Goal: Task Accomplishment & Management: Complete application form

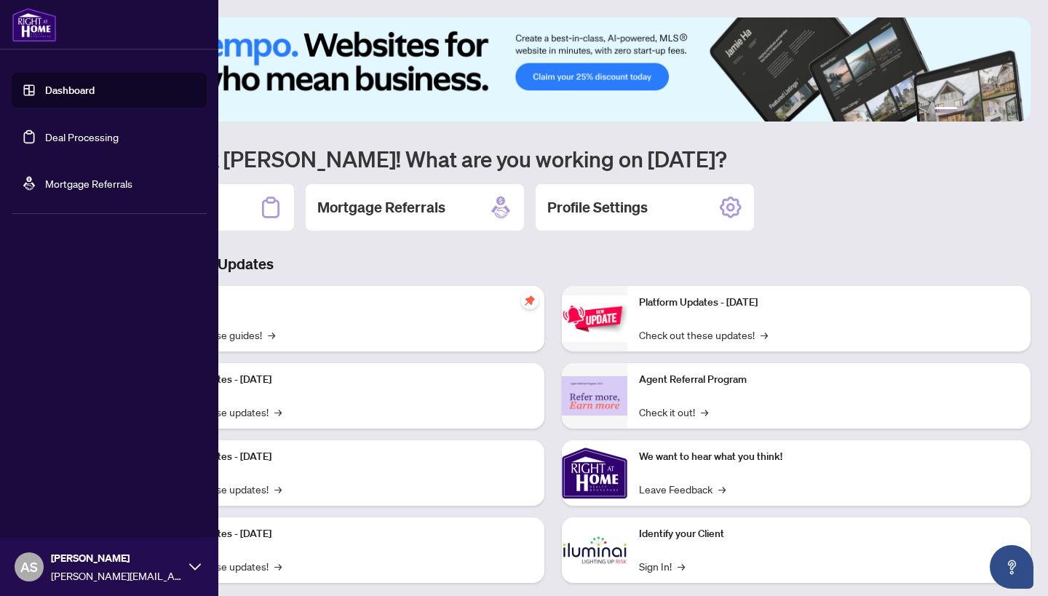
click at [64, 143] on link "Deal Processing" at bounding box center [82, 136] width 74 height 13
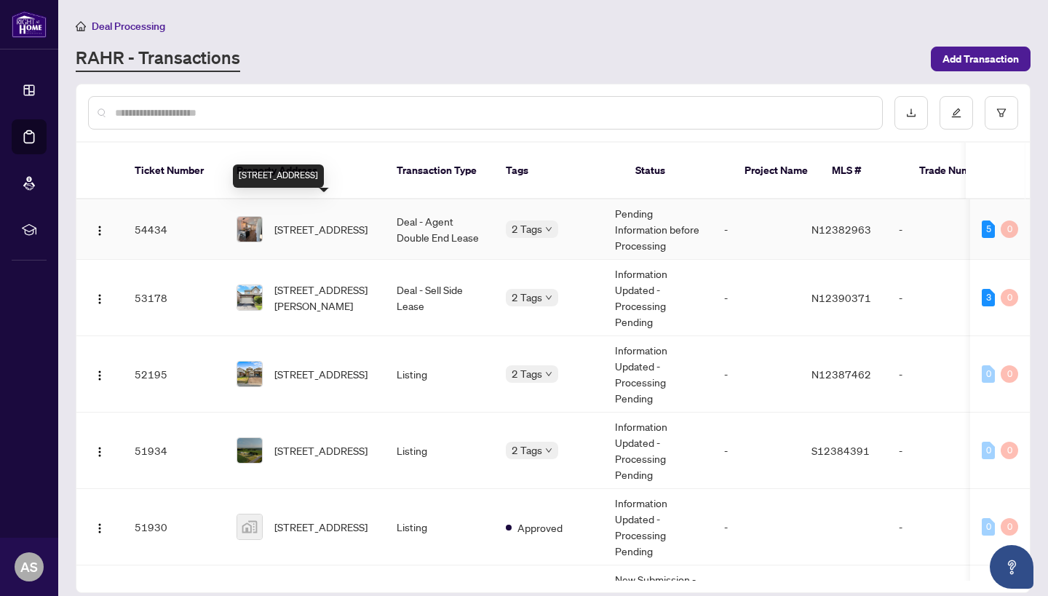
click at [340, 221] on span "[STREET_ADDRESS]" at bounding box center [320, 229] width 93 height 16
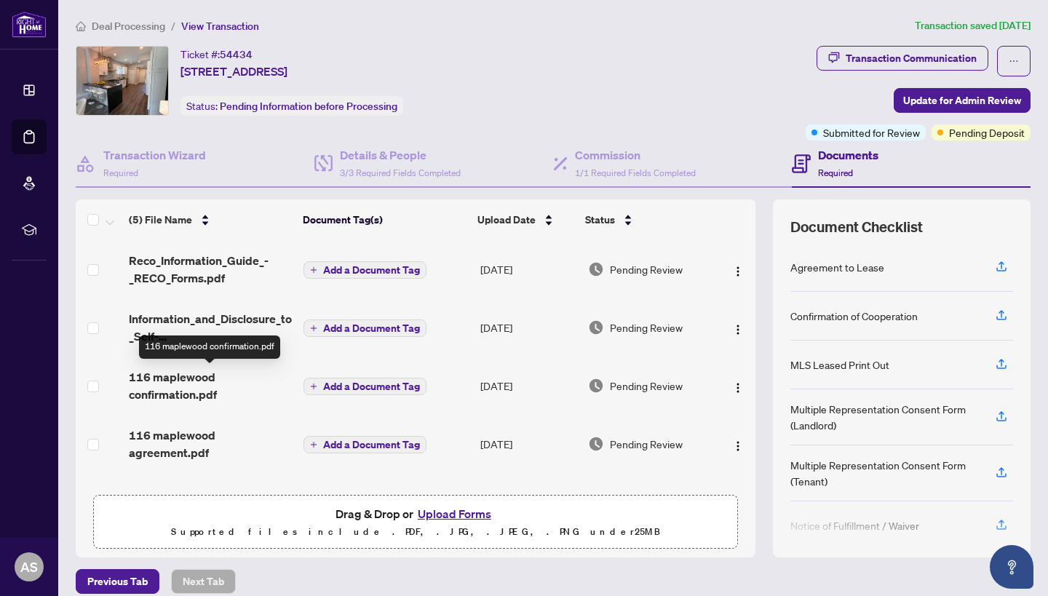
click at [197, 386] on span "116 maplewood confirmation.pdf" at bounding box center [210, 385] width 163 height 35
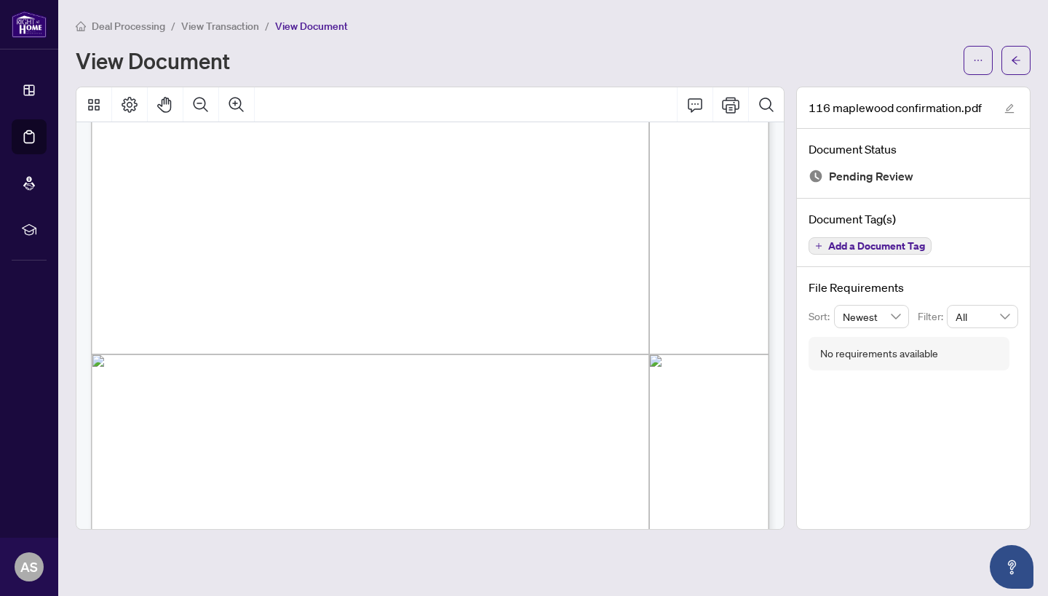
scroll to position [365, 0]
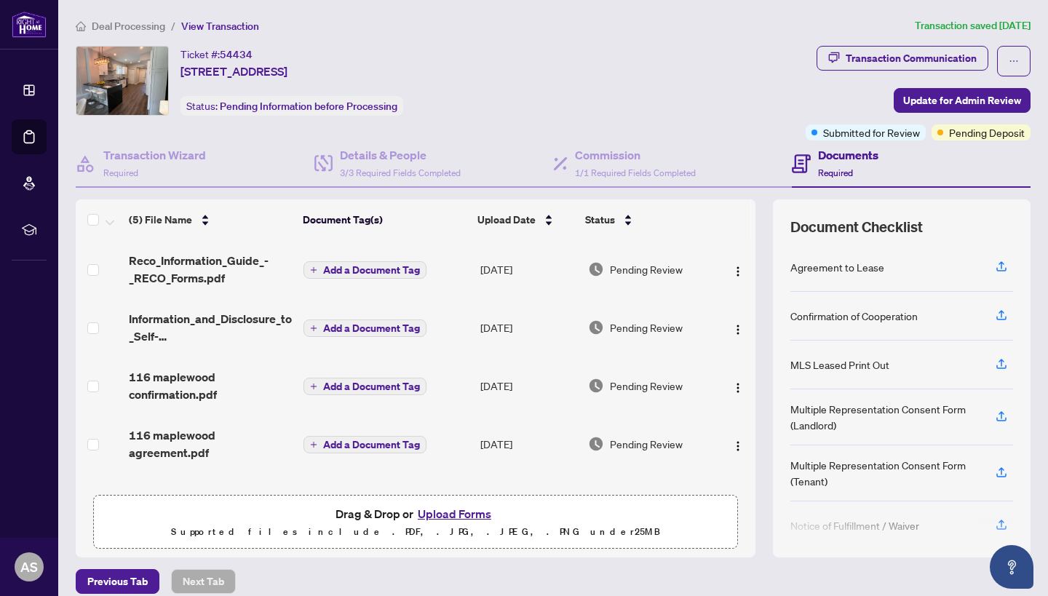
click at [456, 493] on div "(5) File Name Document Tag(s) Upload Date Status Reco_Information_Guide_-_RECO_…" at bounding box center [416, 377] width 680 height 357
click at [456, 512] on button "Upload Forms" at bounding box center [454, 513] width 82 height 19
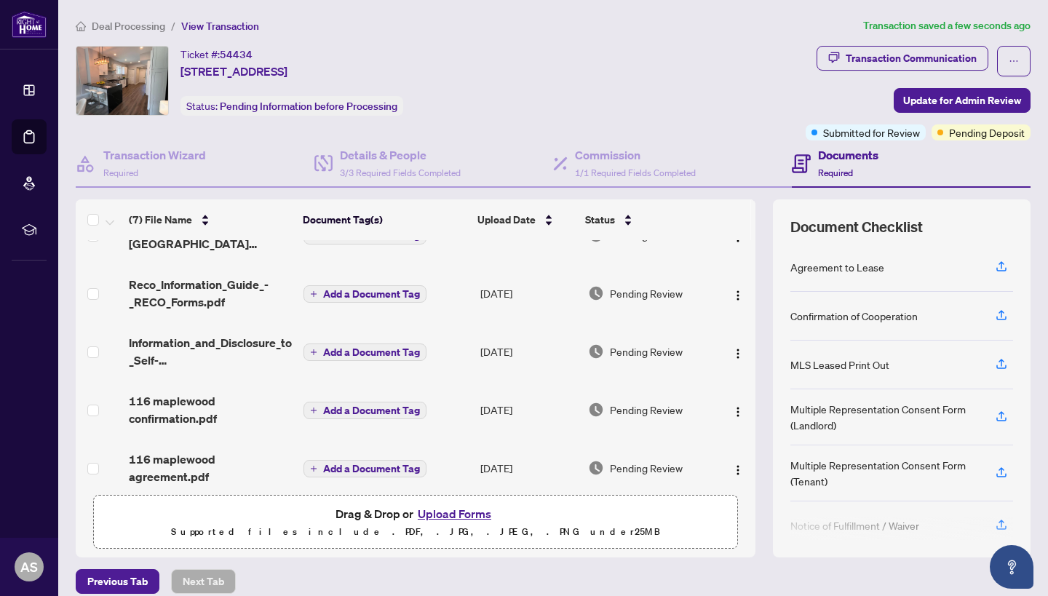
scroll to position [93, 0]
click at [338, 350] on span "Add a Document Tag" at bounding box center [371, 351] width 97 height 10
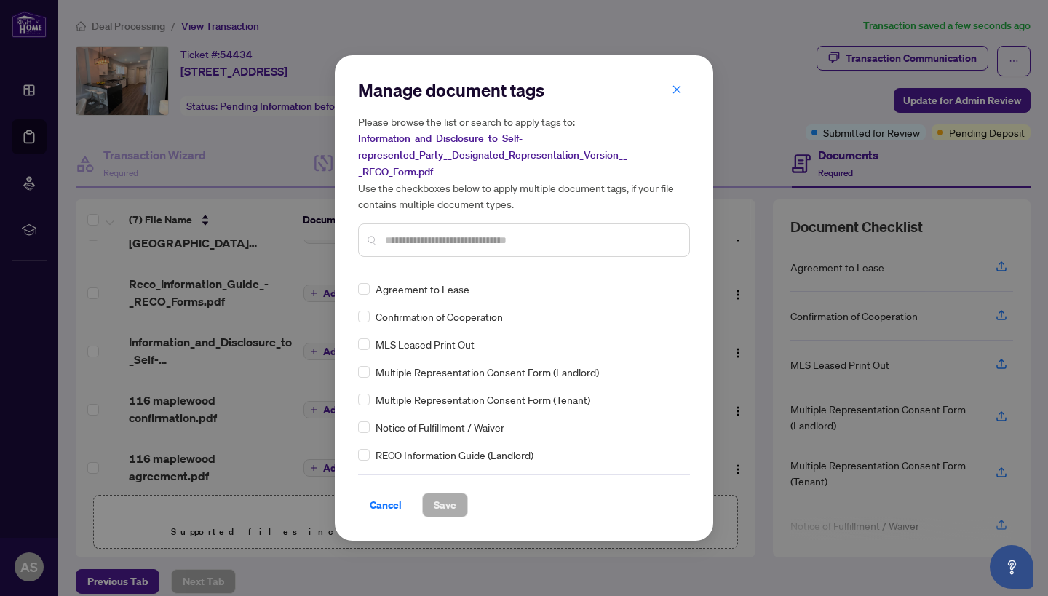
click at [452, 243] on input "text" at bounding box center [531, 240] width 293 height 16
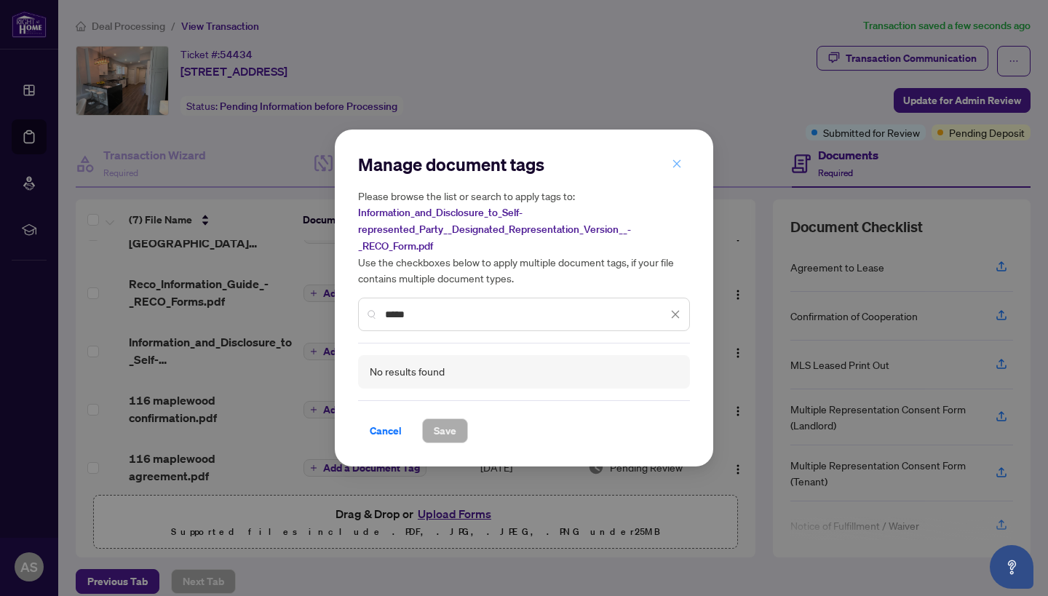
type input "****"
click at [667, 164] on button "button" at bounding box center [676, 163] width 29 height 25
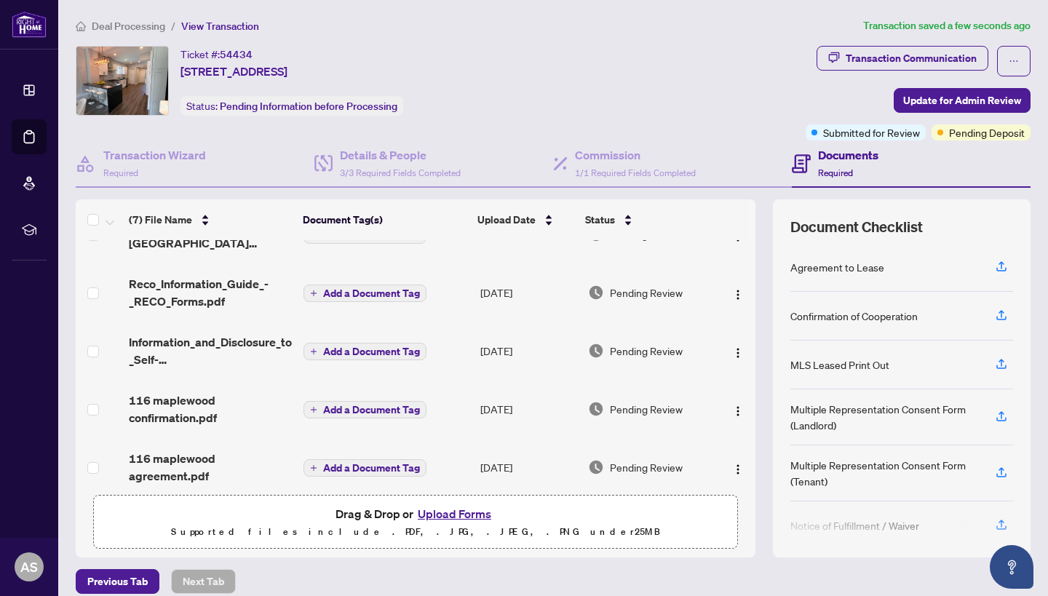
click at [232, 347] on span "Information_and_Disclosure_to_Self-represented_Party__Designated_Representation…" at bounding box center [210, 350] width 163 height 35
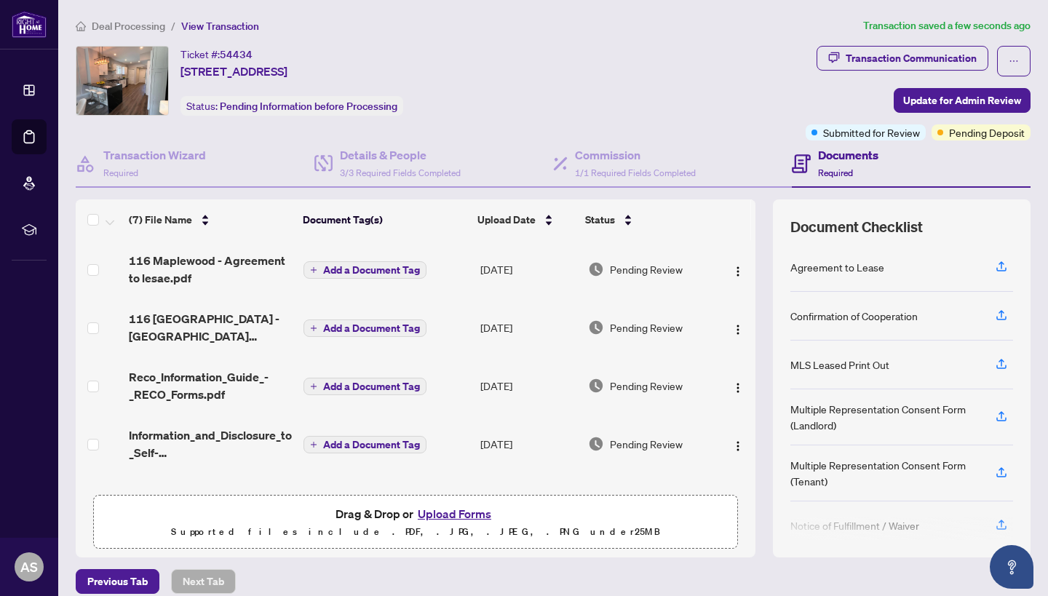
click at [368, 389] on span "Add a Document Tag" at bounding box center [371, 386] width 97 height 10
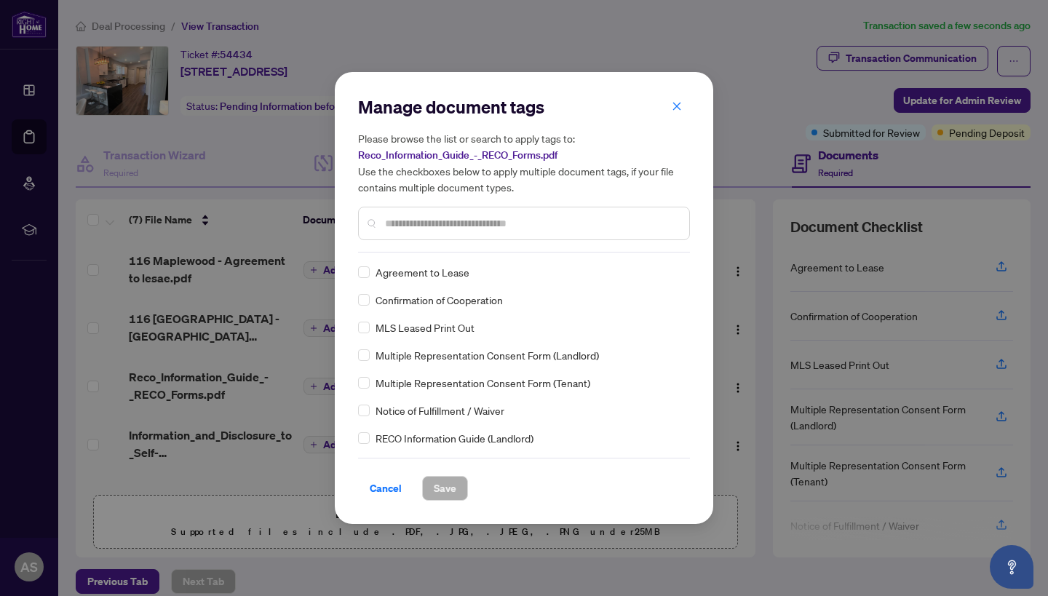
click at [527, 233] on div at bounding box center [524, 223] width 332 height 33
click at [527, 230] on input "text" at bounding box center [531, 223] width 293 height 16
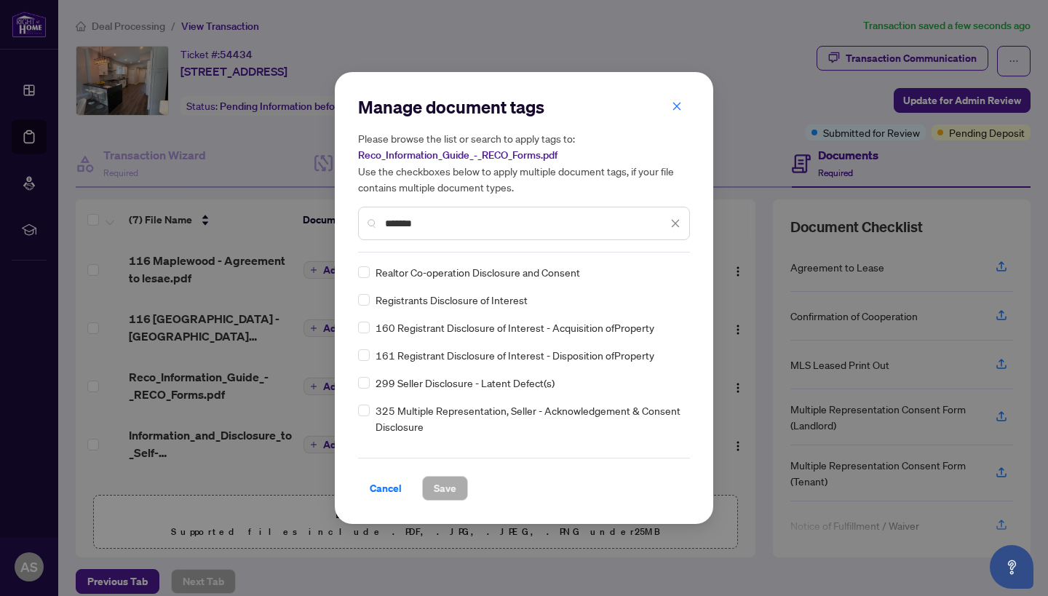
drag, startPoint x: 429, startPoint y: 221, endPoint x: 352, endPoint y: 220, distance: 77.2
click at [352, 220] on div "Manage document tags Please browse the list or search to apply tags to: Reco_In…" at bounding box center [524, 298] width 378 height 452
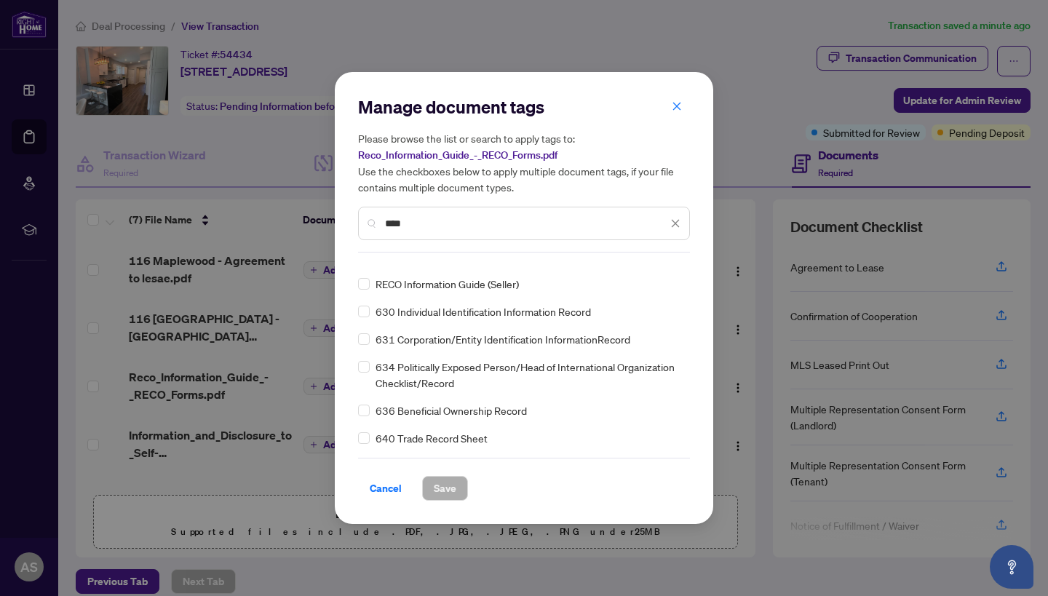
scroll to position [237, 0]
drag, startPoint x: 421, startPoint y: 223, endPoint x: 389, endPoint y: 223, distance: 32.8
click at [389, 223] on input "****" at bounding box center [526, 223] width 282 height 16
type input "*"
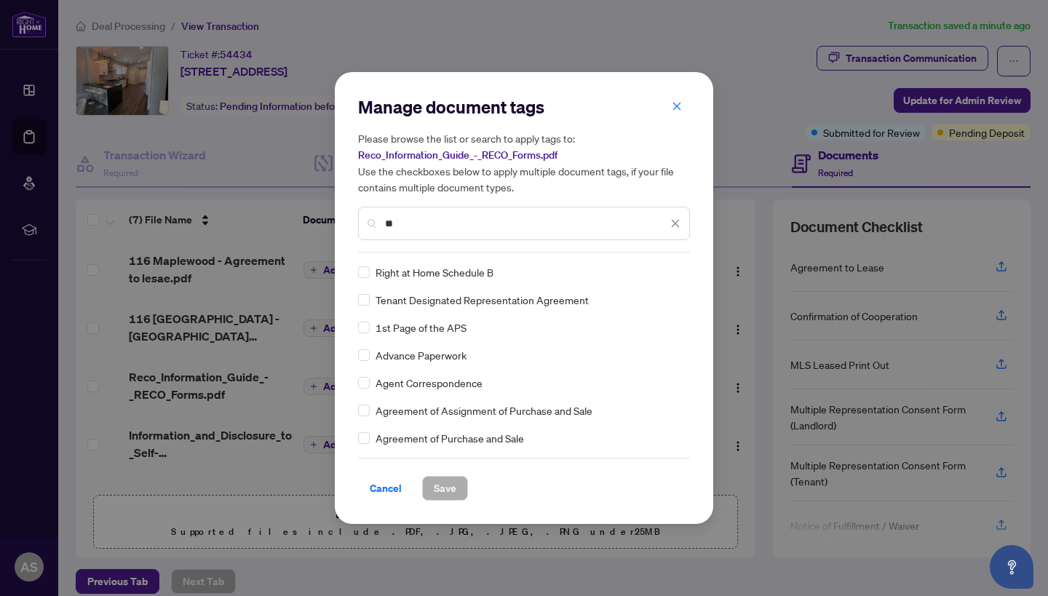
scroll to position [0, 0]
type input "*"
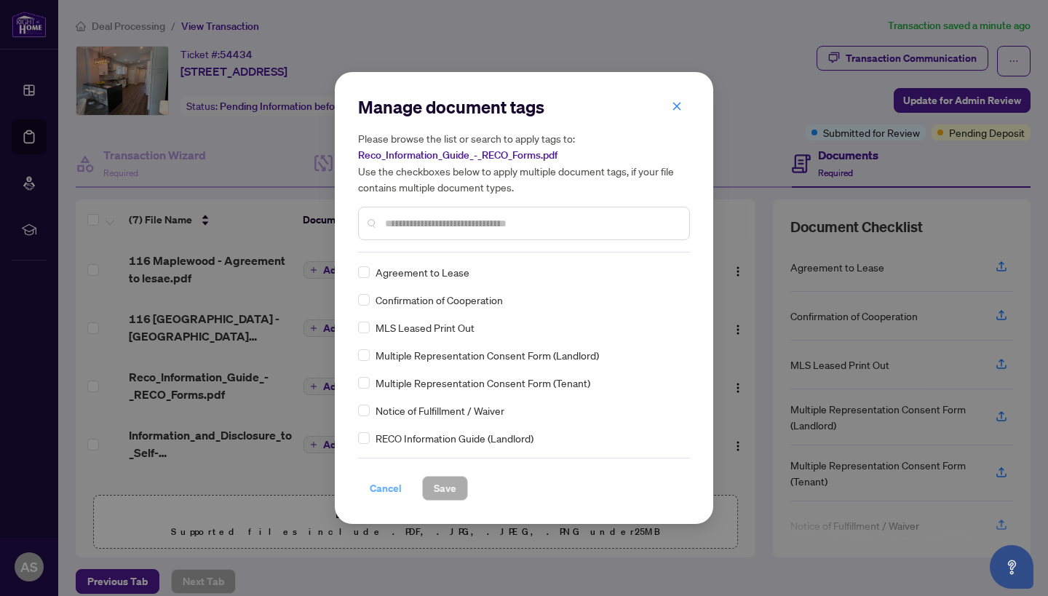
click at [392, 488] on span "Cancel" at bounding box center [386, 488] width 32 height 23
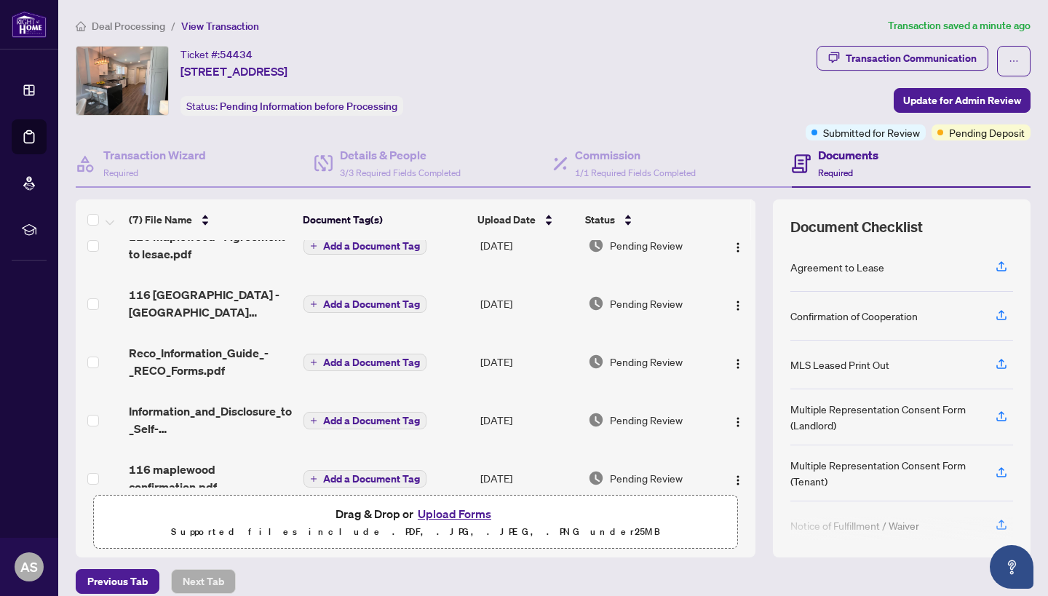
scroll to position [25, 0]
click at [376, 357] on span "Add a Document Tag" at bounding box center [371, 361] width 97 height 10
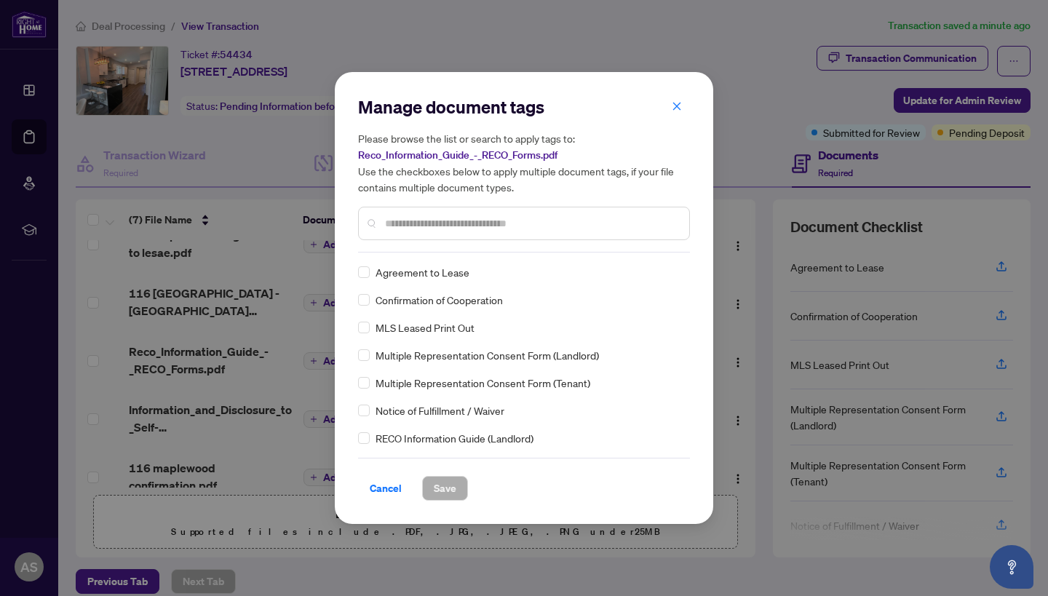
click at [461, 217] on input "text" at bounding box center [531, 223] width 293 height 16
type input "****"
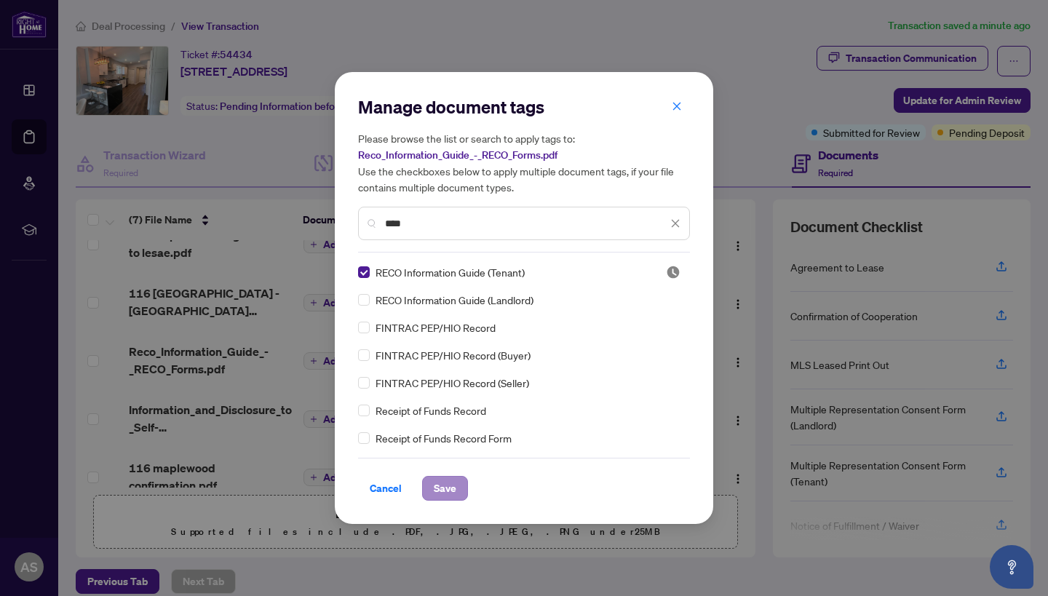
click at [446, 485] on span "Save" at bounding box center [445, 488] width 23 height 23
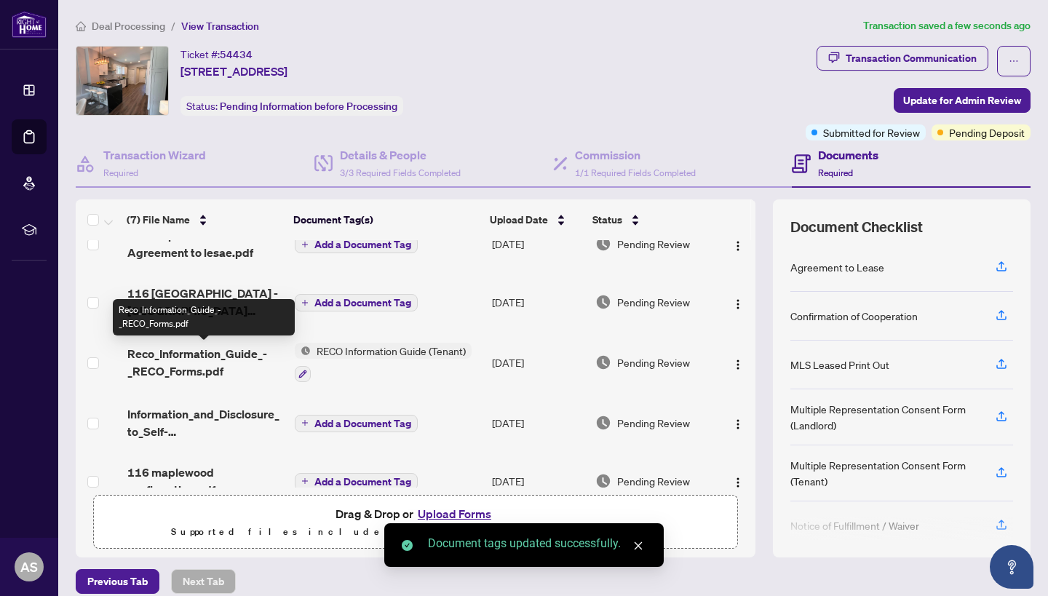
click at [218, 368] on span "Reco_Information_Guide_-_RECO_Forms.pdf" at bounding box center [205, 362] width 156 height 35
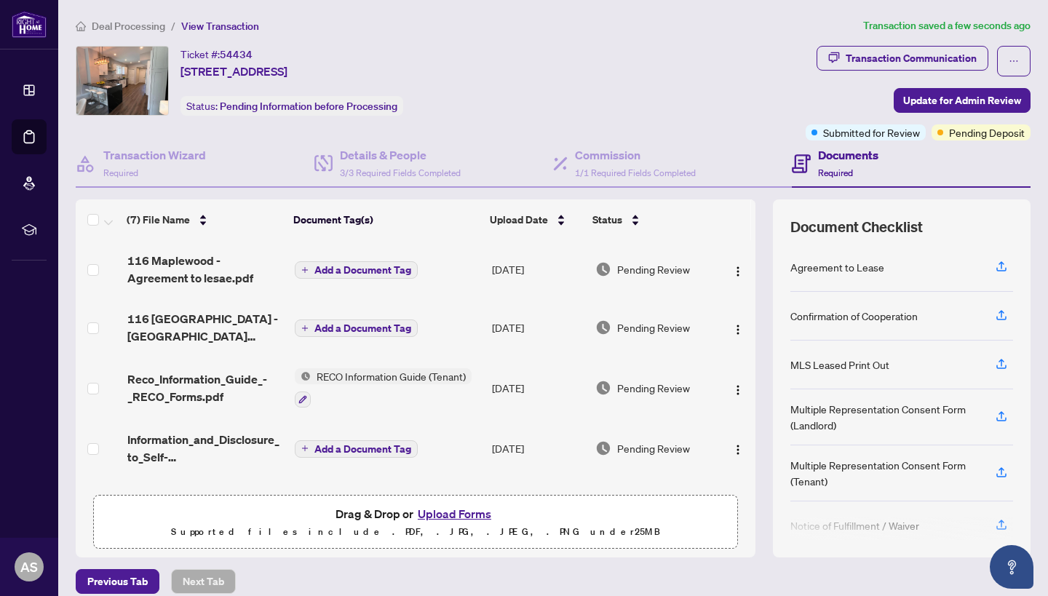
click at [376, 313] on td "Add a Document Tag" at bounding box center [387, 327] width 197 height 58
click at [368, 332] on span "Add a Document Tag" at bounding box center [362, 328] width 97 height 10
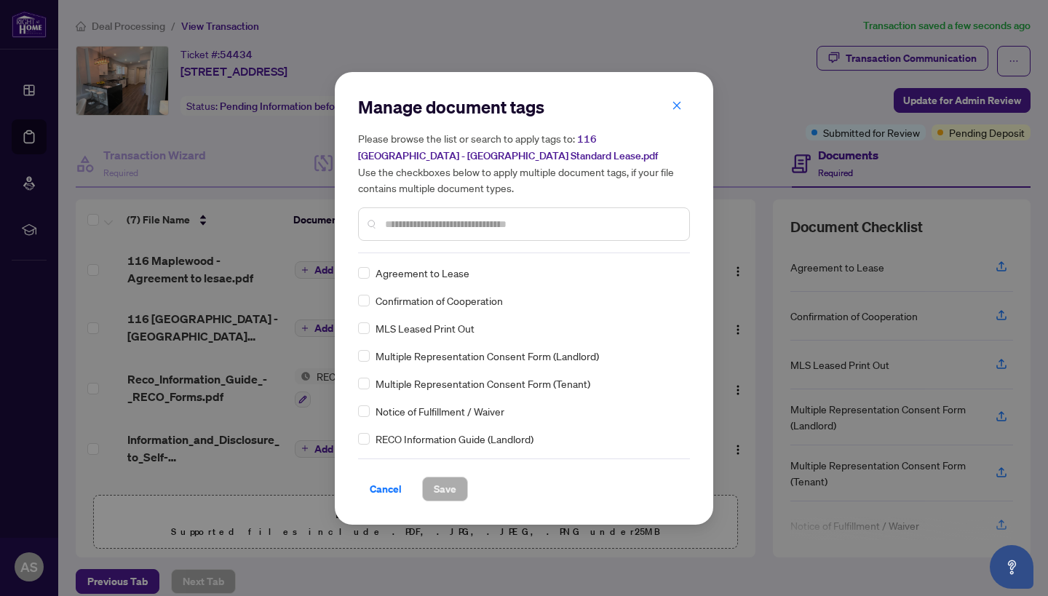
click at [464, 228] on input "text" at bounding box center [531, 224] width 293 height 16
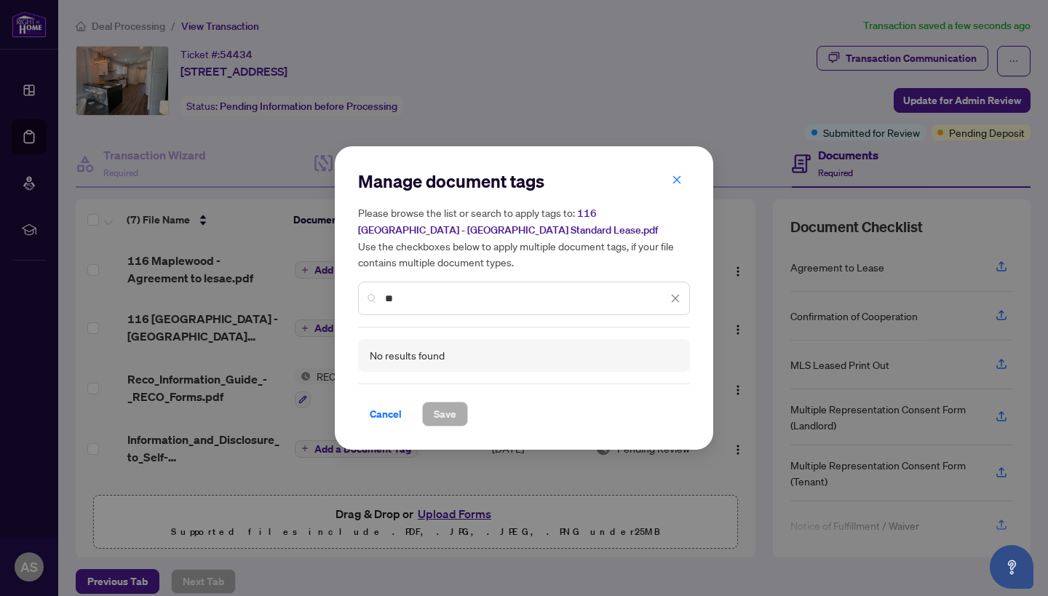
type input "*"
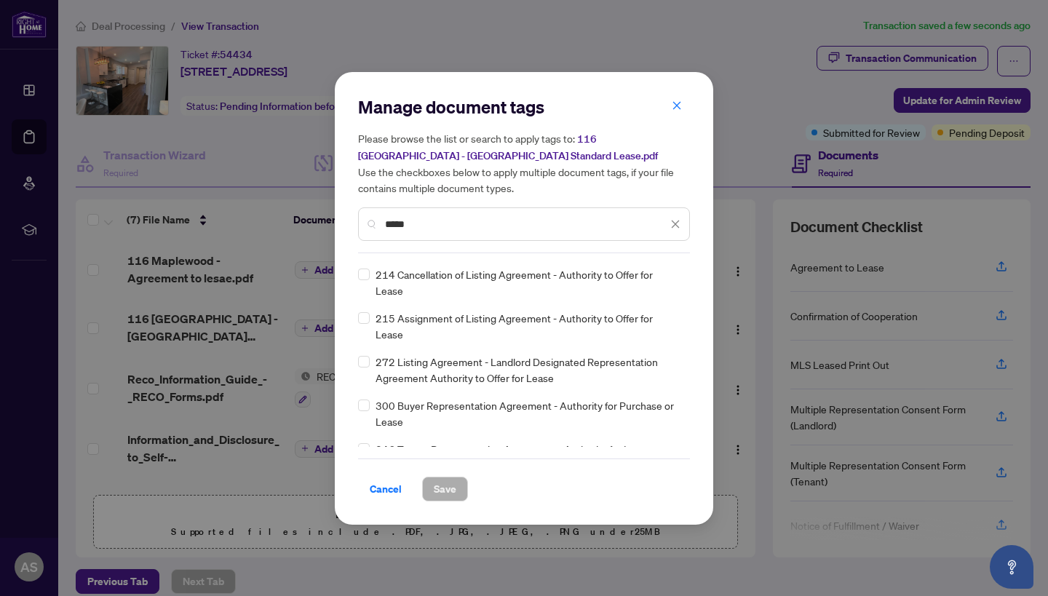
scroll to position [379, 0]
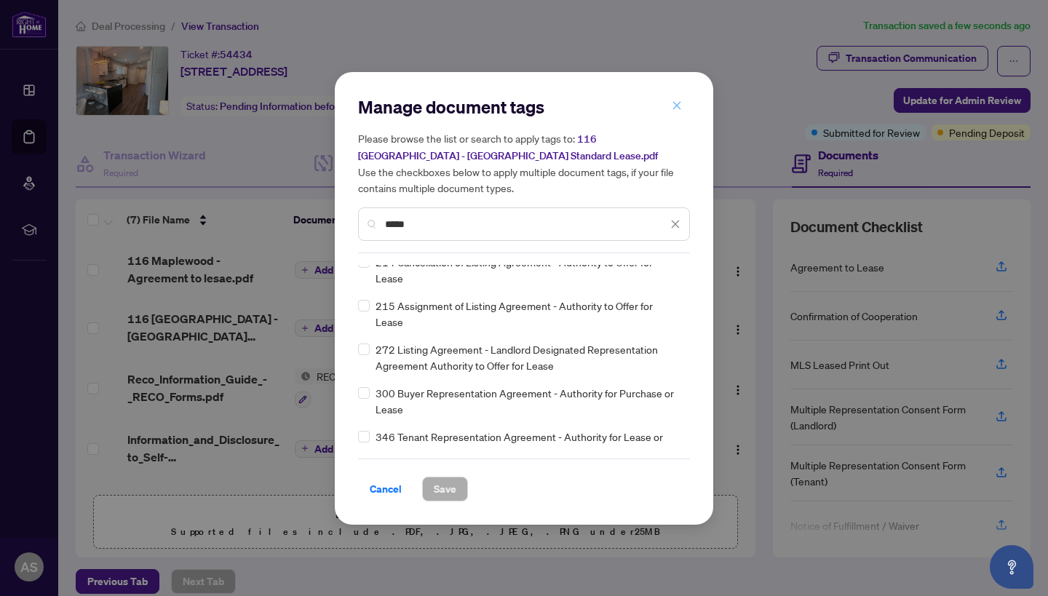
type input "*****"
click at [676, 101] on span "button" at bounding box center [677, 106] width 10 height 23
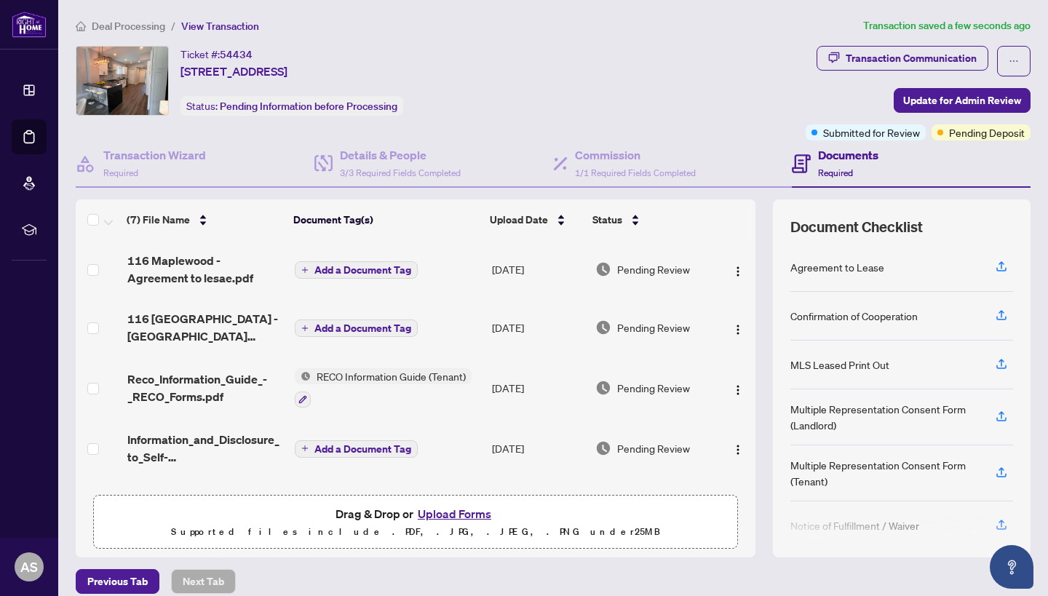
click at [342, 447] on span "Add a Document Tag" at bounding box center [362, 449] width 97 height 10
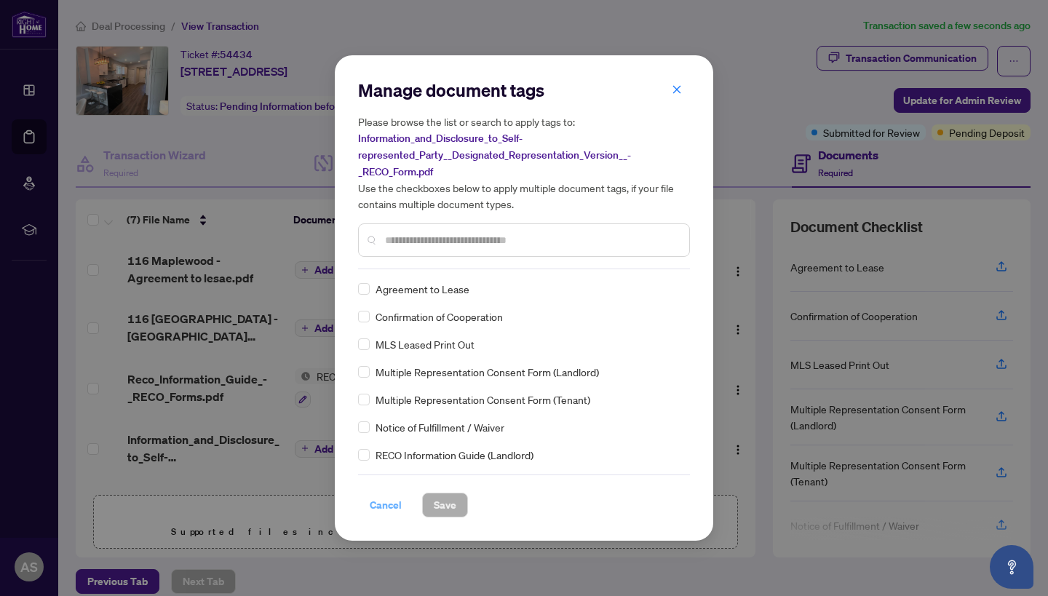
click at [392, 511] on span "Cancel" at bounding box center [386, 504] width 32 height 23
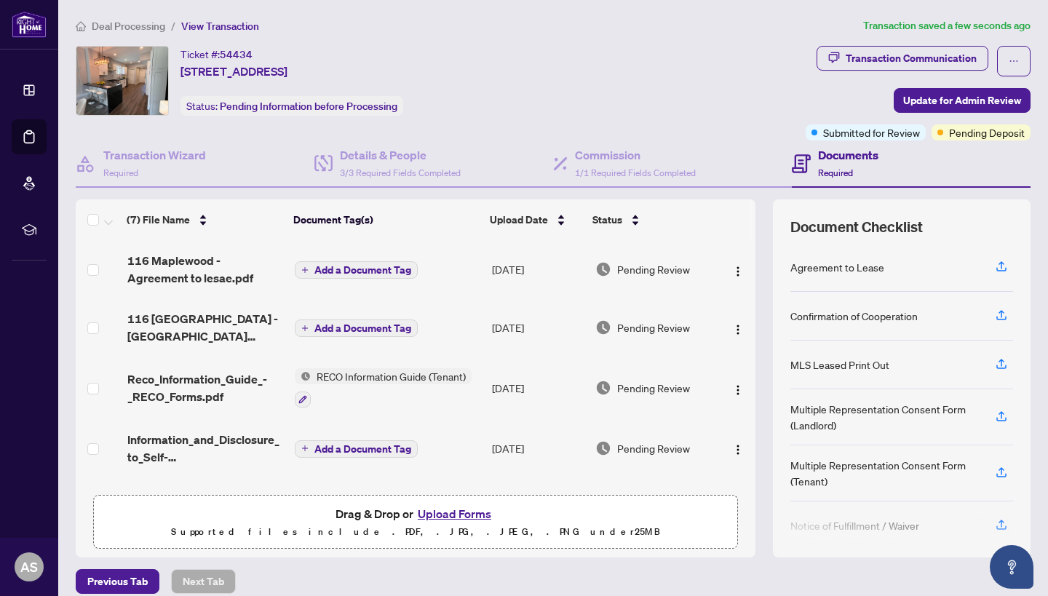
click at [456, 515] on button "Upload Forms" at bounding box center [454, 513] width 82 height 19
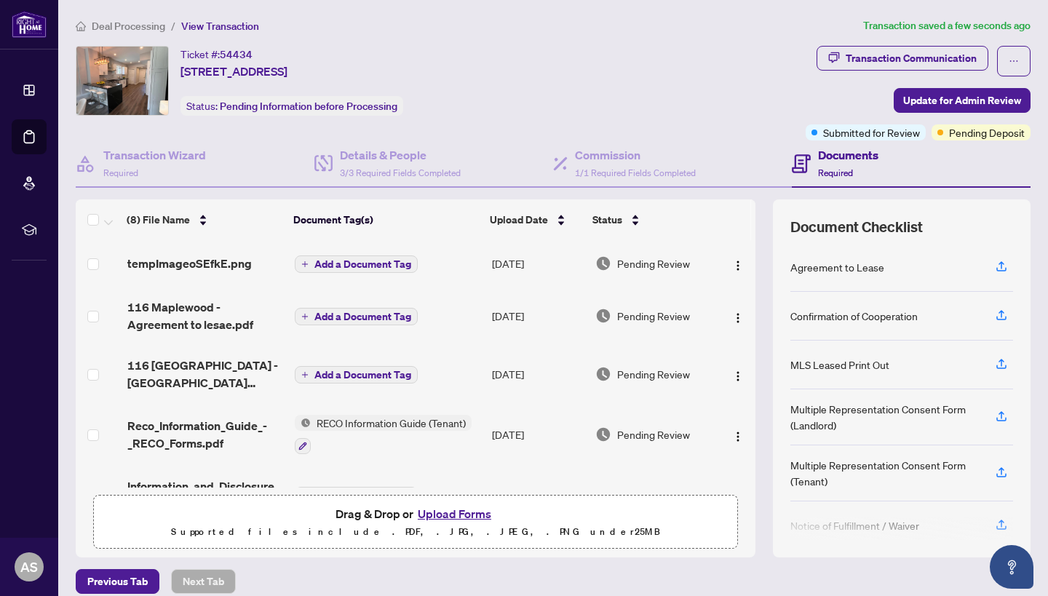
scroll to position [0, 0]
click at [194, 267] on span "tempImageoSEfkE.png" at bounding box center [189, 263] width 124 height 17
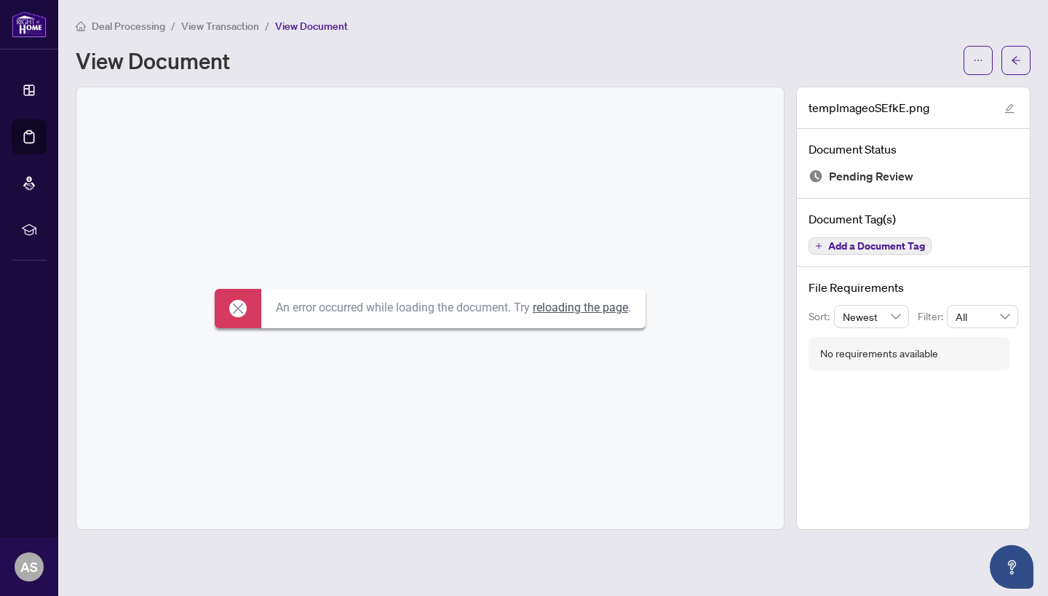
click at [565, 305] on link "reloading the page" at bounding box center [580, 308] width 95 height 14
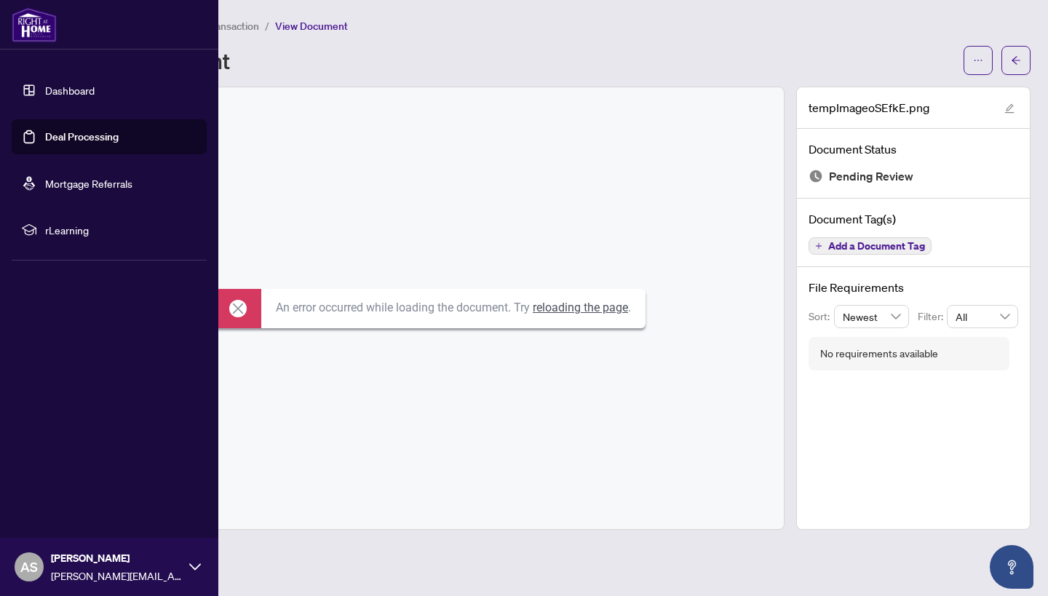
click at [45, 143] on link "Deal Processing" at bounding box center [82, 136] width 74 height 13
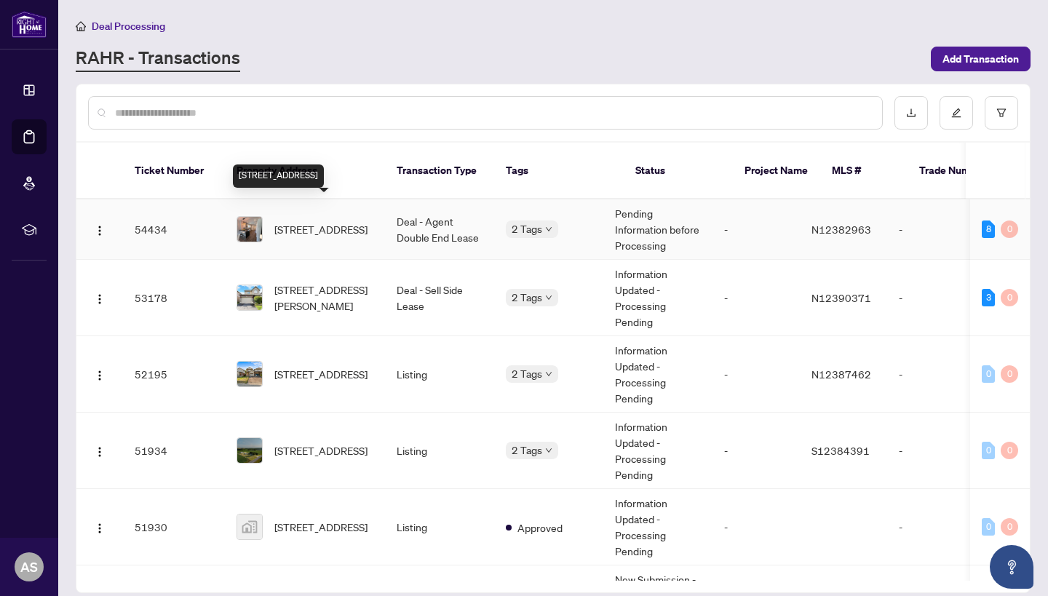
click at [312, 221] on span "[STREET_ADDRESS]" at bounding box center [320, 229] width 93 height 16
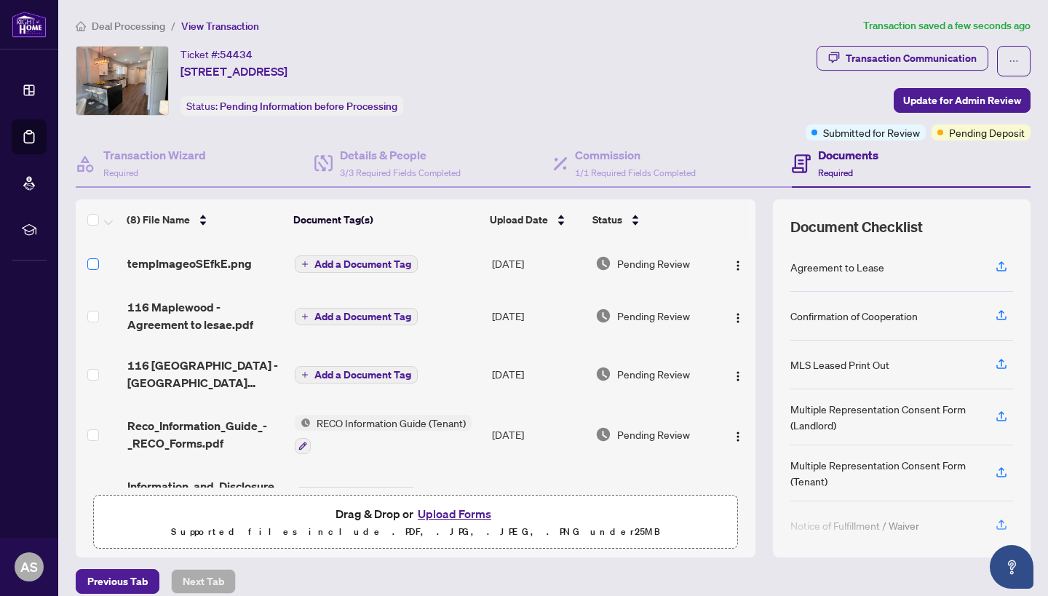
click at [96, 261] on span at bounding box center [93, 264] width 12 height 12
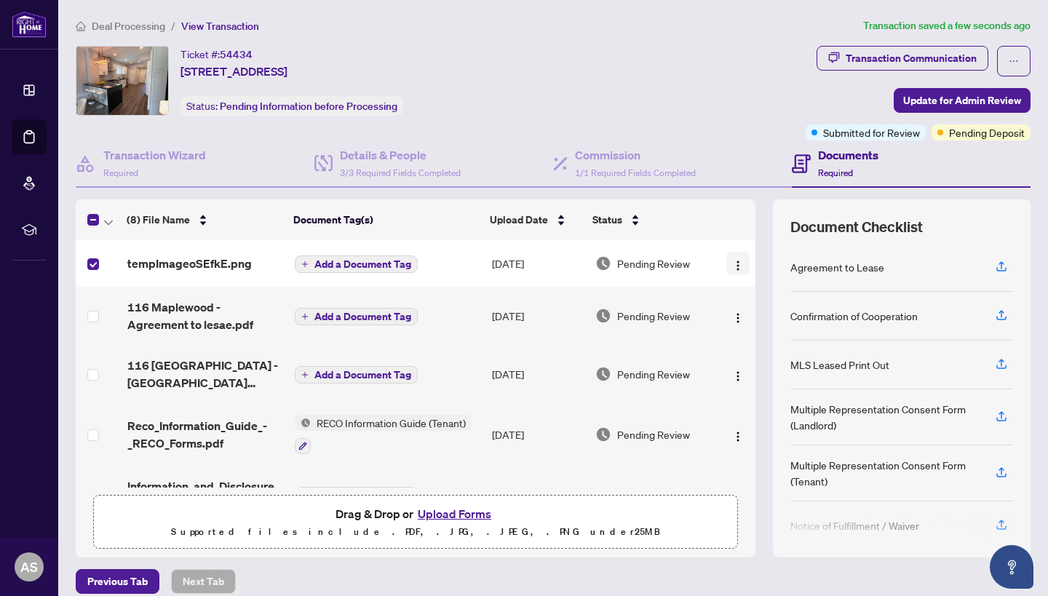
click at [740, 263] on button "button" at bounding box center [737, 263] width 23 height 23
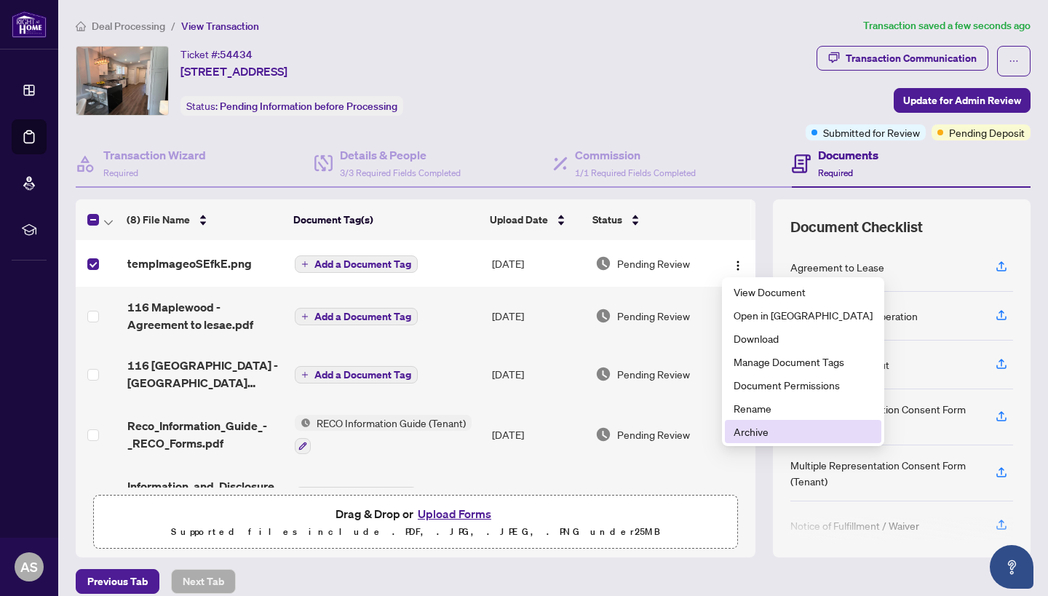
click at [767, 434] on span "Archive" at bounding box center [803, 432] width 139 height 16
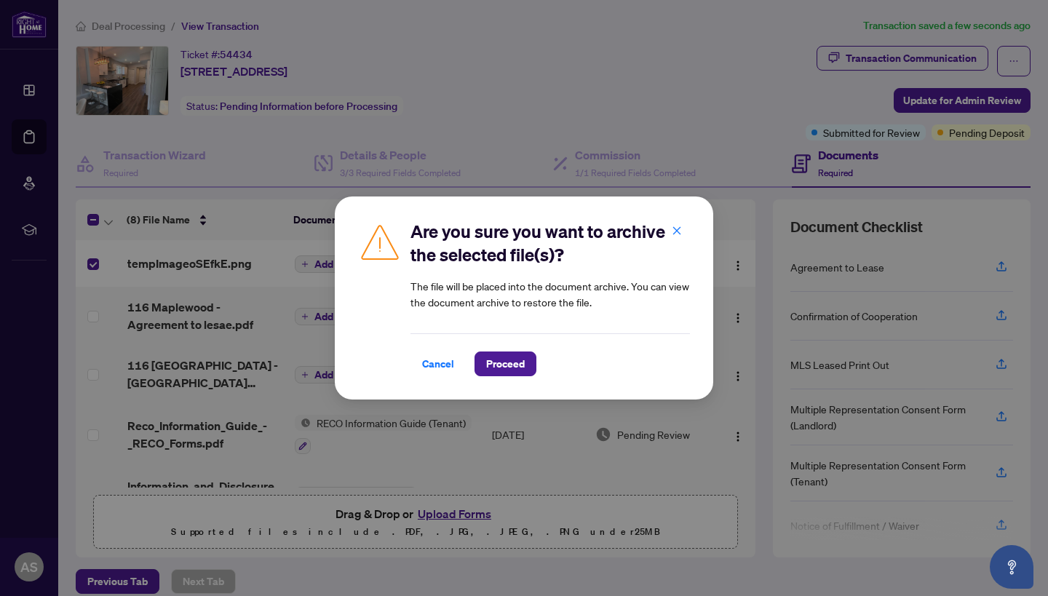
click at [512, 379] on div "Are you sure you want to archive the selected file(s)? The file will be placed …" at bounding box center [524, 298] width 378 height 203
click at [514, 363] on span "Proceed" at bounding box center [505, 363] width 39 height 23
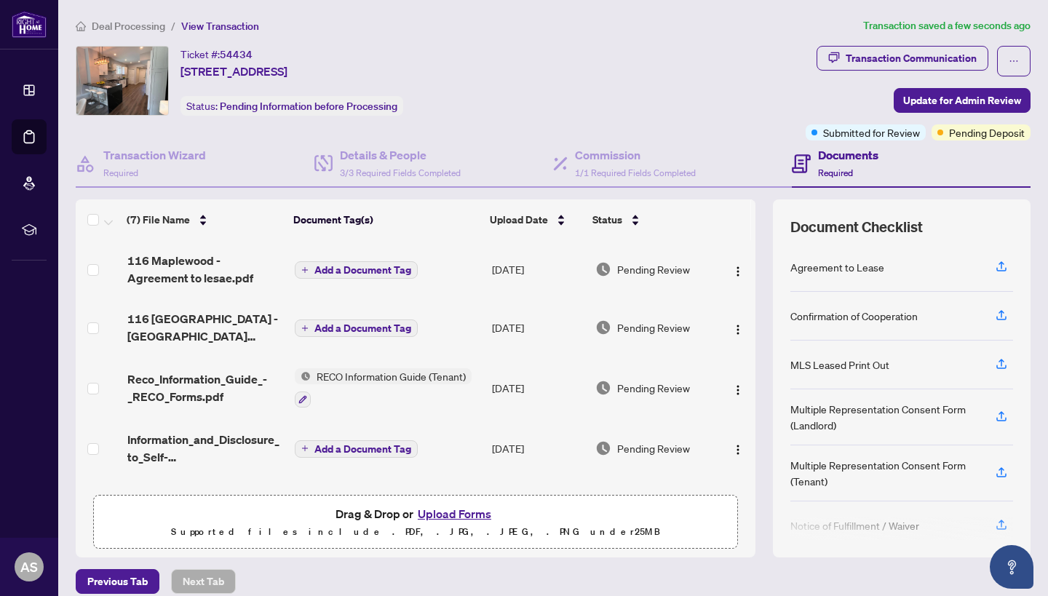
click at [466, 511] on button "Upload Forms" at bounding box center [454, 513] width 82 height 19
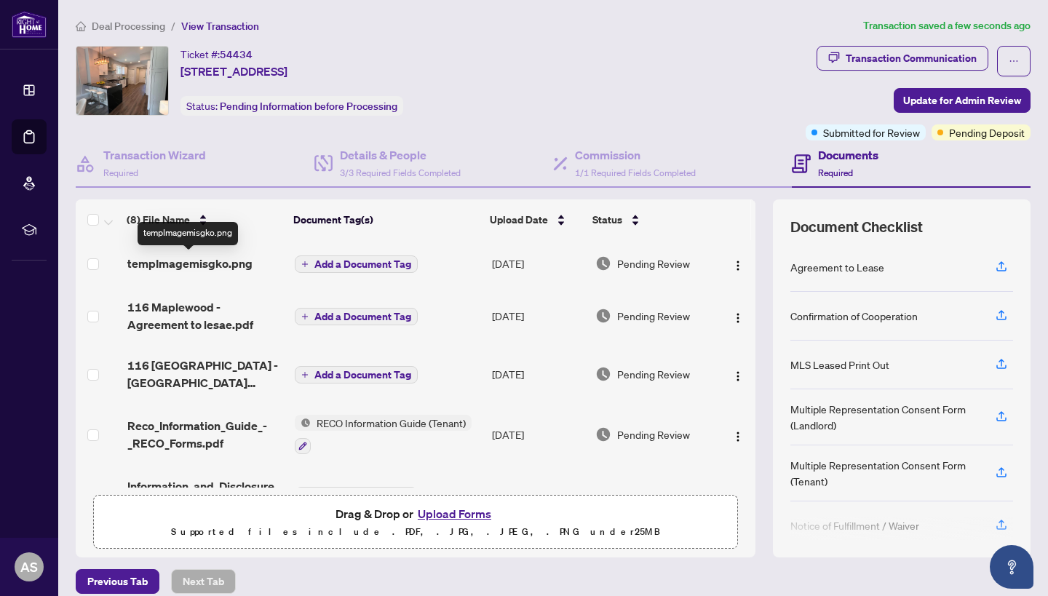
click at [199, 263] on span "tempImagemisgko.png" at bounding box center [189, 263] width 125 height 17
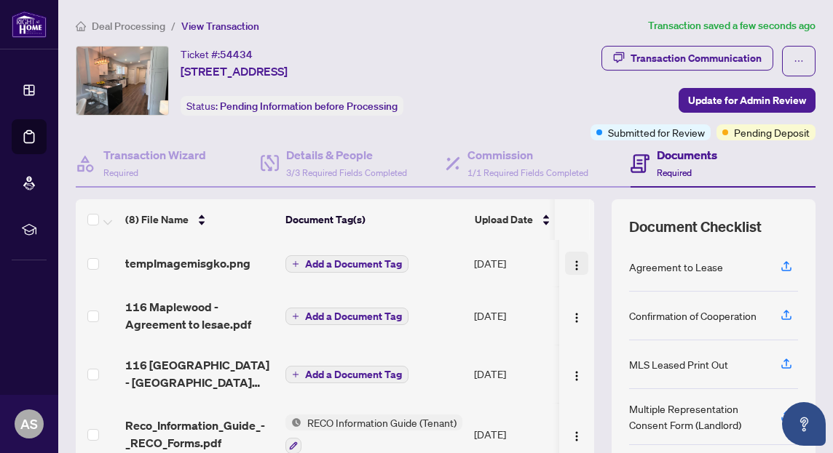
click at [579, 262] on button "button" at bounding box center [576, 263] width 23 height 23
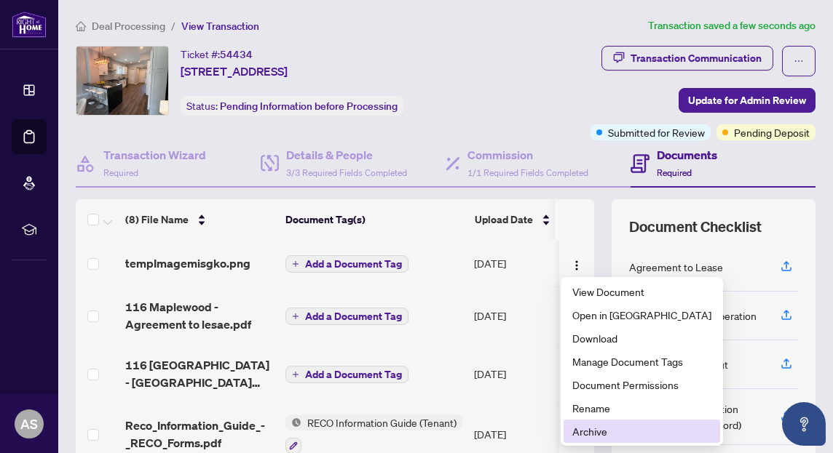
click at [632, 435] on span "Archive" at bounding box center [641, 432] width 139 height 16
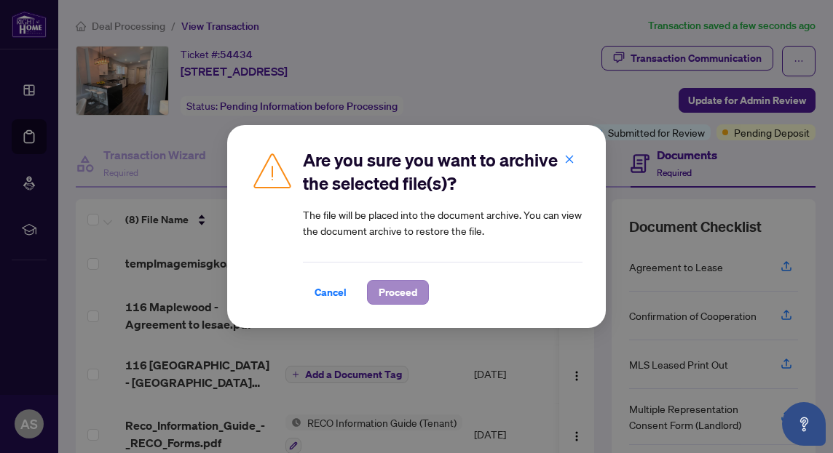
click at [392, 291] on span "Proceed" at bounding box center [397, 292] width 39 height 23
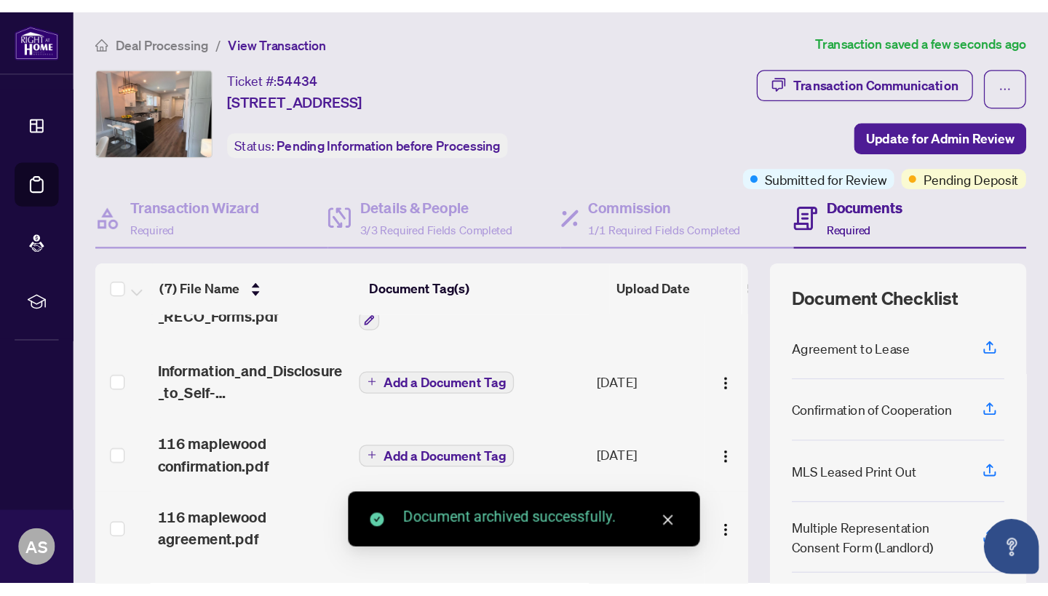
scroll to position [159, 0]
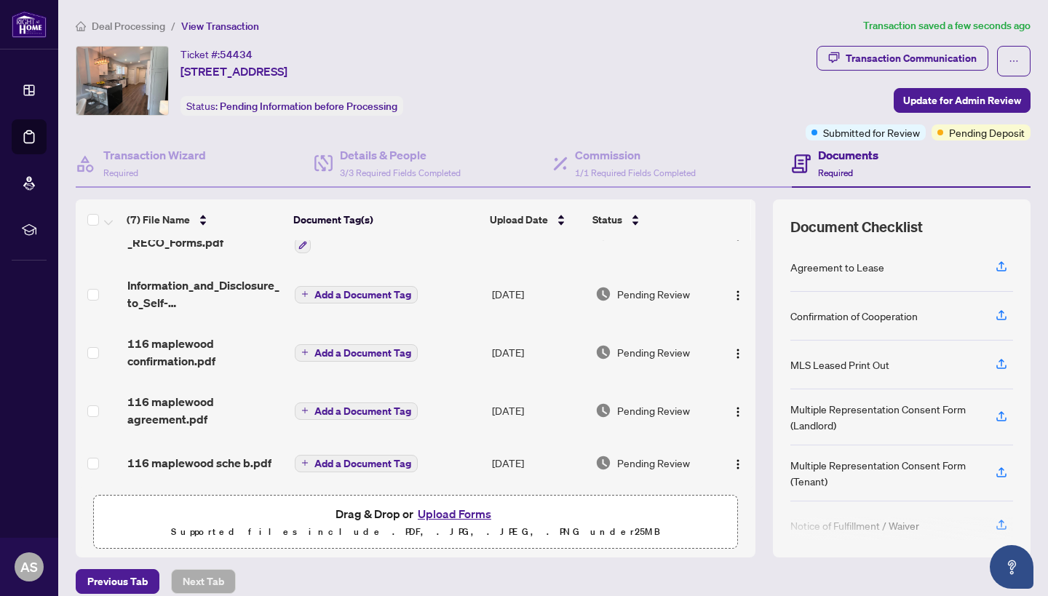
click at [450, 514] on button "Upload Forms" at bounding box center [454, 513] width 82 height 19
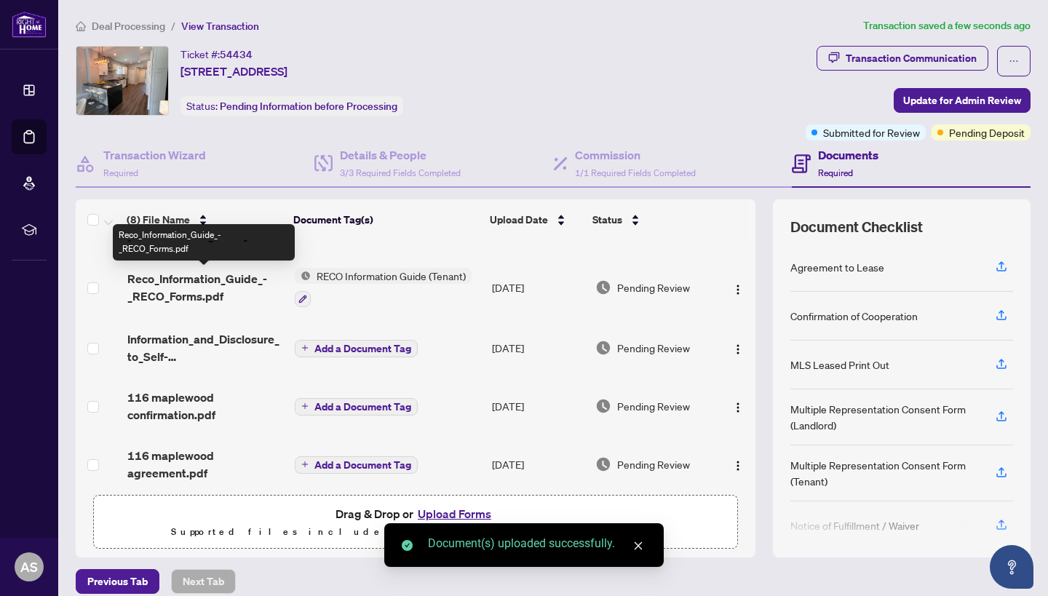
click at [214, 291] on span "Reco_Information_Guide_-_RECO_Forms.pdf" at bounding box center [205, 287] width 156 height 35
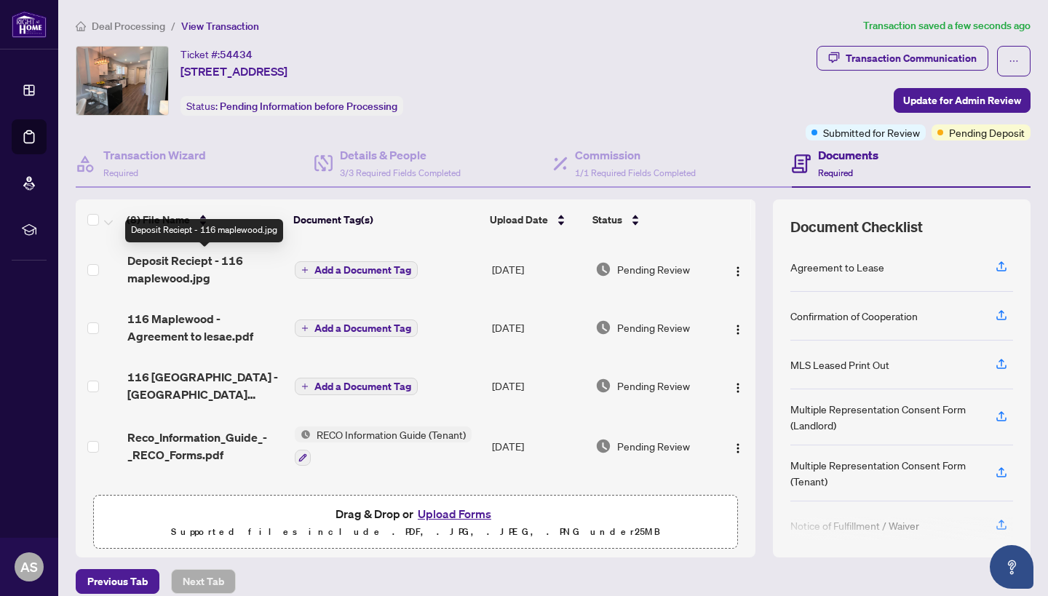
click at [227, 275] on span "Deposit Reciept - 116 maplewood.jpg" at bounding box center [205, 269] width 156 height 35
click at [728, 278] on button "button" at bounding box center [737, 269] width 23 height 23
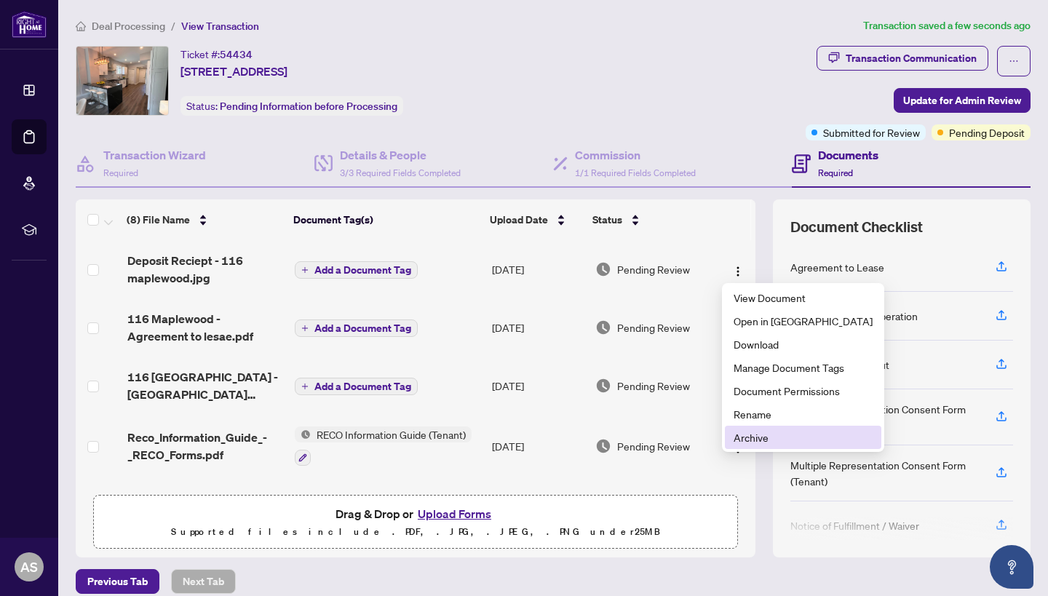
click at [768, 435] on span "Archive" at bounding box center [803, 437] width 139 height 16
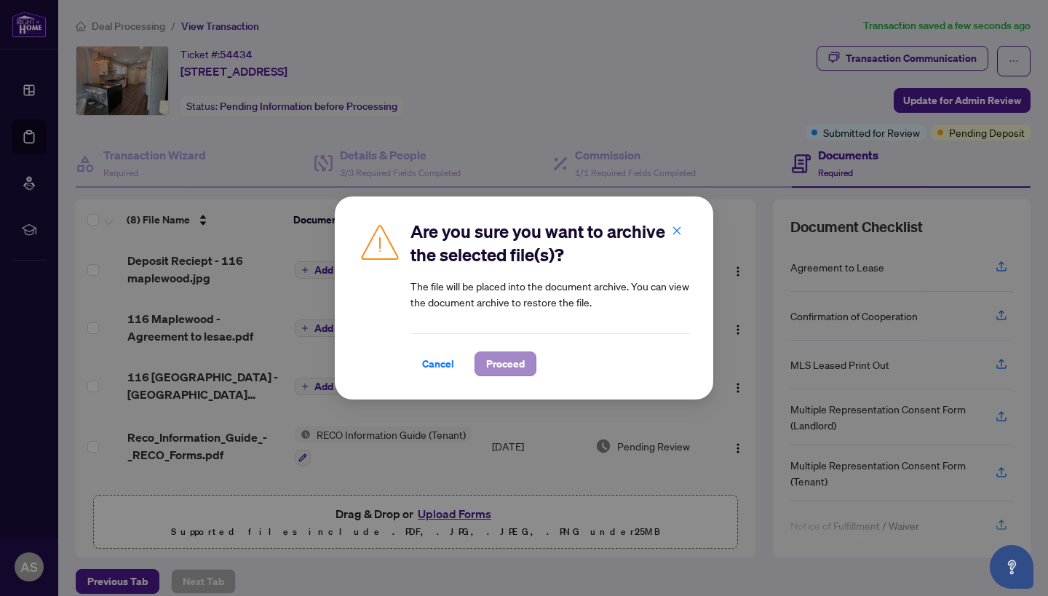
click at [491, 365] on span "Proceed" at bounding box center [505, 363] width 39 height 23
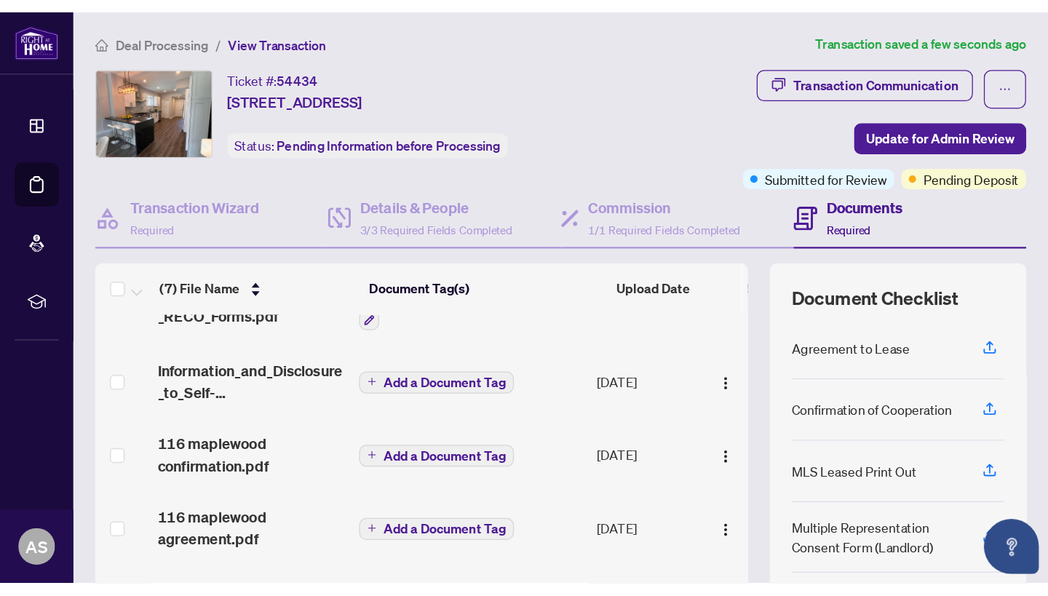
scroll to position [159, 0]
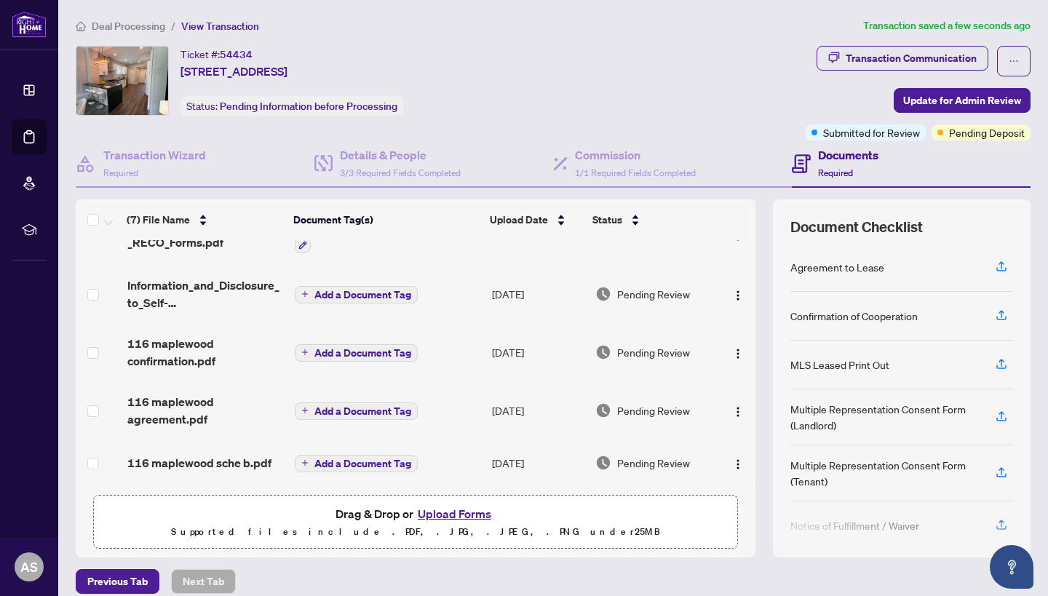
click at [459, 515] on button "Upload Forms" at bounding box center [454, 513] width 82 height 19
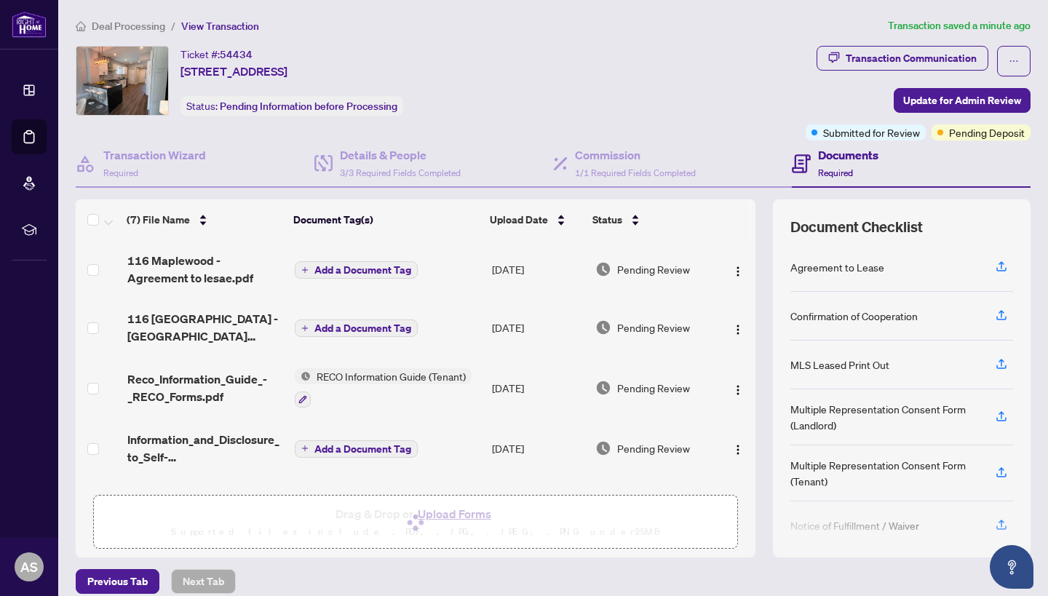
scroll to position [0, 0]
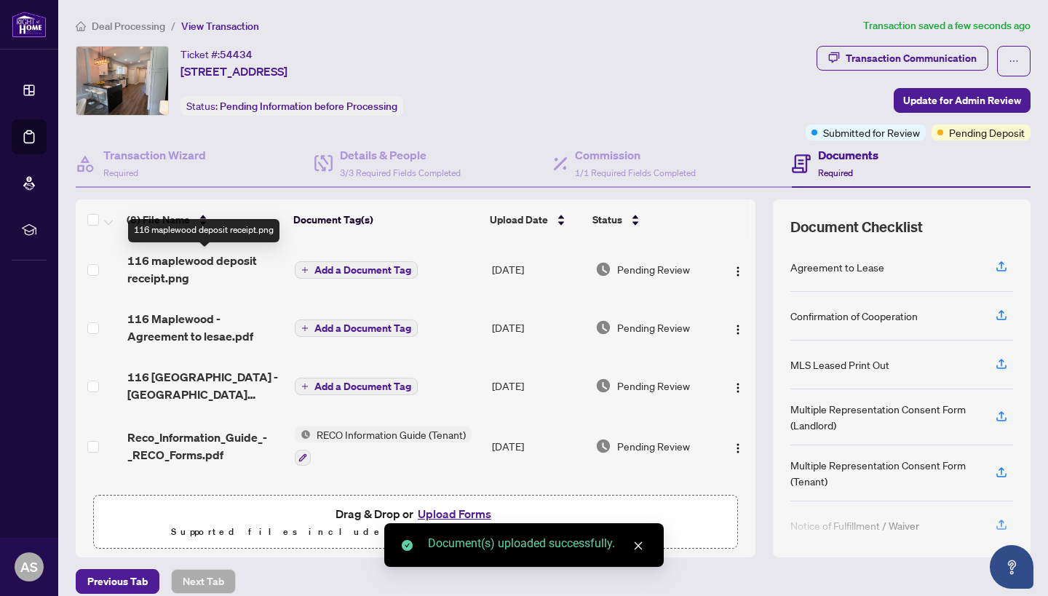
click at [200, 264] on span "116 maplewood deposit receipt.png" at bounding box center [205, 269] width 156 height 35
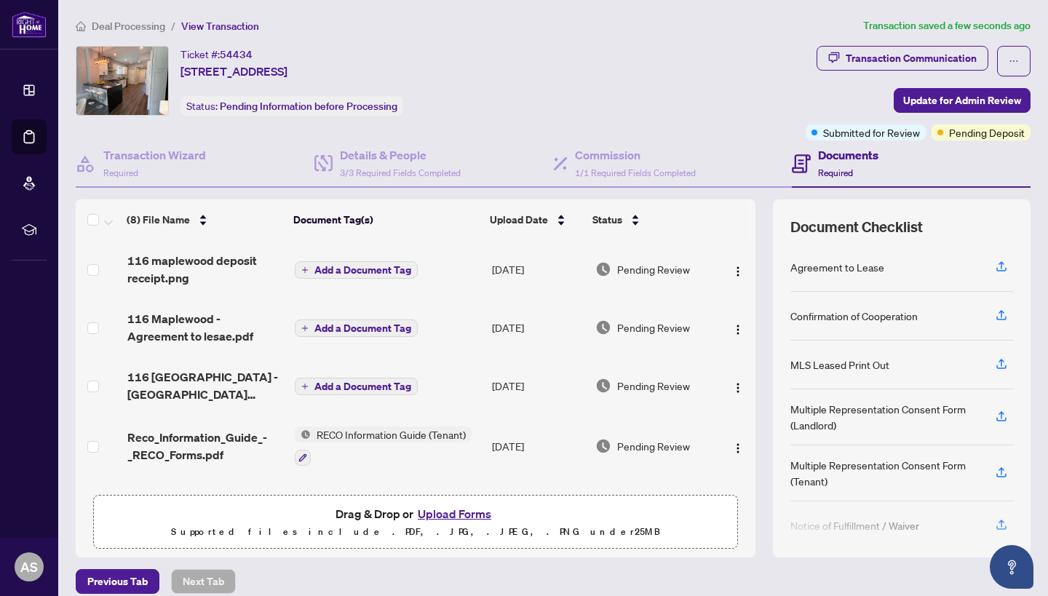
click at [334, 258] on td "Add a Document Tag" at bounding box center [387, 269] width 197 height 58
click at [370, 270] on span "Add a Document Tag" at bounding box center [362, 270] width 97 height 10
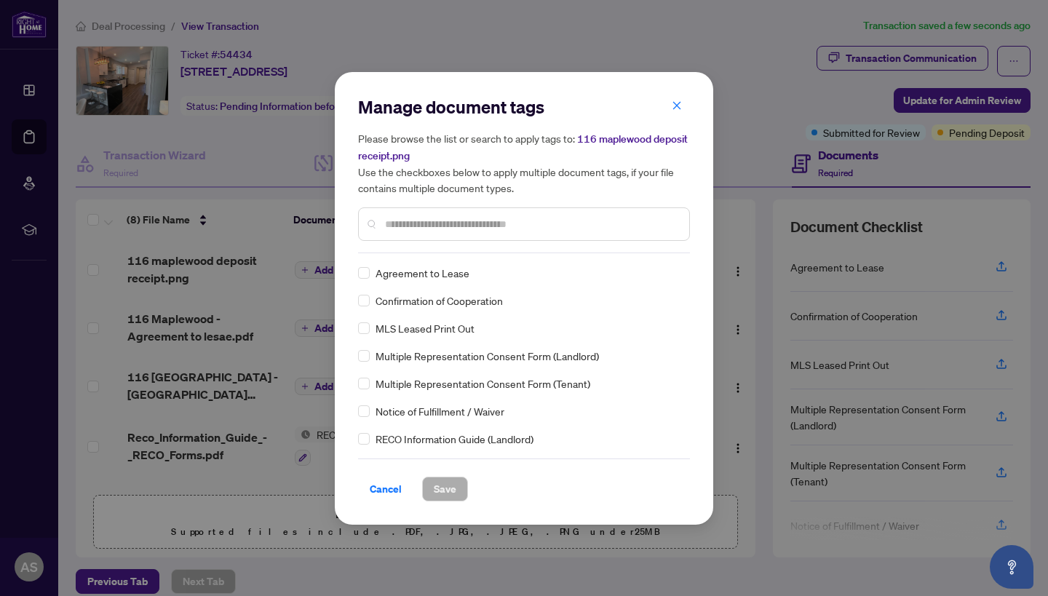
click at [424, 224] on input "text" at bounding box center [531, 224] width 293 height 16
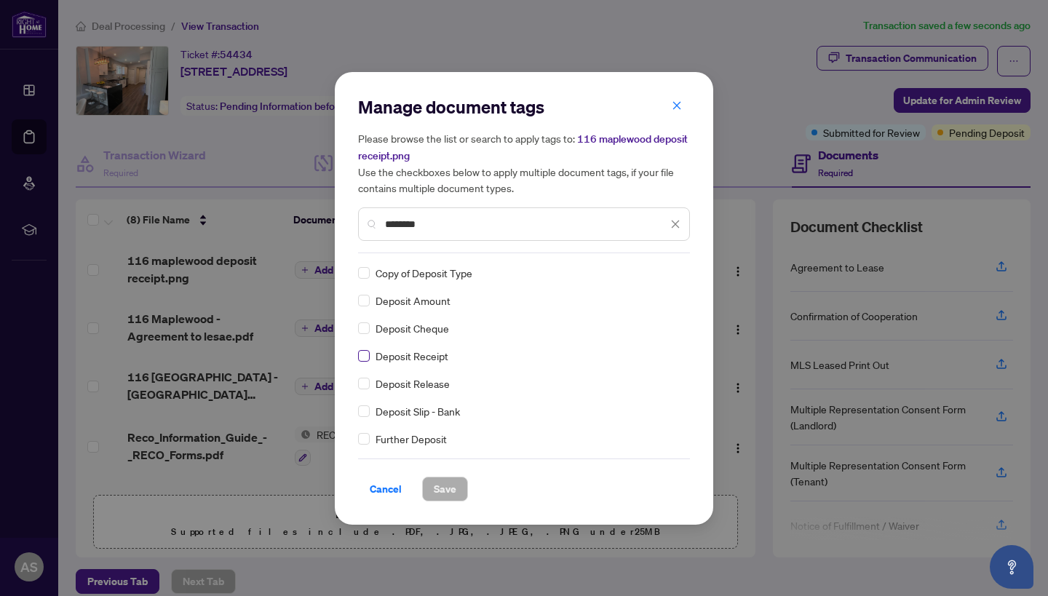
type input "*******"
click at [452, 492] on span "Save" at bounding box center [445, 488] width 23 height 23
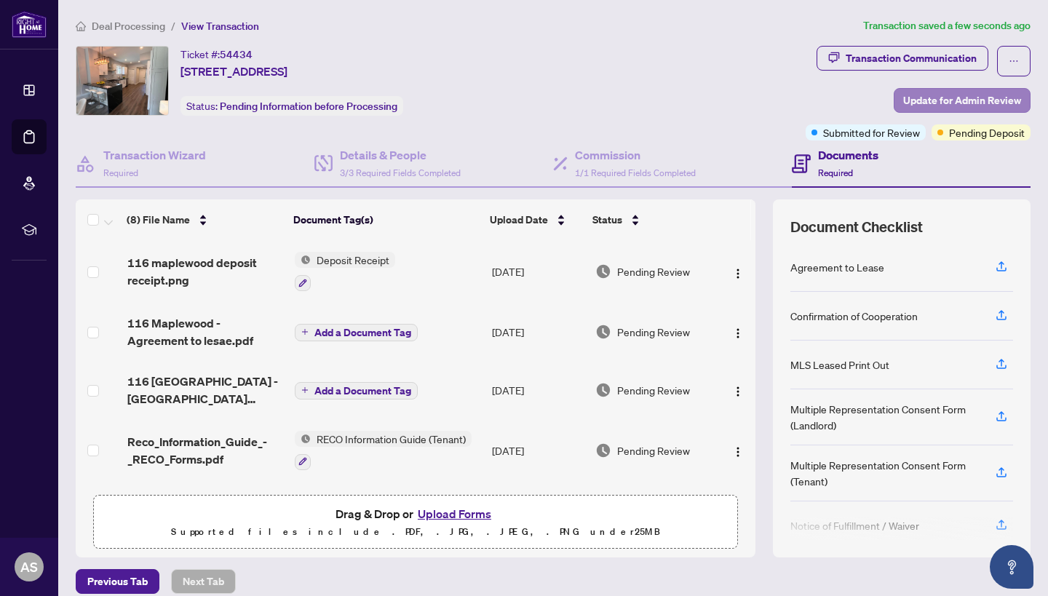
click at [973, 103] on span "Update for Admin Review" at bounding box center [962, 100] width 118 height 23
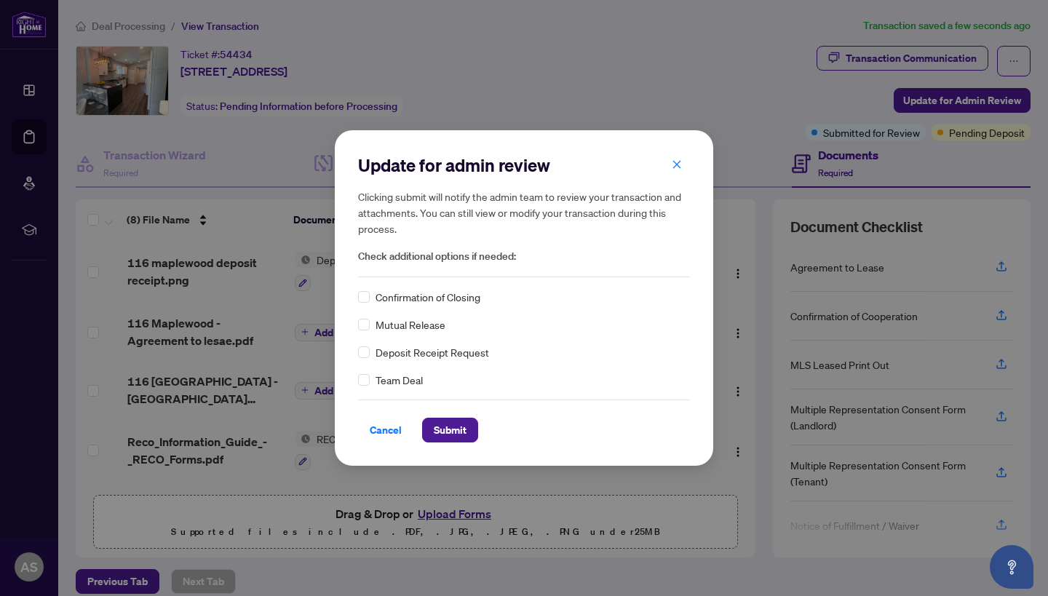
click at [374, 384] on div "Team Deal" at bounding box center [524, 380] width 332 height 16
click at [368, 384] on span at bounding box center [364, 380] width 12 height 12
click at [464, 435] on span "Submit" at bounding box center [450, 429] width 33 height 23
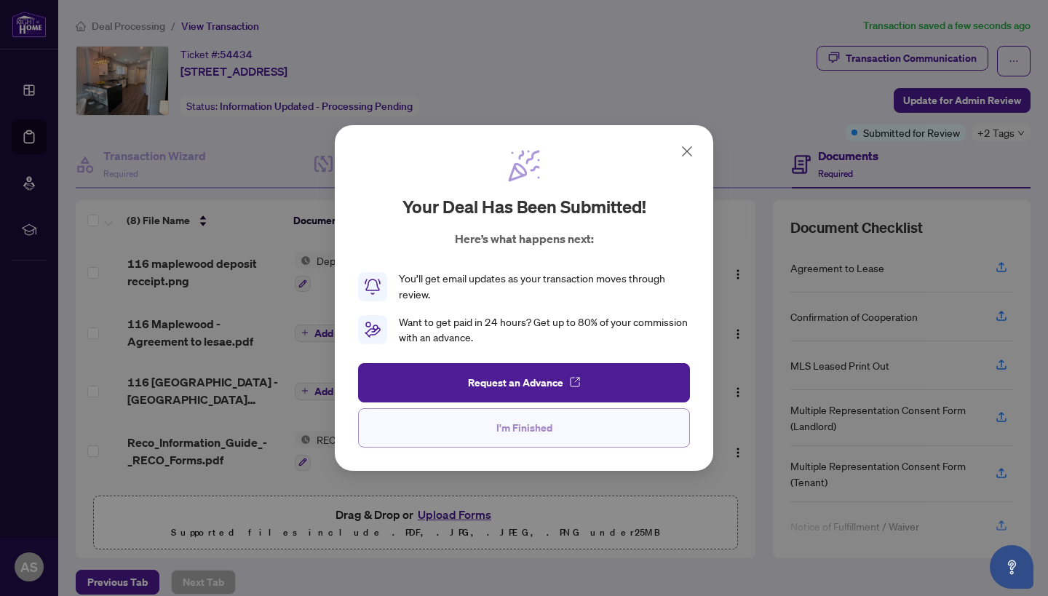
click at [547, 424] on span "I'm Finished" at bounding box center [524, 427] width 56 height 23
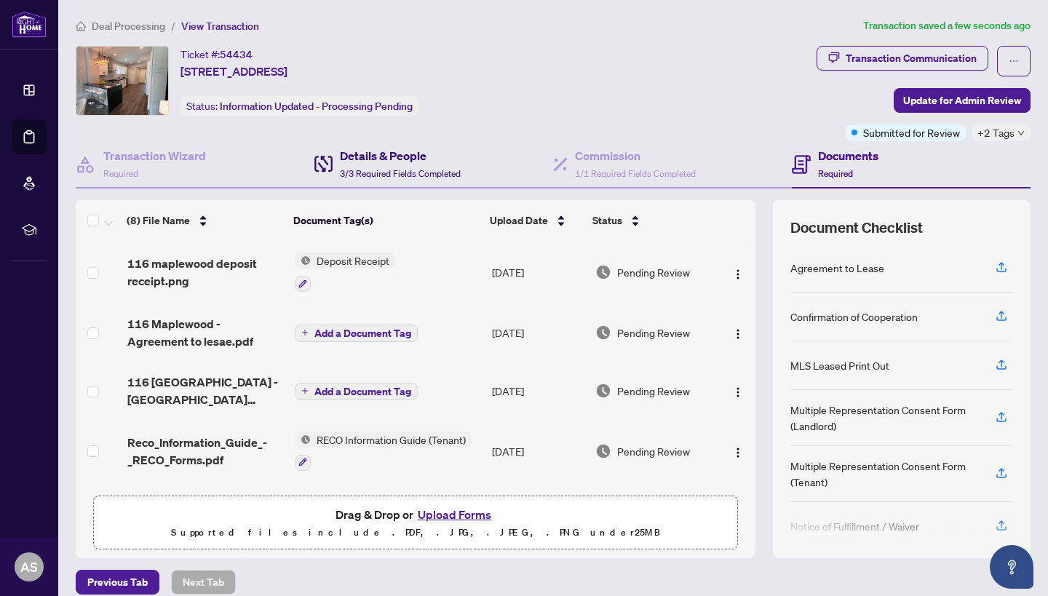
click at [429, 160] on h4 "Details & People" at bounding box center [400, 155] width 121 height 17
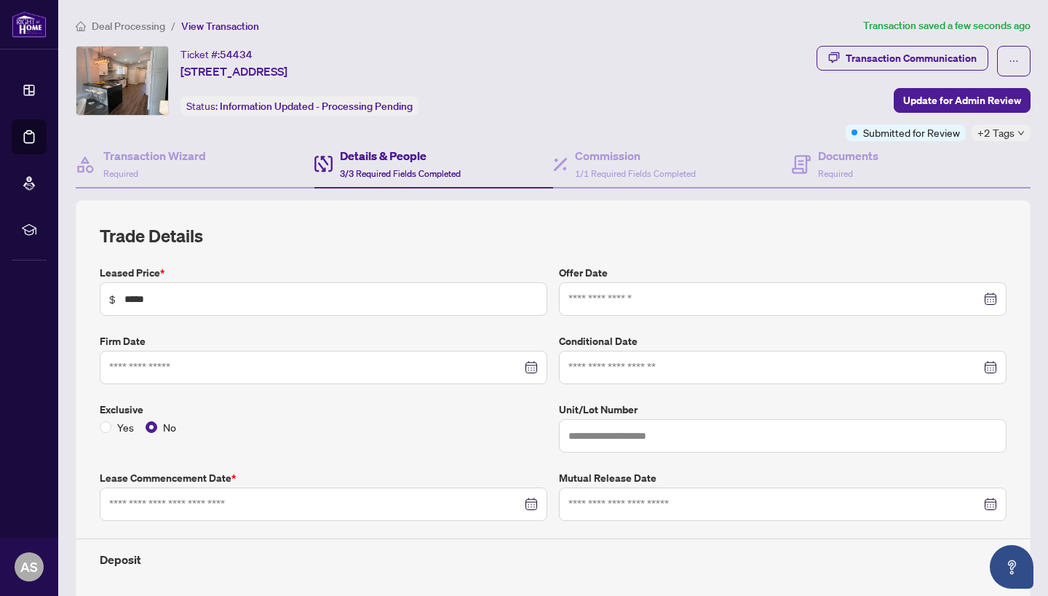
type input "**********"
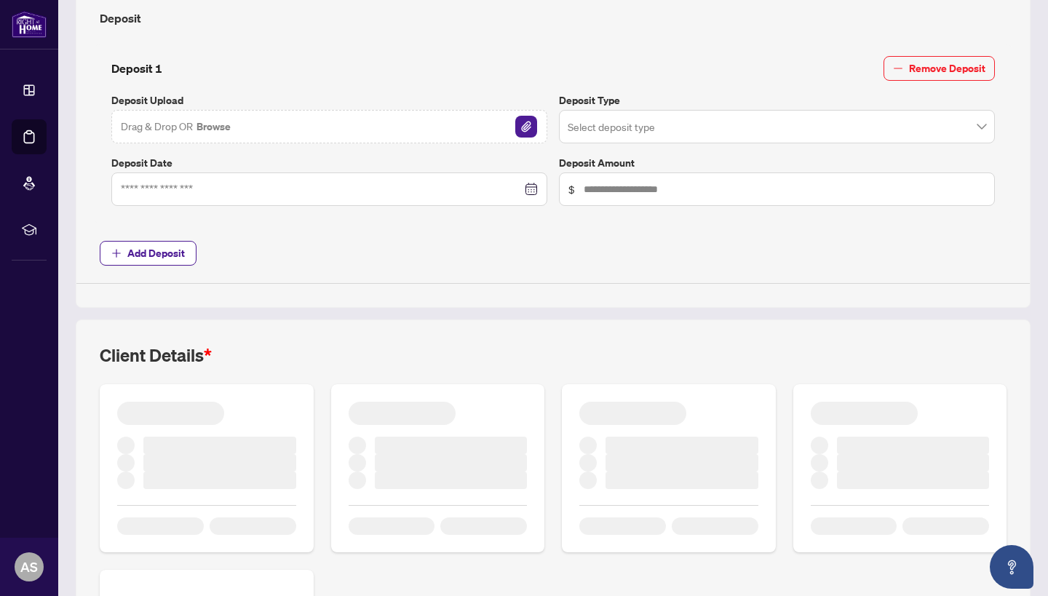
scroll to position [411, 0]
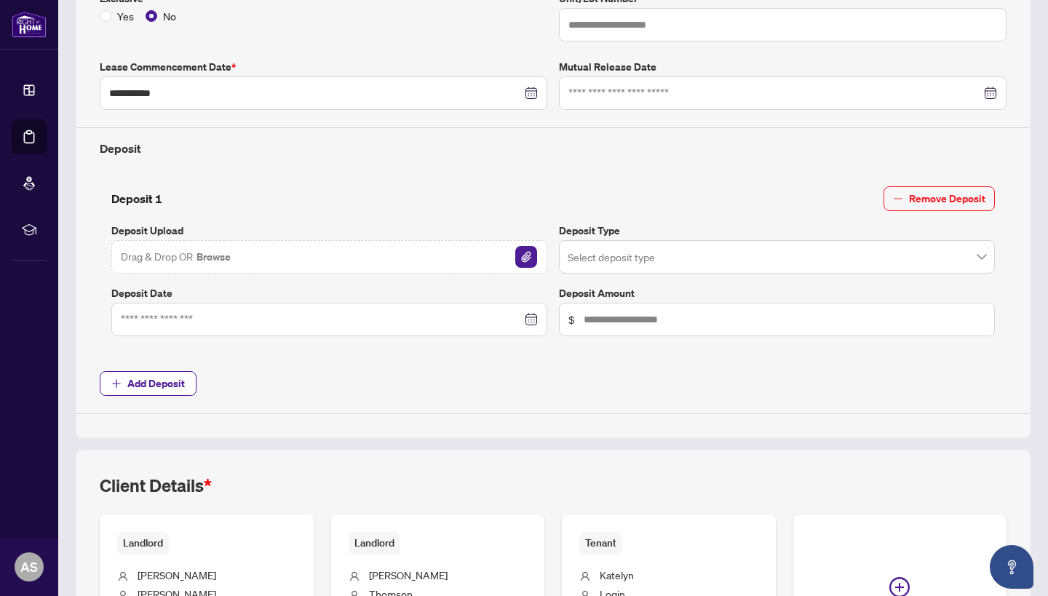
click at [407, 247] on div "Drag & Drop OR Browse" at bounding box center [329, 256] width 436 height 33
click at [520, 261] on img "button" at bounding box center [526, 257] width 22 height 22
click at [322, 265] on div "116 maplewood deposit receipt.png" at bounding box center [329, 256] width 436 height 33
click at [523, 254] on img "button" at bounding box center [526, 257] width 22 height 22
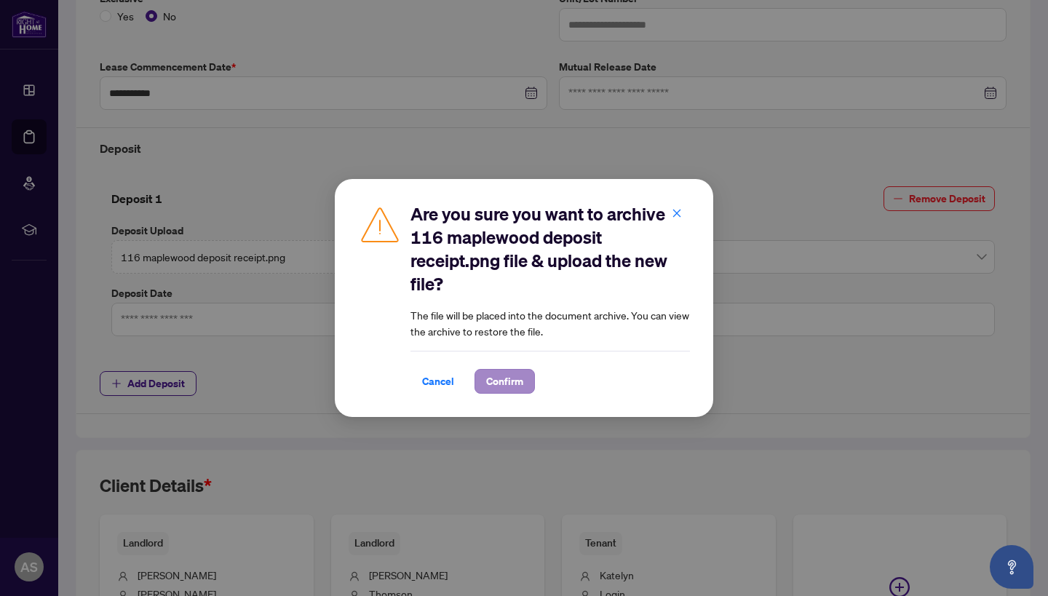
click at [491, 387] on span "Confirm" at bounding box center [504, 381] width 37 height 23
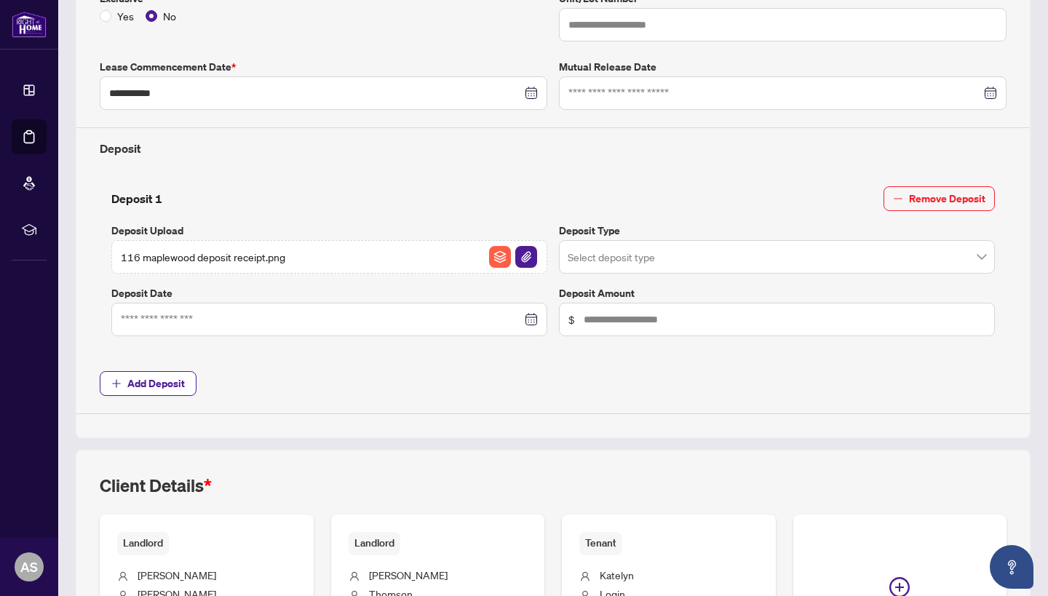
click at [632, 271] on div "Deposit 1 Remove Deposit Deposit Upload 116 maplewood deposit receipt.png Depos…" at bounding box center [553, 261] width 895 height 150
click at [633, 264] on input "search" at bounding box center [770, 259] width 405 height 32
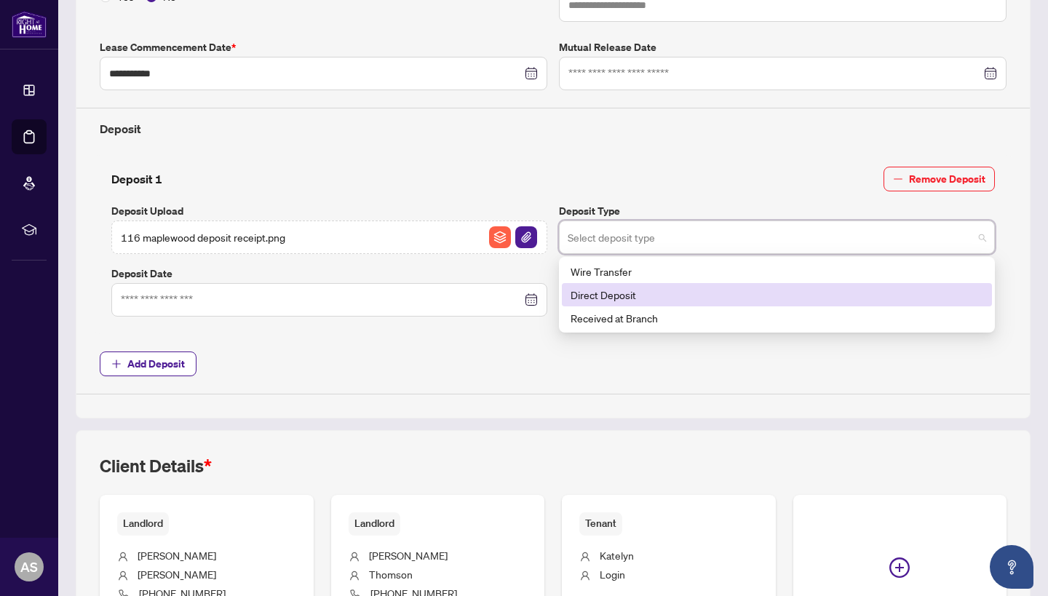
scroll to position [432, 0]
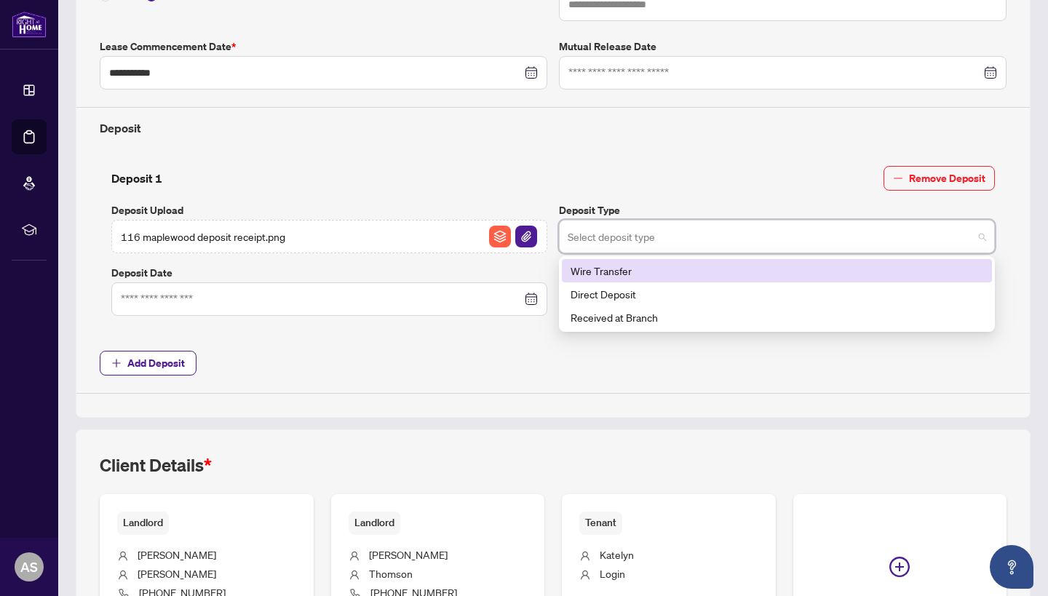
click at [708, 268] on div "Wire Transfer" at bounding box center [777, 271] width 413 height 16
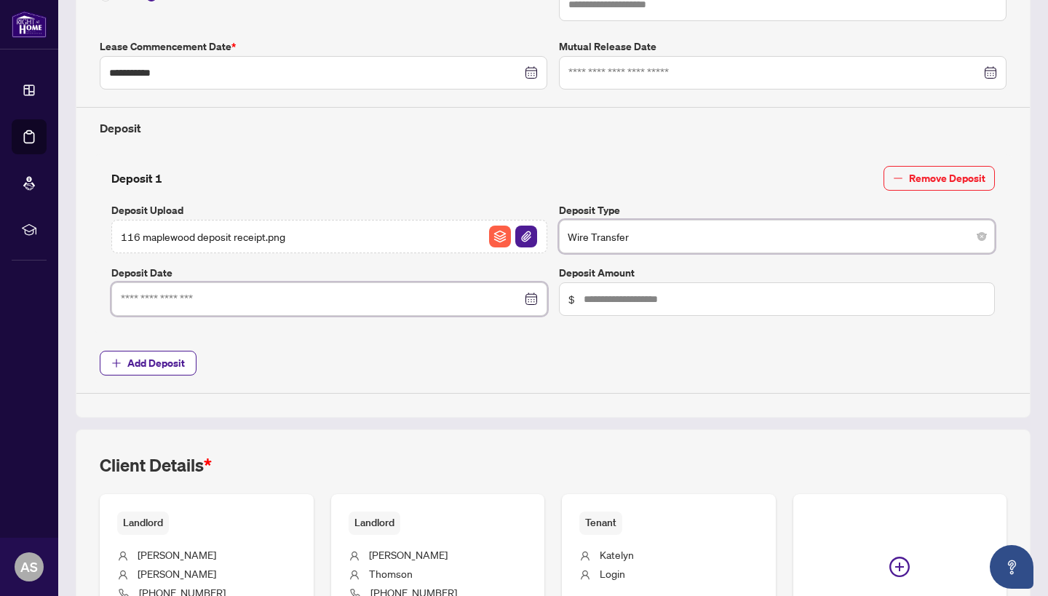
click at [236, 291] on input at bounding box center [321, 299] width 401 height 16
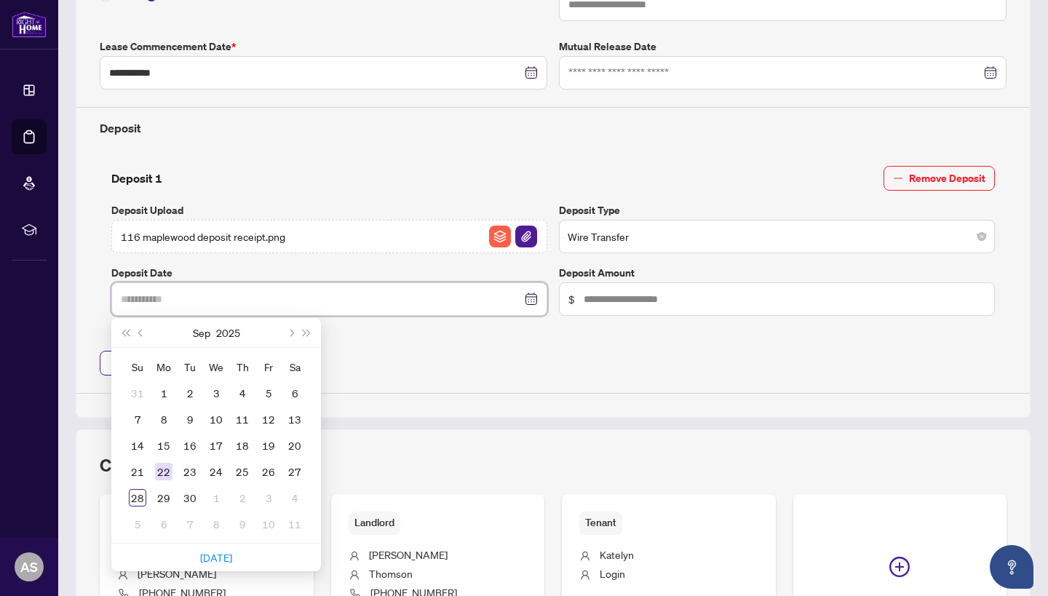
type input "**********"
click at [167, 469] on div "22" at bounding box center [163, 471] width 17 height 17
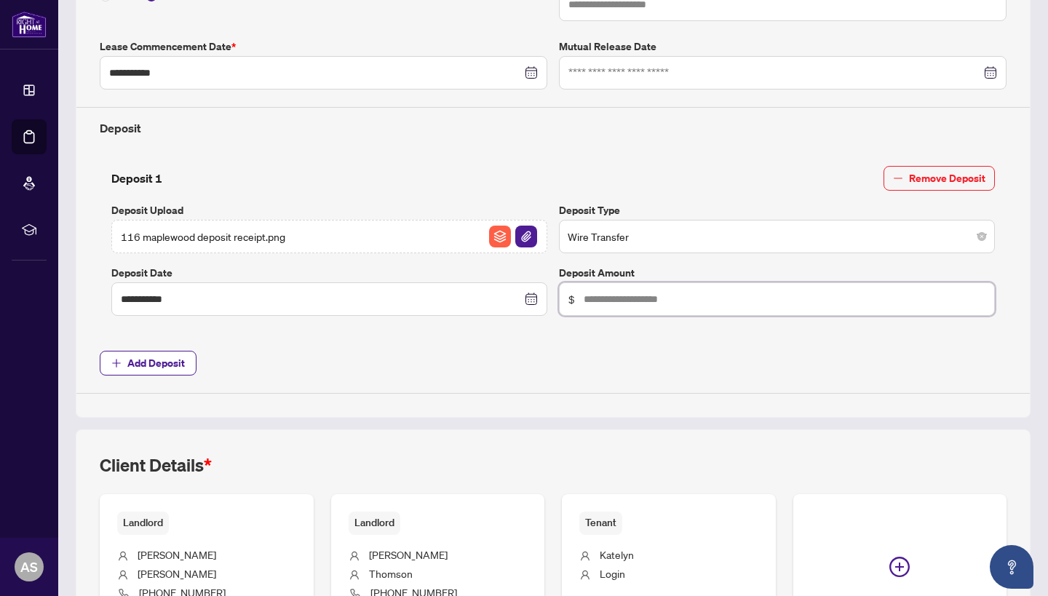
click at [611, 300] on input "text" at bounding box center [785, 299] width 402 height 16
type input "*****"
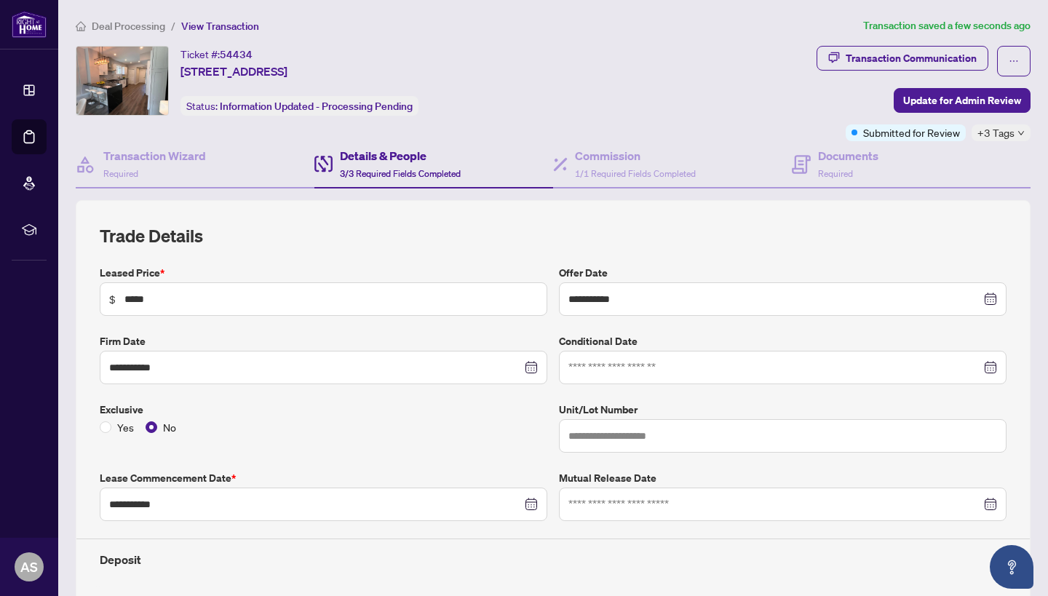
scroll to position [0, 0]
click at [987, 99] on span "Update for Admin Review" at bounding box center [962, 100] width 118 height 23
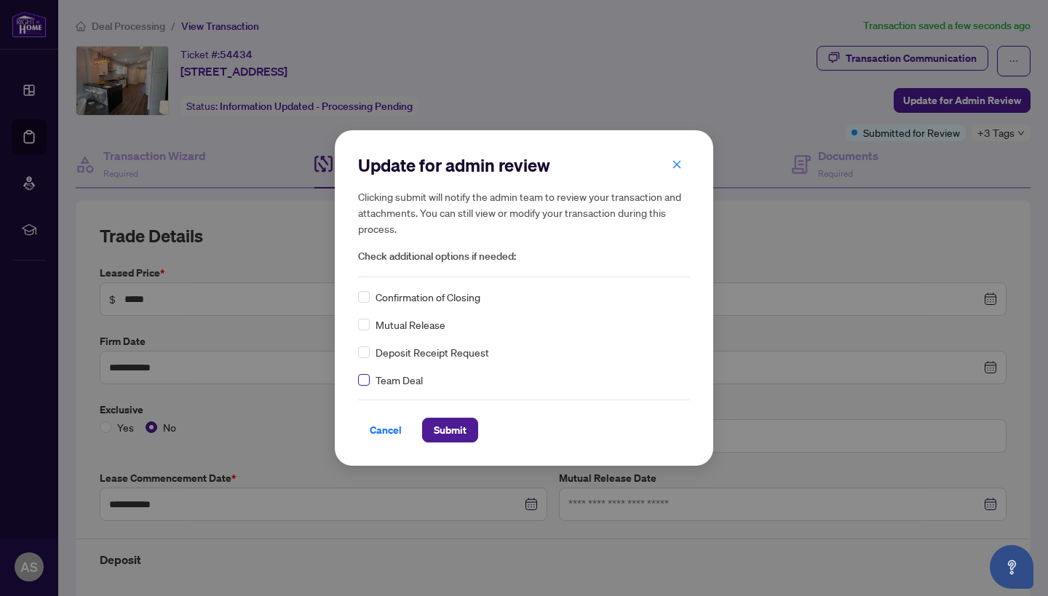
click at [362, 385] on span at bounding box center [364, 380] width 12 height 12
click at [473, 437] on button "Submit" at bounding box center [450, 430] width 56 height 25
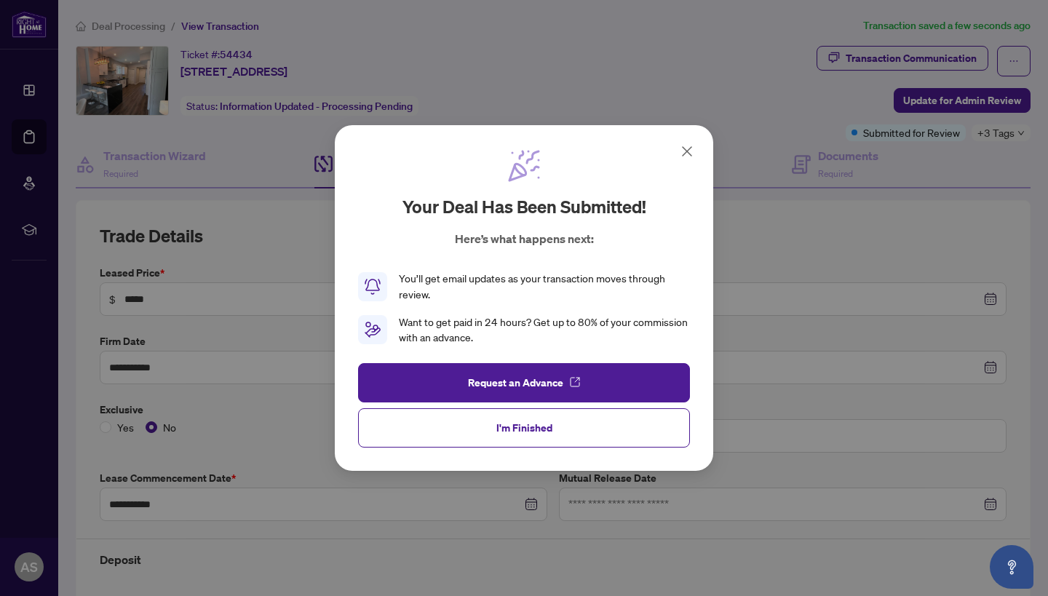
click at [473, 437] on button "I'm Finished" at bounding box center [524, 427] width 332 height 39
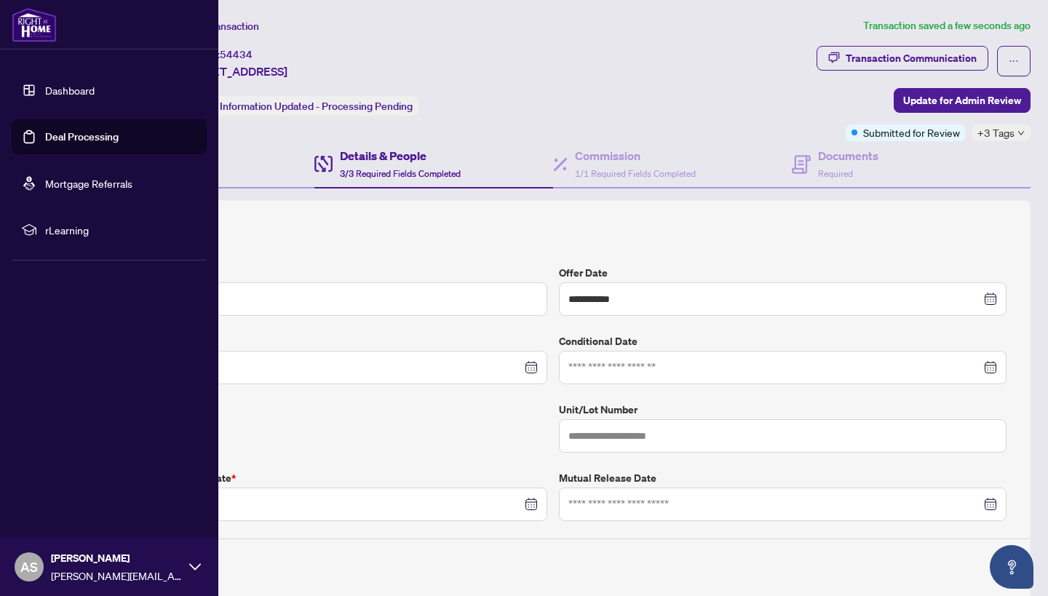
click at [45, 138] on link "Deal Processing" at bounding box center [82, 136] width 74 height 13
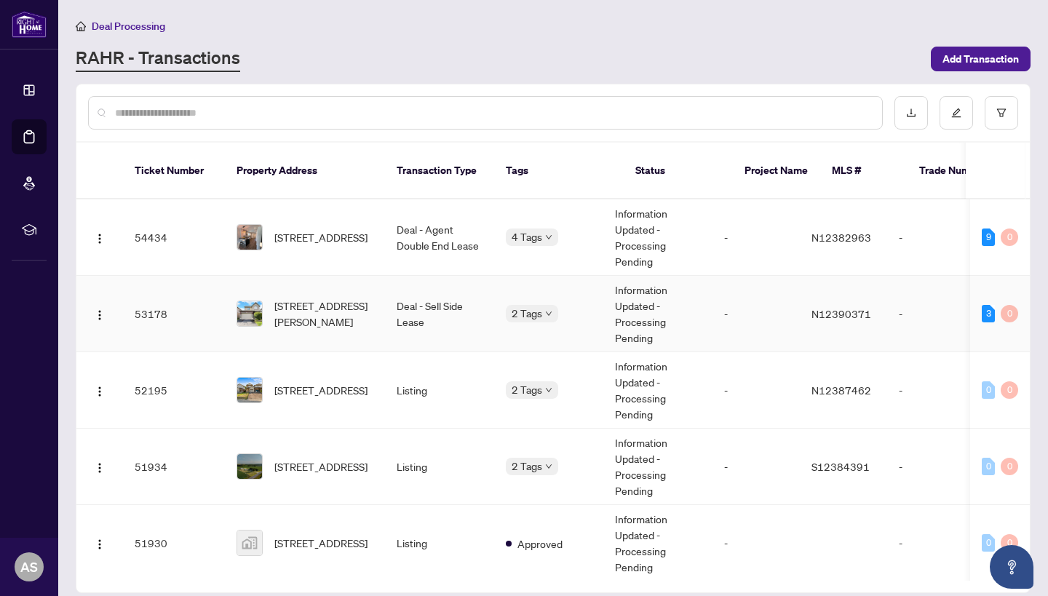
click at [312, 306] on span "[STREET_ADDRESS][PERSON_NAME]" at bounding box center [323, 314] width 99 height 32
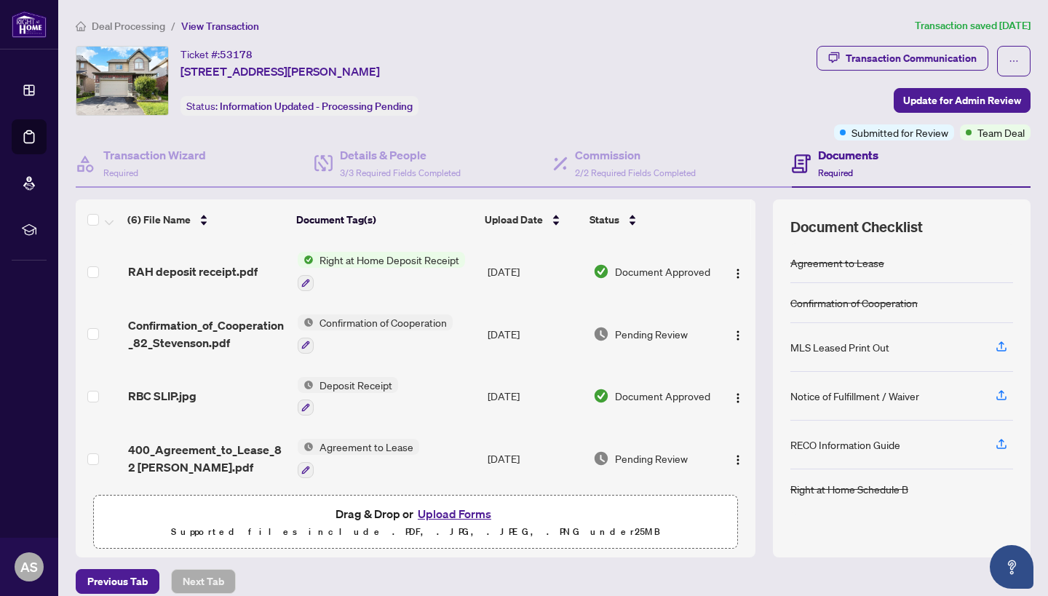
click at [467, 512] on button "Upload Forms" at bounding box center [454, 513] width 82 height 19
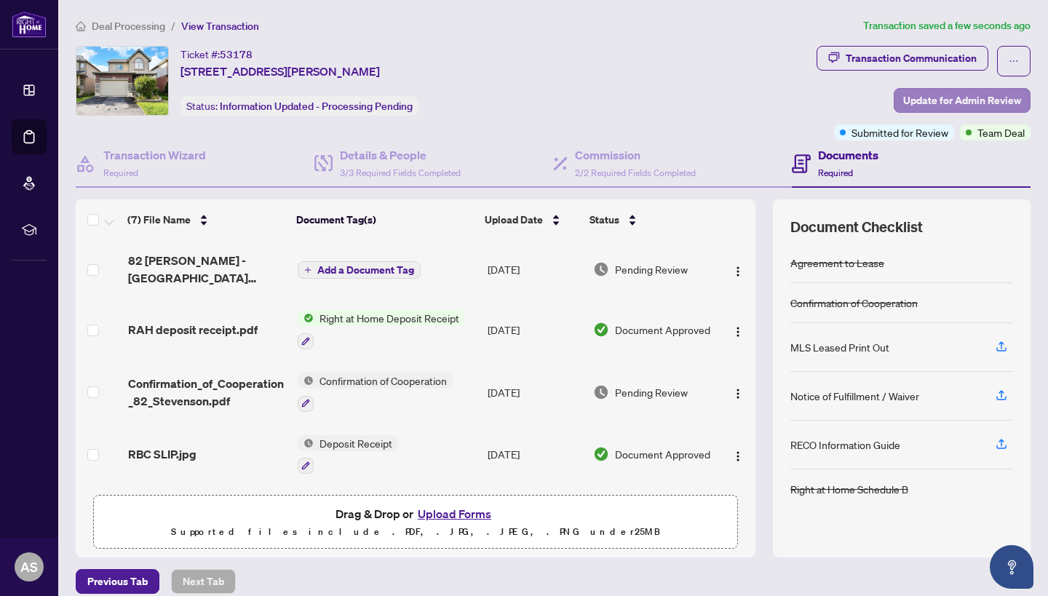
click at [985, 103] on span "Update for Admin Review" at bounding box center [962, 100] width 118 height 23
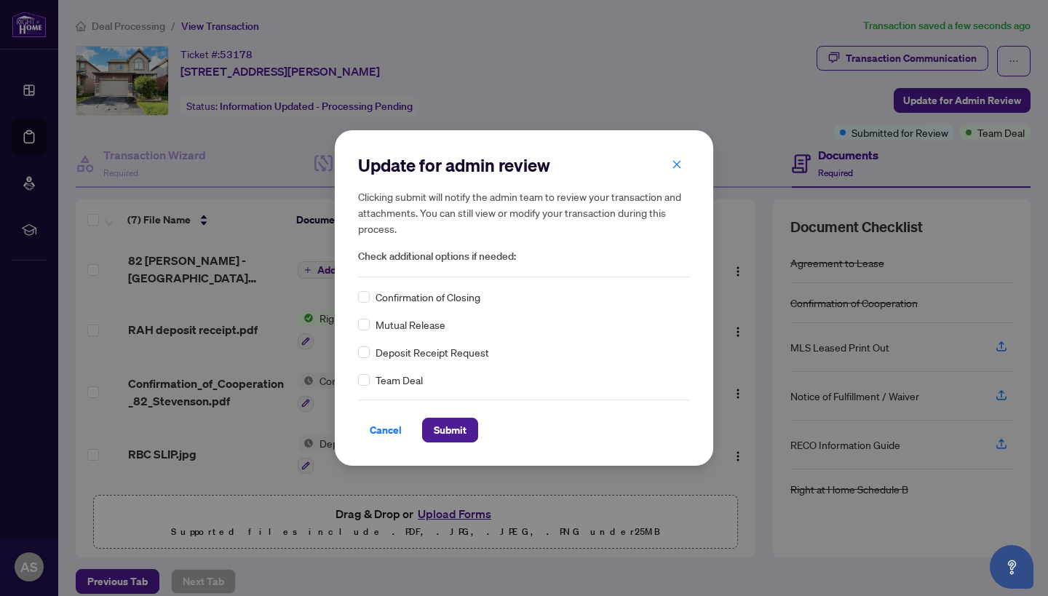
click at [371, 387] on div "Team Deal" at bounding box center [524, 380] width 332 height 16
click at [443, 423] on span "Submit" at bounding box center [450, 429] width 33 height 23
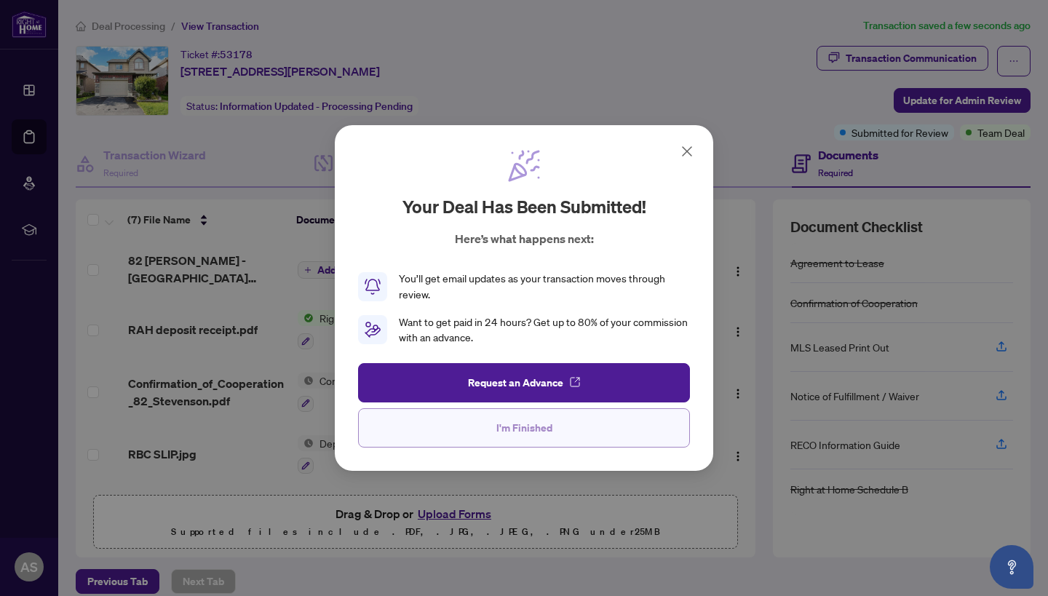
click at [465, 438] on button "I'm Finished" at bounding box center [524, 427] width 332 height 39
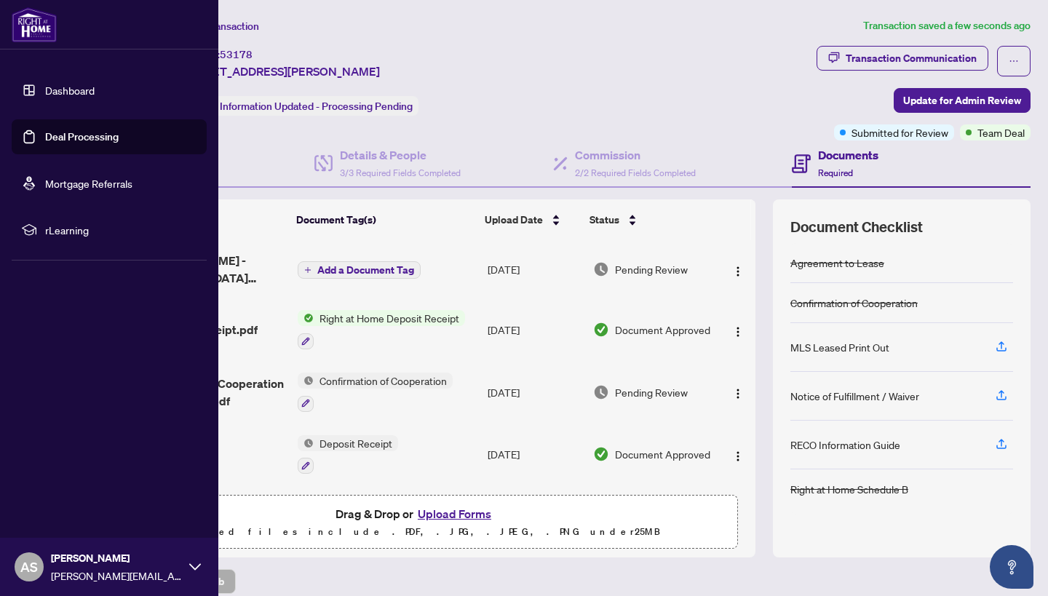
click at [45, 140] on link "Deal Processing" at bounding box center [82, 136] width 74 height 13
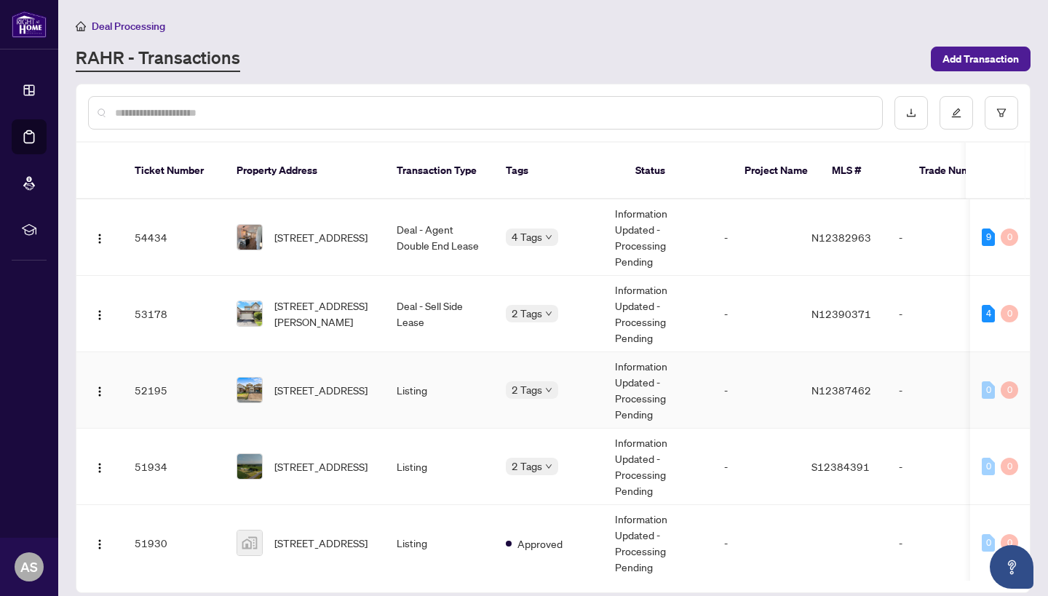
click at [339, 382] on span "[STREET_ADDRESS]" at bounding box center [320, 390] width 93 height 16
click at [300, 459] on span "[STREET_ADDRESS]" at bounding box center [320, 467] width 93 height 16
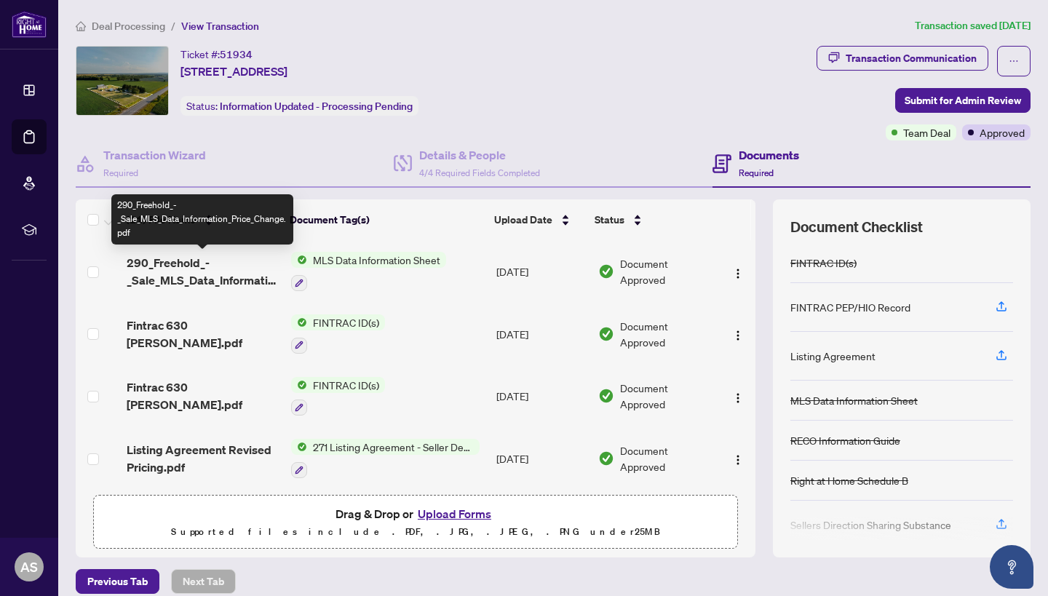
click at [237, 276] on span "290_Freehold_-_Sale_MLS_Data_Information_Price_Change.pdf" at bounding box center [203, 271] width 153 height 35
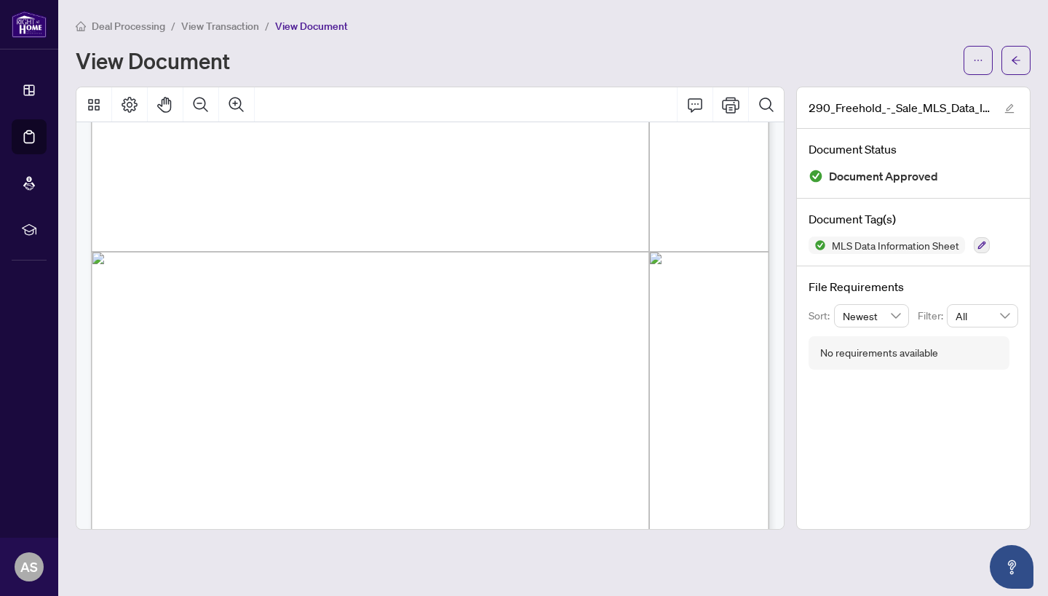
scroll to position [445, 0]
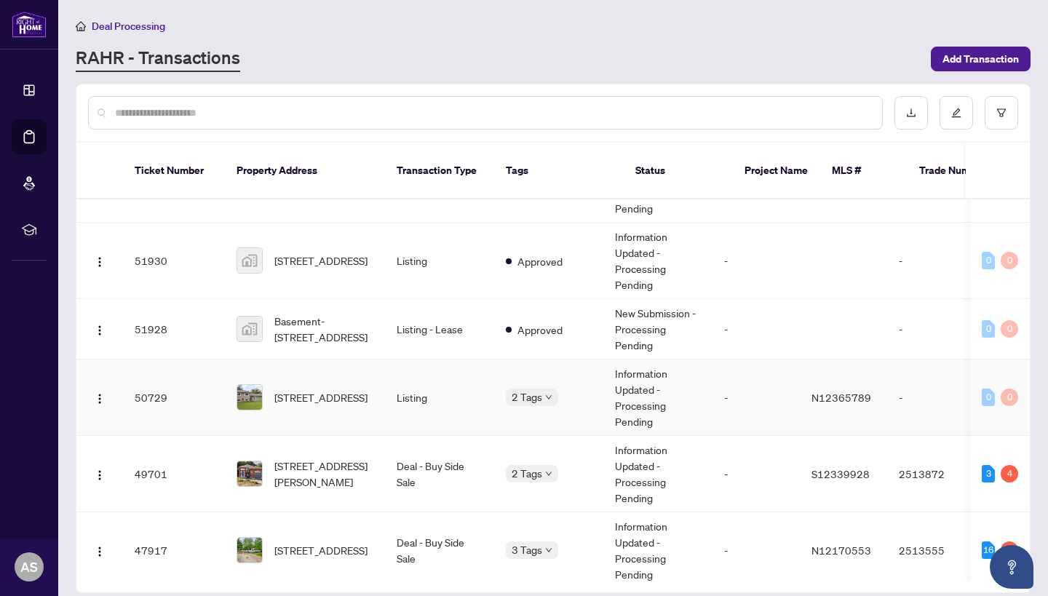
scroll to position [289, 0]
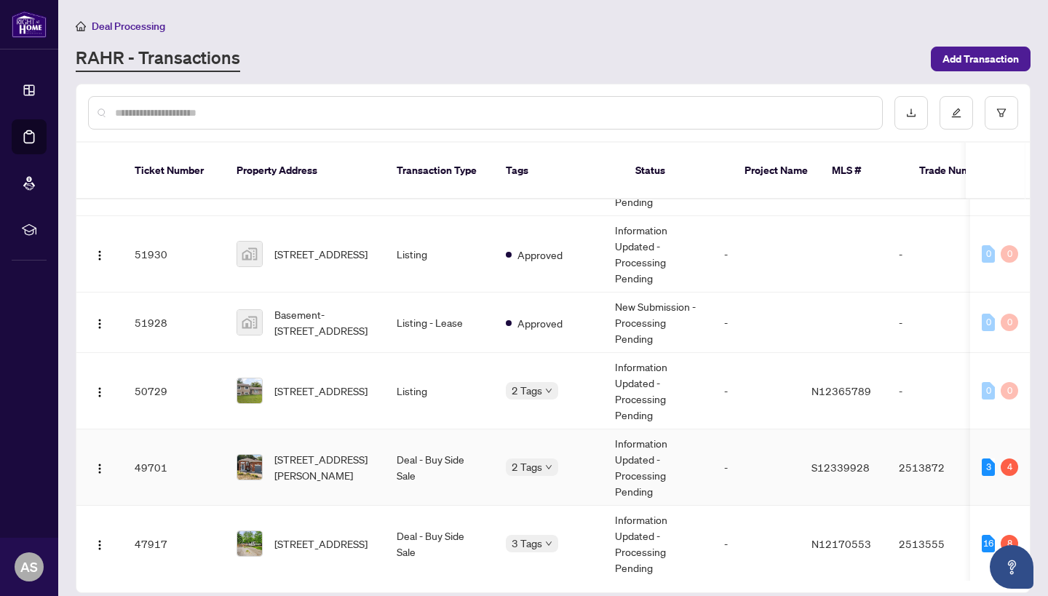
click at [478, 435] on td "Deal - Buy Side Sale" at bounding box center [439, 467] width 109 height 76
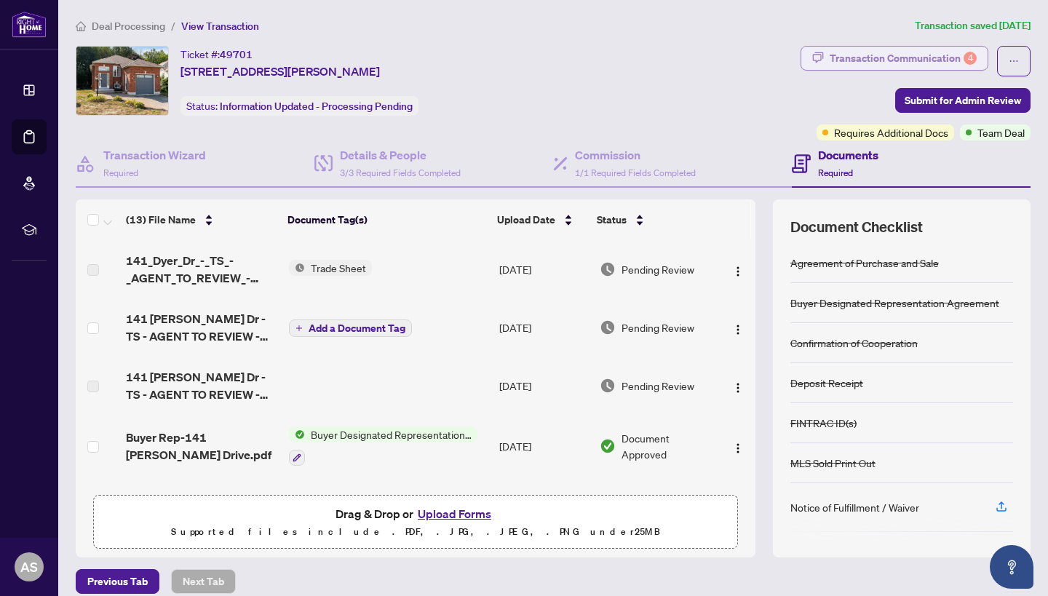
click at [946, 60] on div "Transaction Communication 4" at bounding box center [903, 58] width 147 height 23
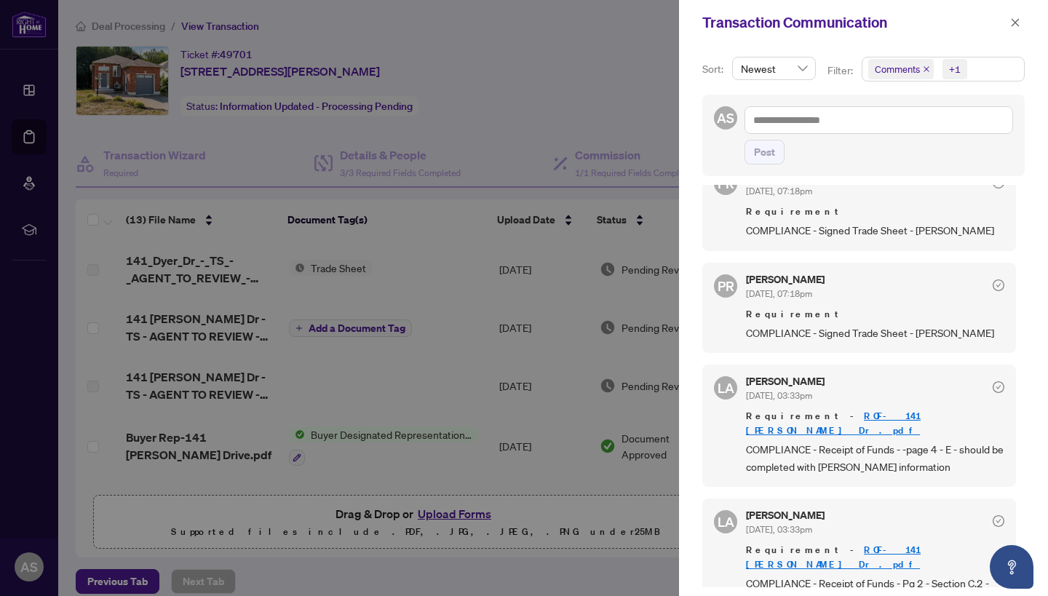
scroll to position [36, 0]
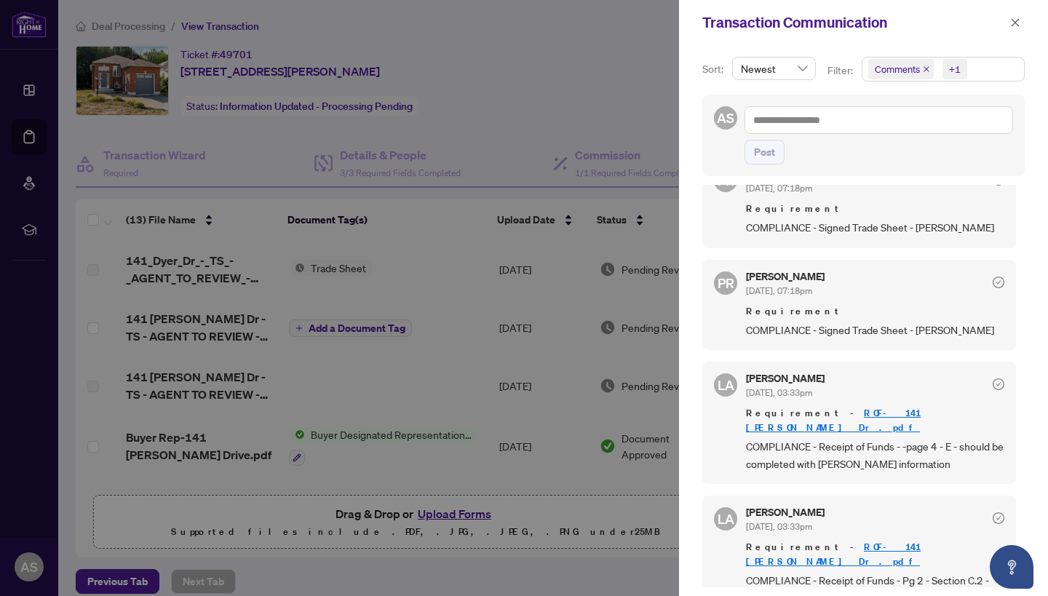
drag, startPoint x: 817, startPoint y: 432, endPoint x: 962, endPoint y: 455, distance: 147.4
click at [962, 455] on span "COMPLIANCE - Receipt of Funds - -page 4 - E - should be completed with Sandra P…" at bounding box center [875, 455] width 258 height 34
copy span "Receipt of Funds - -page 4 - E - should be completed with Sandra Parsons inform…"
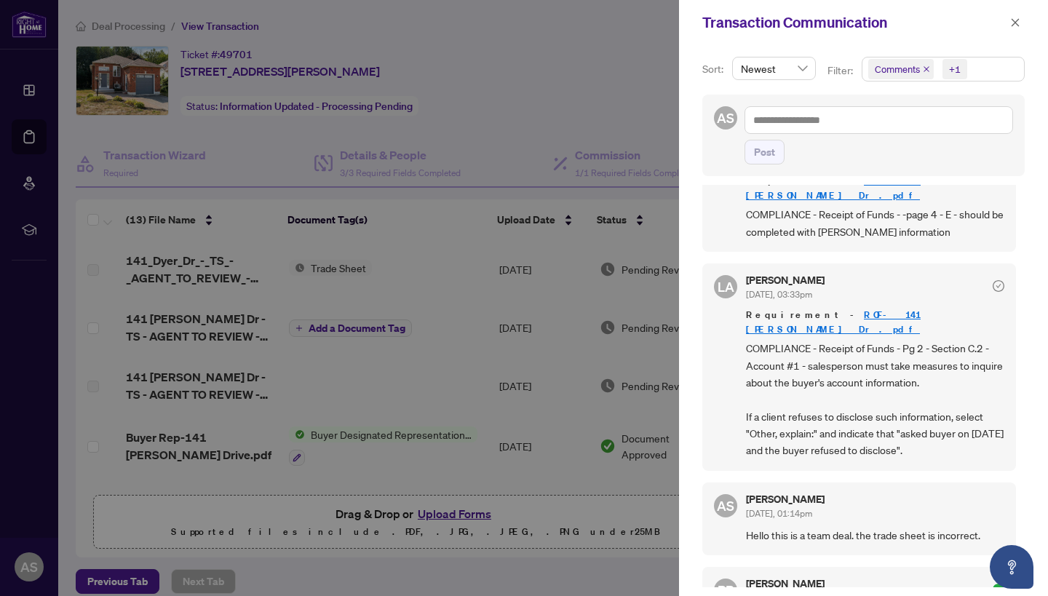
scroll to position [270, 0]
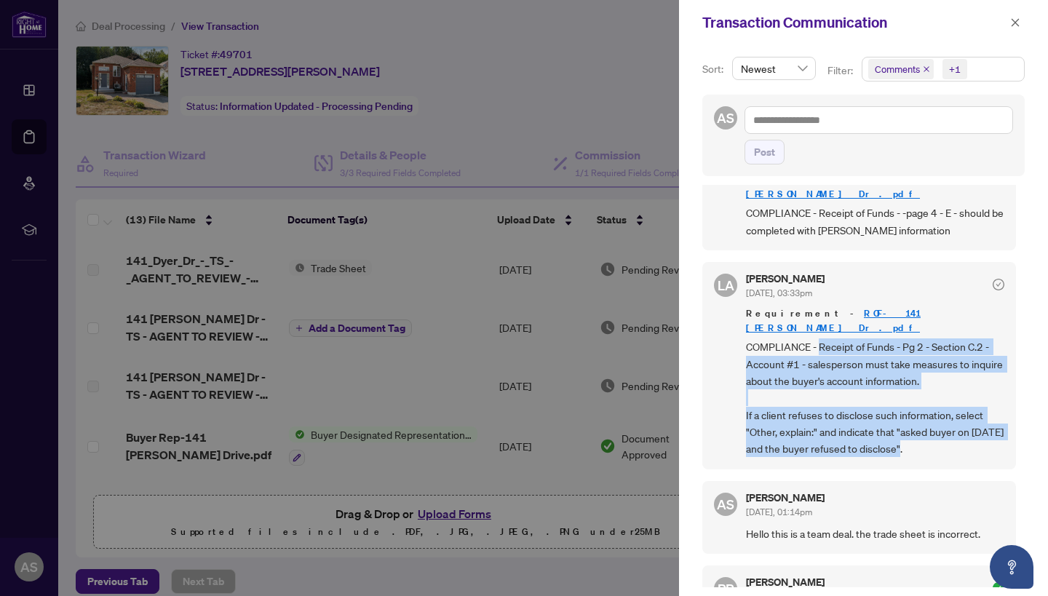
drag, startPoint x: 820, startPoint y: 314, endPoint x: 932, endPoint y: 418, distance: 151.9
click at [932, 418] on span "COMPLIANCE - Receipt of Funds - Pg 2 - Section C.2 - Account #1 - salesperson m…" at bounding box center [875, 397] width 258 height 119
copy span "Receipt of Funds - Pg 2 - Section C.2 - Account #1 - salesperson must take meas…"
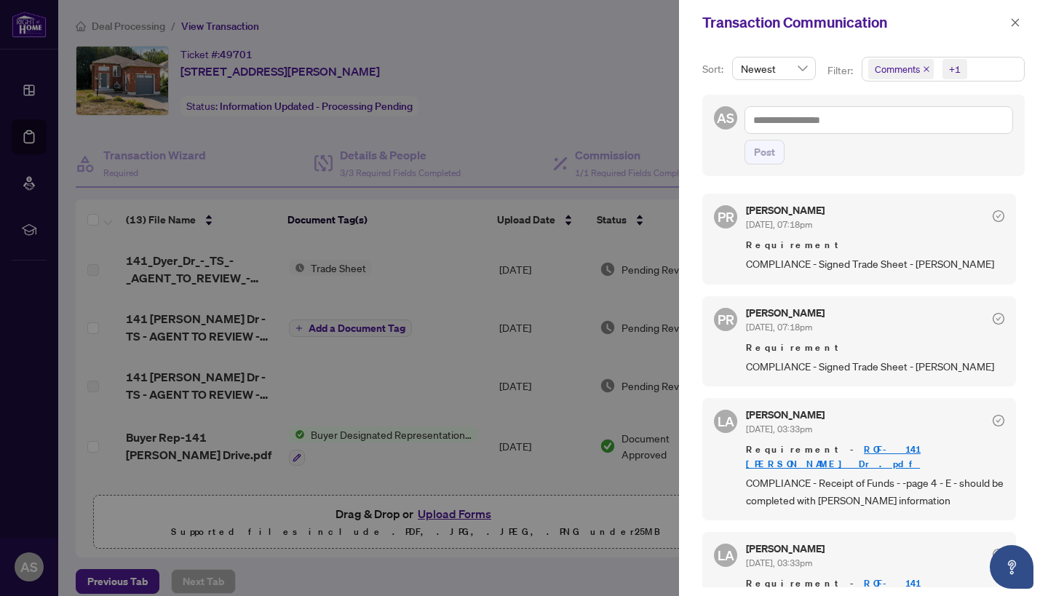
scroll to position [0, 0]
click at [408, 398] on div at bounding box center [524, 298] width 1048 height 596
click at [498, 356] on div at bounding box center [524, 298] width 1048 height 596
click at [1016, 28] on icon "close" at bounding box center [1015, 22] width 10 height 10
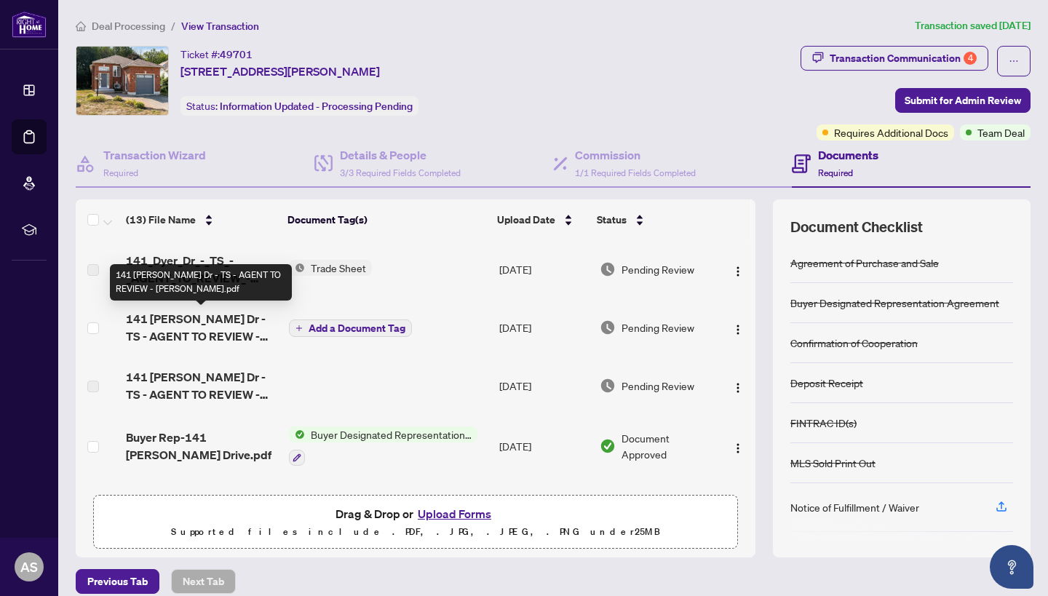
click at [197, 330] on span "141 Dyer Dr - TS - AGENT TO REVIEW - Arianna.pdf" at bounding box center [201, 327] width 151 height 35
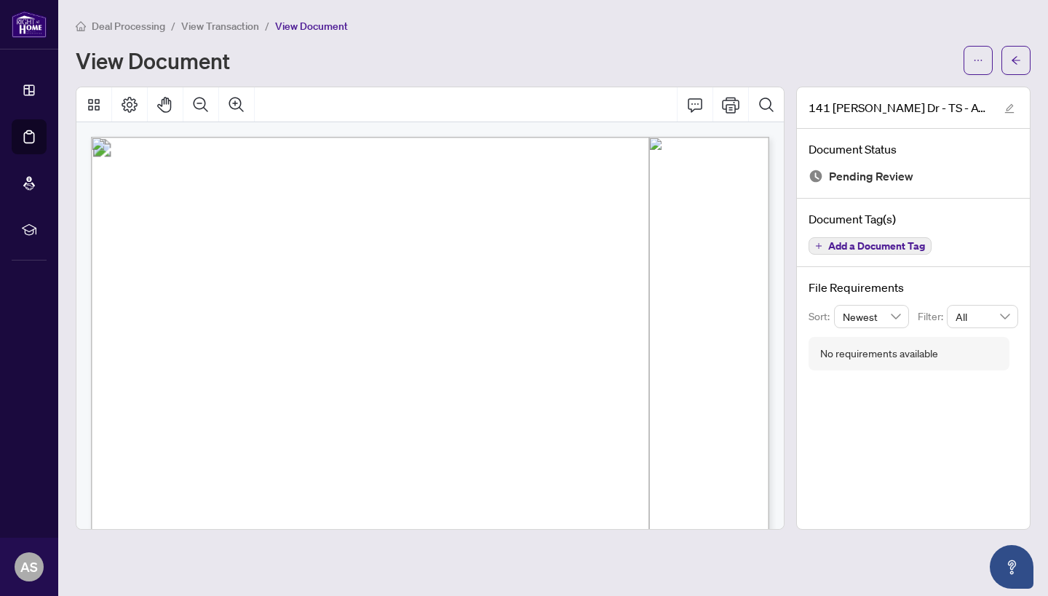
click at [967, 74] on div "Deal Processing / View Transaction / View Document View Document 141 Dyer Dr - …" at bounding box center [553, 273] width 955 height 512
click at [977, 63] on icon "ellipsis" at bounding box center [978, 60] width 10 height 10
click at [938, 93] on span "Download" at bounding box center [925, 92] width 111 height 16
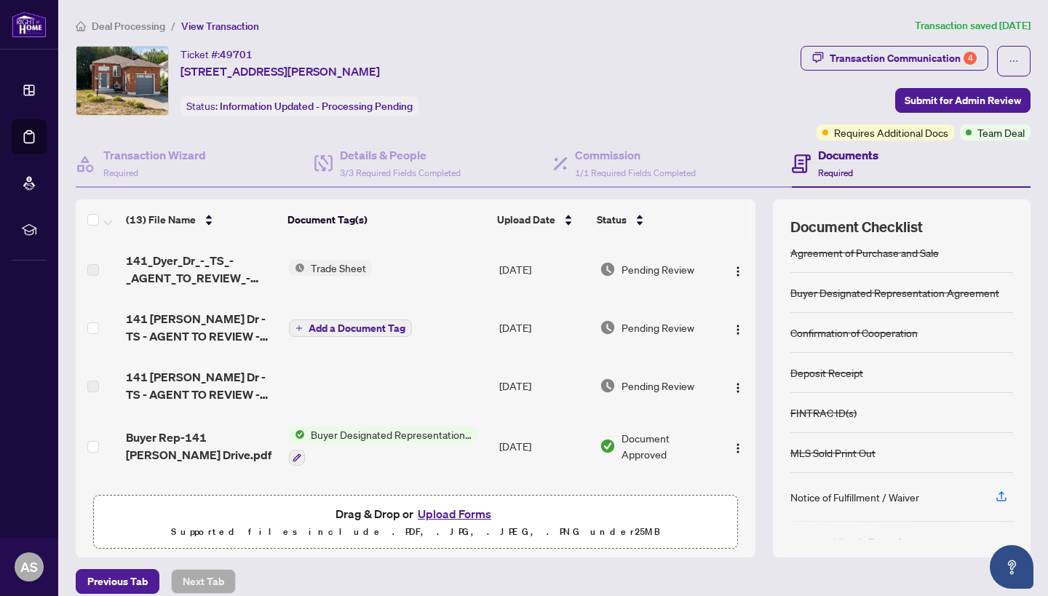
scroll to position [12, 0]
click at [940, 66] on div "Transaction Communication 4" at bounding box center [903, 58] width 147 height 23
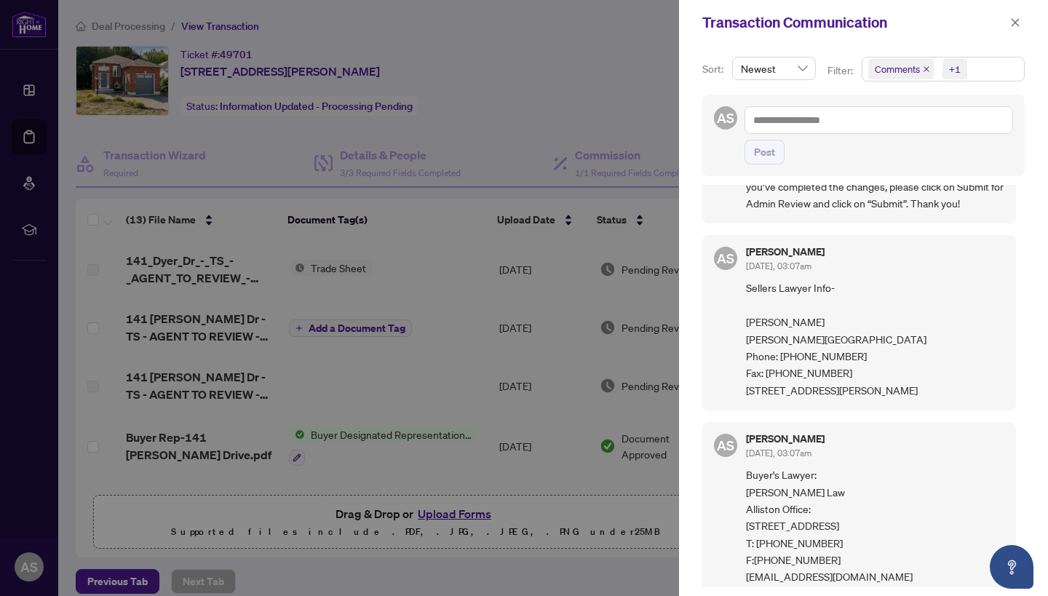
scroll to position [1294, 0]
click at [1020, 25] on icon "close" at bounding box center [1015, 22] width 10 height 10
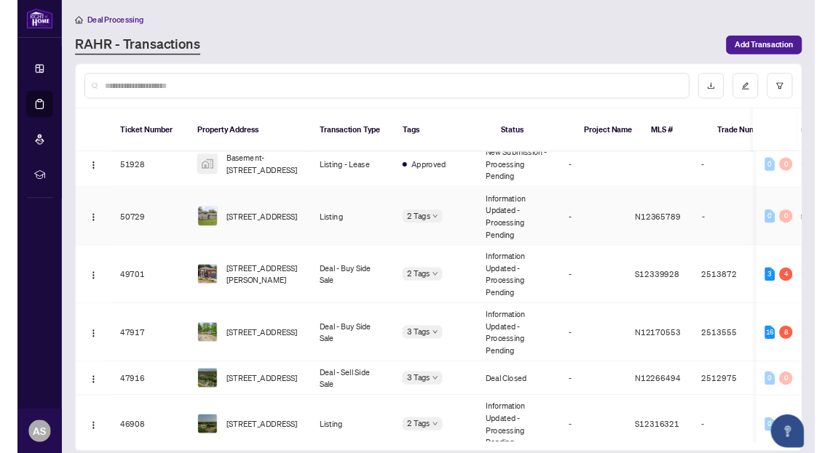
scroll to position [398, 0]
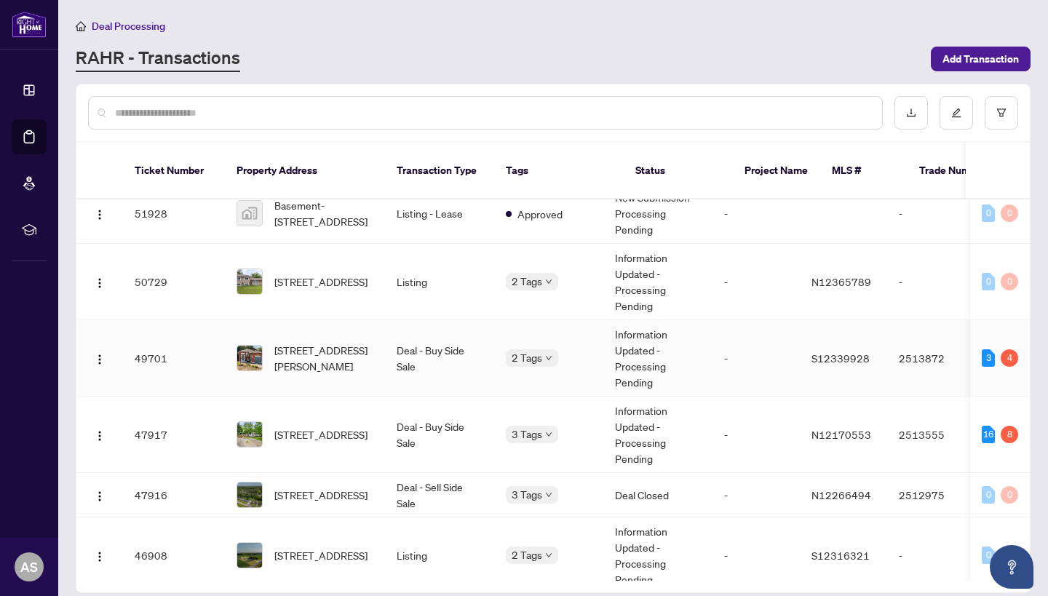
click at [337, 357] on td "[STREET_ADDRESS][PERSON_NAME]" at bounding box center [305, 358] width 160 height 76
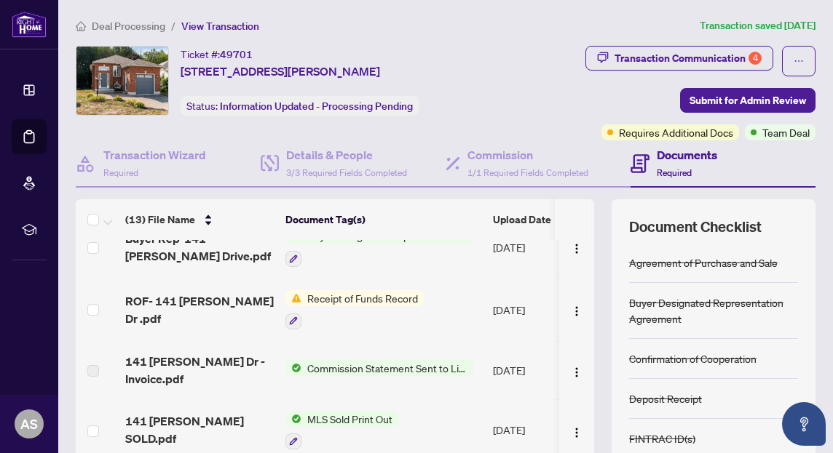
scroll to position [204, 0]
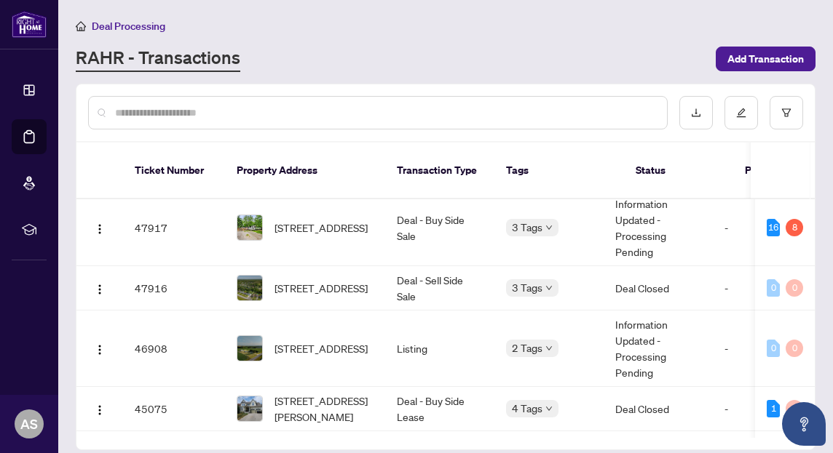
scroll to position [606, 0]
click at [301, 219] on span "[STREET_ADDRESS]" at bounding box center [320, 227] width 93 height 16
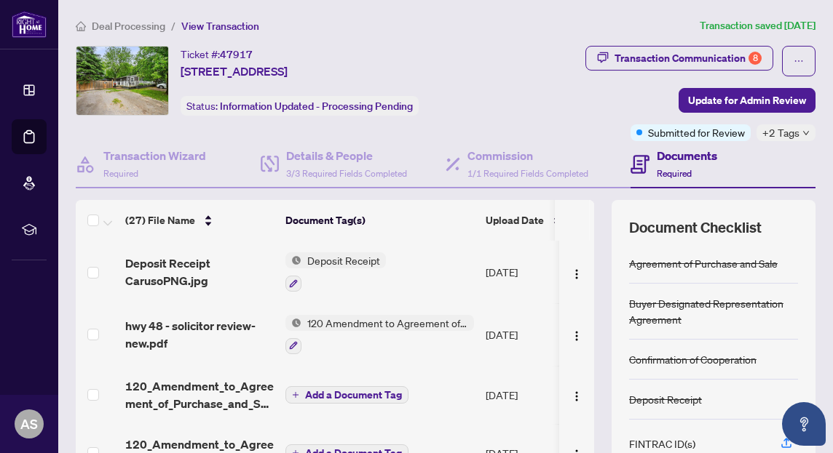
click at [366, 399] on span "Add a Document Tag" at bounding box center [353, 395] width 97 height 10
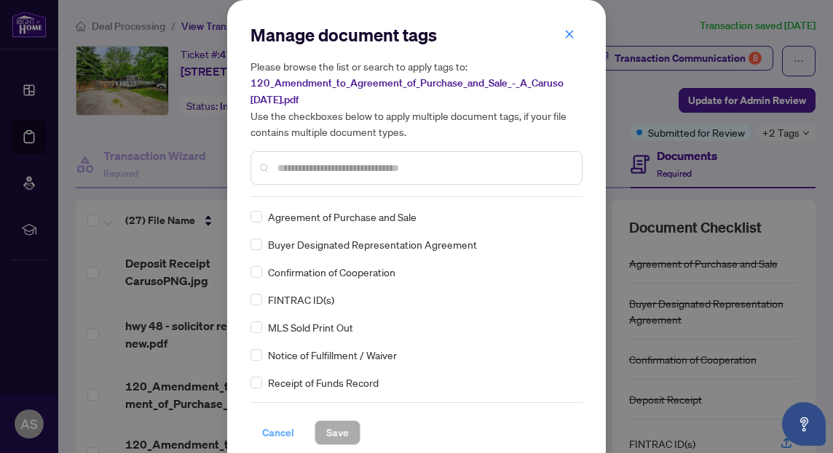
click at [279, 430] on span "Cancel" at bounding box center [278, 432] width 32 height 23
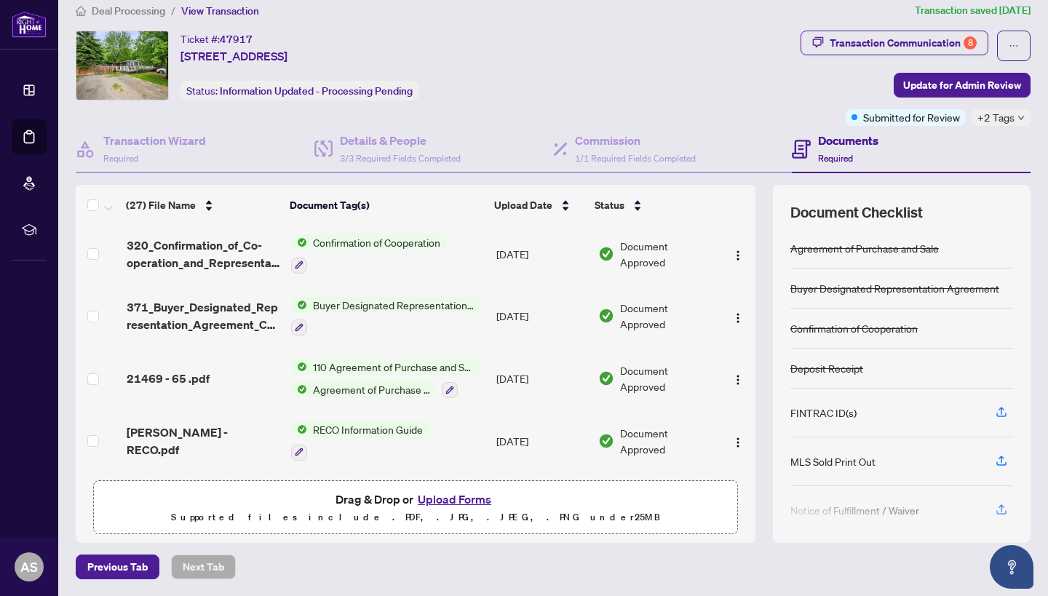
scroll to position [15, 0]
click at [461, 499] on button "Upload Forms" at bounding box center [454, 500] width 82 height 19
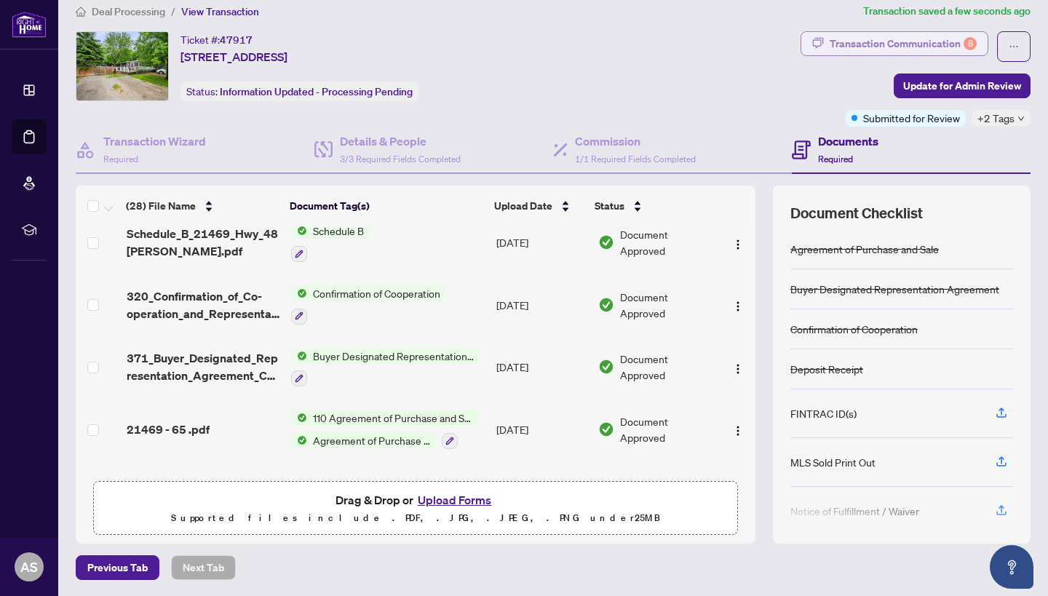
click at [884, 52] on div "Transaction Communication 8" at bounding box center [903, 43] width 147 height 23
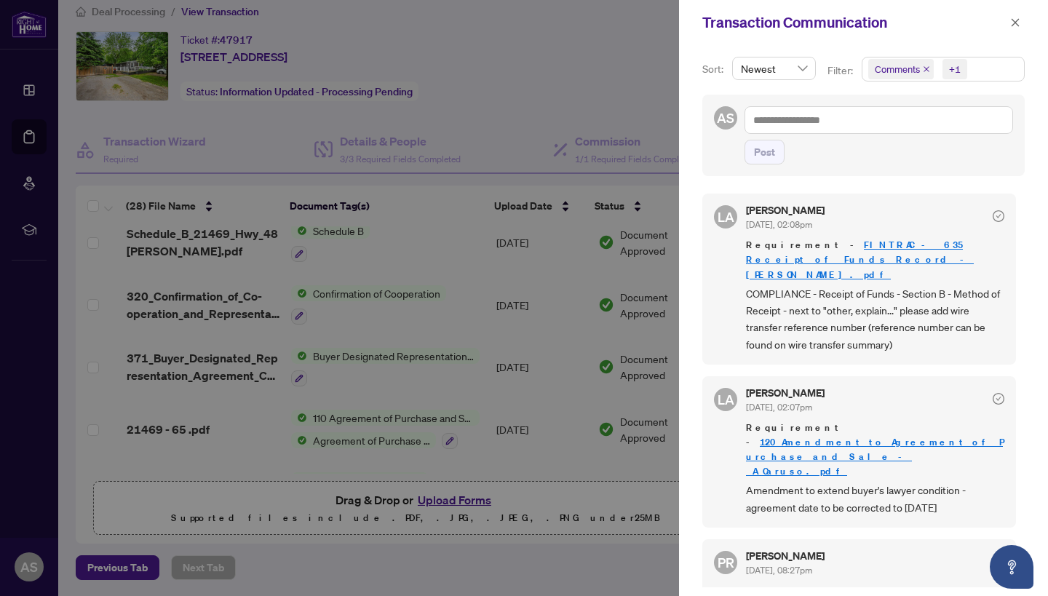
scroll to position [0, 0]
click at [1016, 28] on icon "close" at bounding box center [1015, 22] width 10 height 10
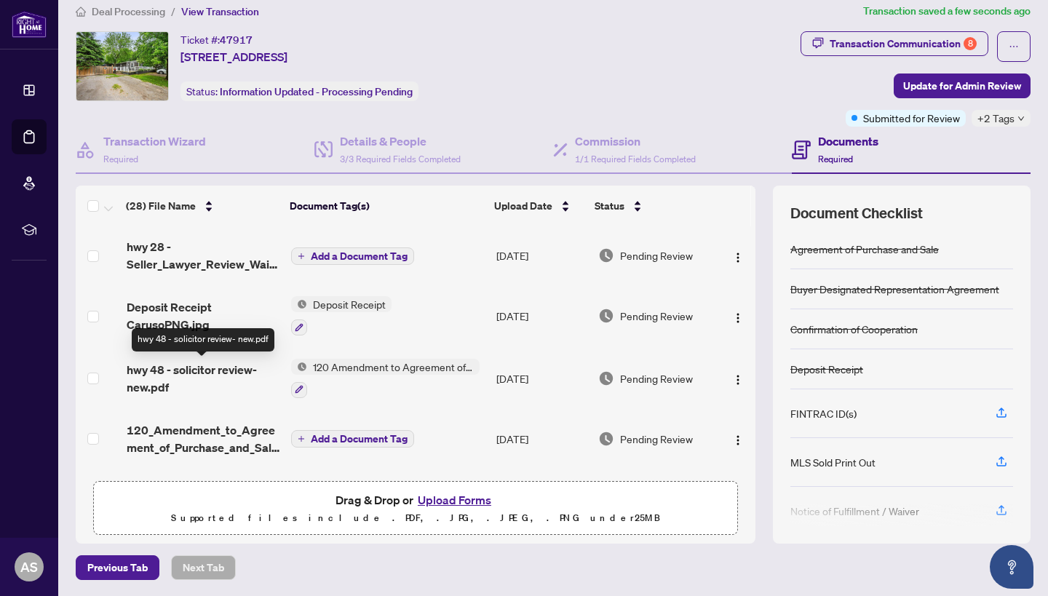
click at [238, 370] on span "hwy 48 - solicitor review- new.pdf" at bounding box center [203, 378] width 153 height 35
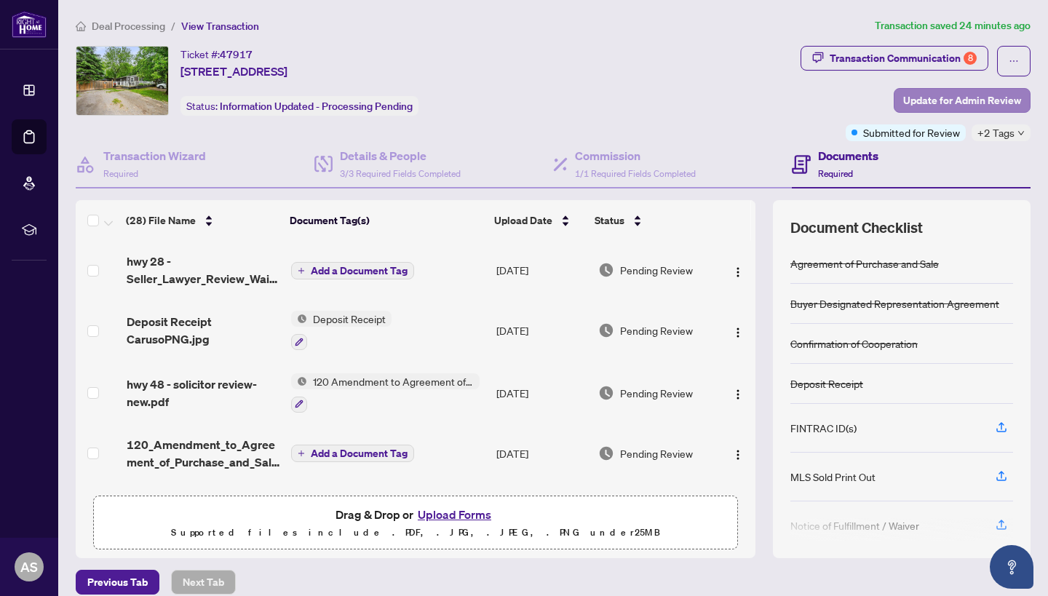
click at [978, 102] on span "Update for Admin Review" at bounding box center [962, 100] width 118 height 23
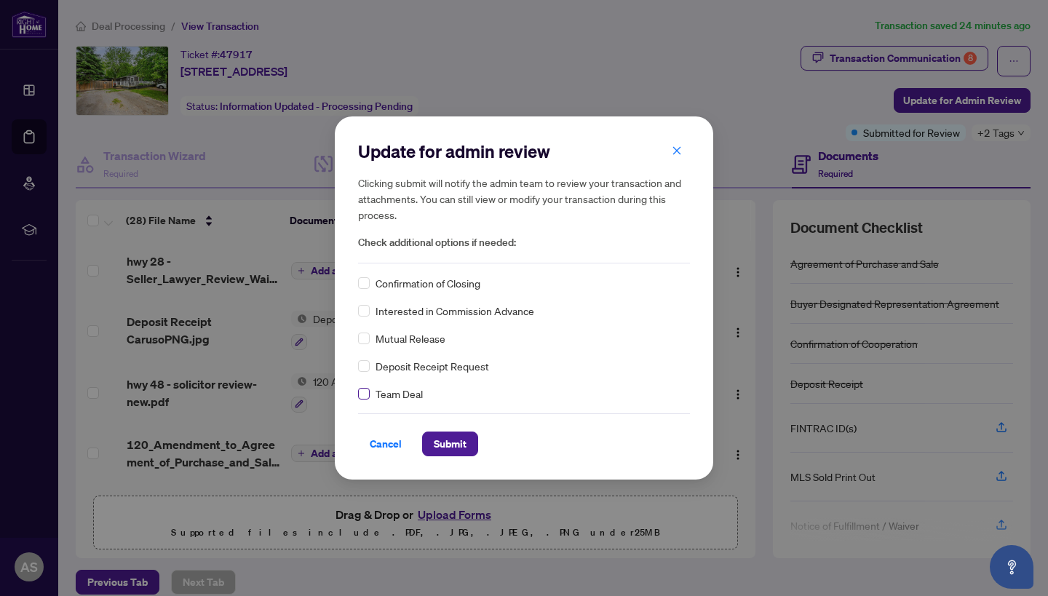
click at [367, 400] on label at bounding box center [364, 394] width 12 height 16
click at [444, 444] on span "Submit" at bounding box center [450, 443] width 33 height 23
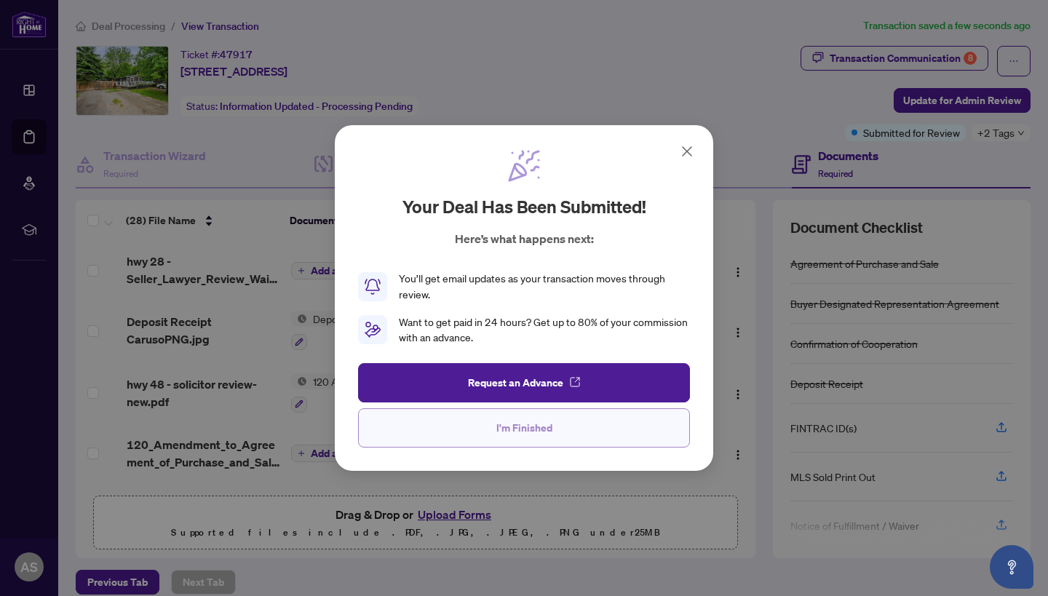
click at [580, 435] on button "I'm Finished" at bounding box center [524, 427] width 332 height 39
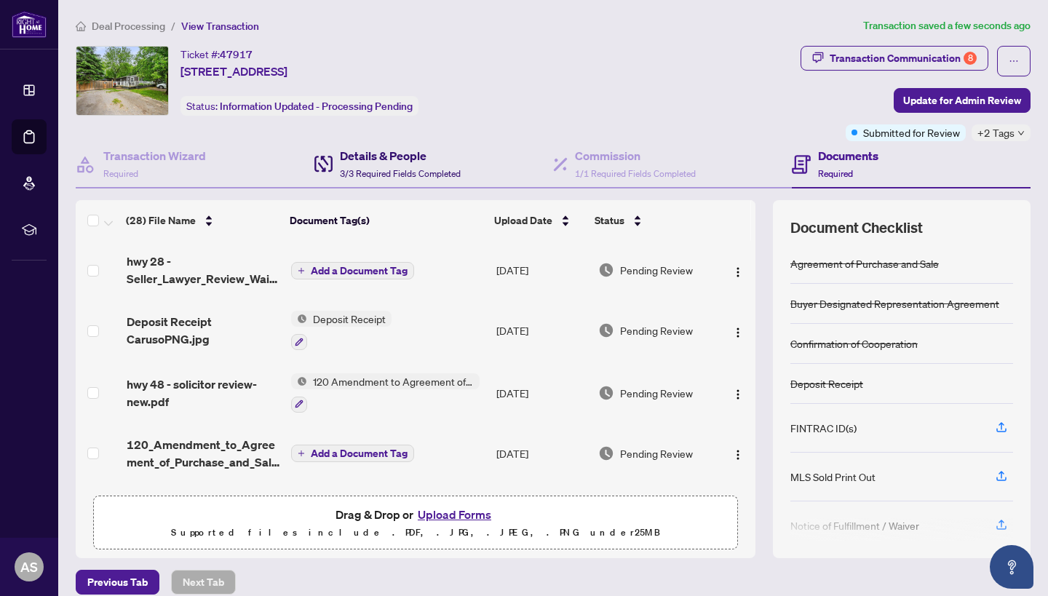
click at [410, 164] on div "Details & People 3/3 Required Fields Completed" at bounding box center [400, 164] width 121 height 34
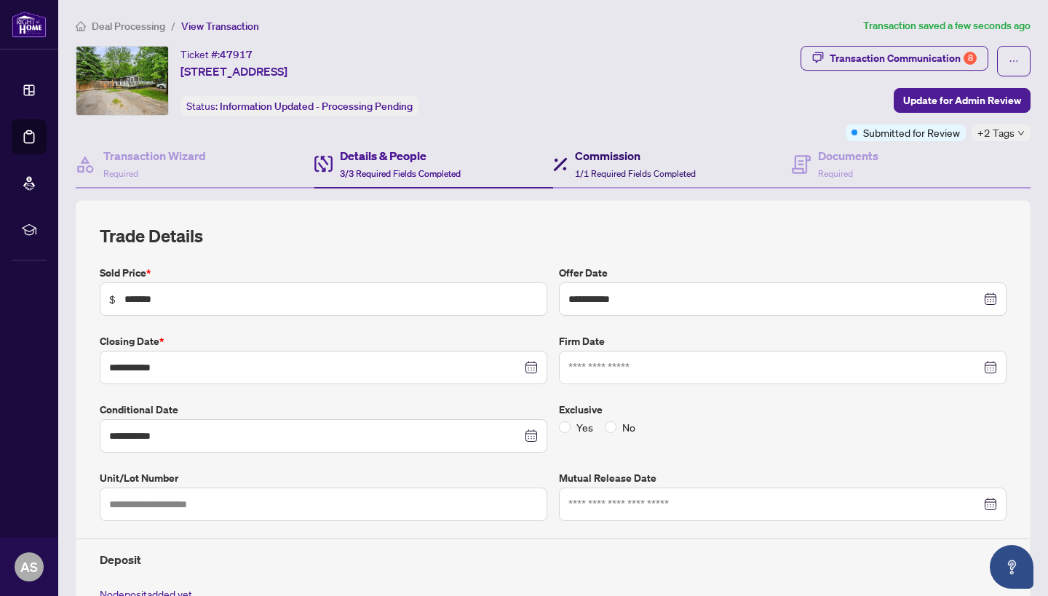
click at [602, 179] on div "Commission 1/1 Required Fields Completed" at bounding box center [635, 164] width 121 height 34
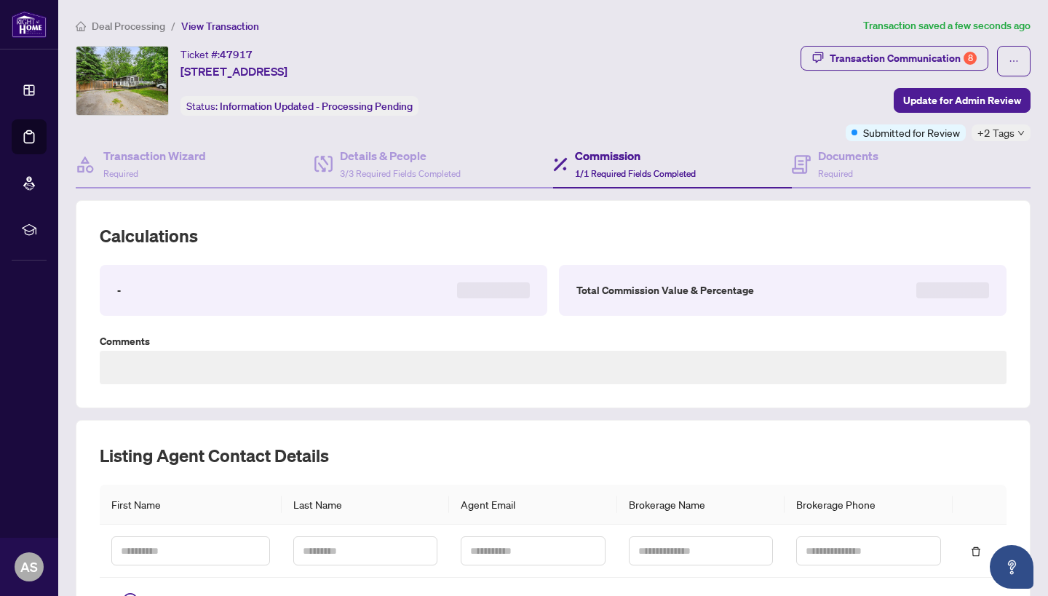
type textarea "**********"
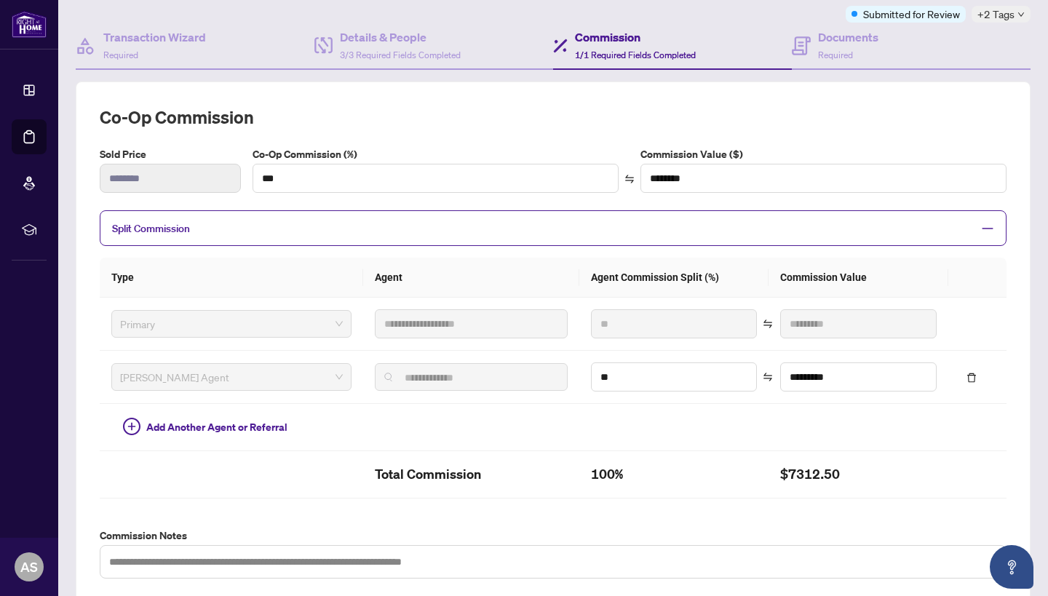
scroll to position [117, 0]
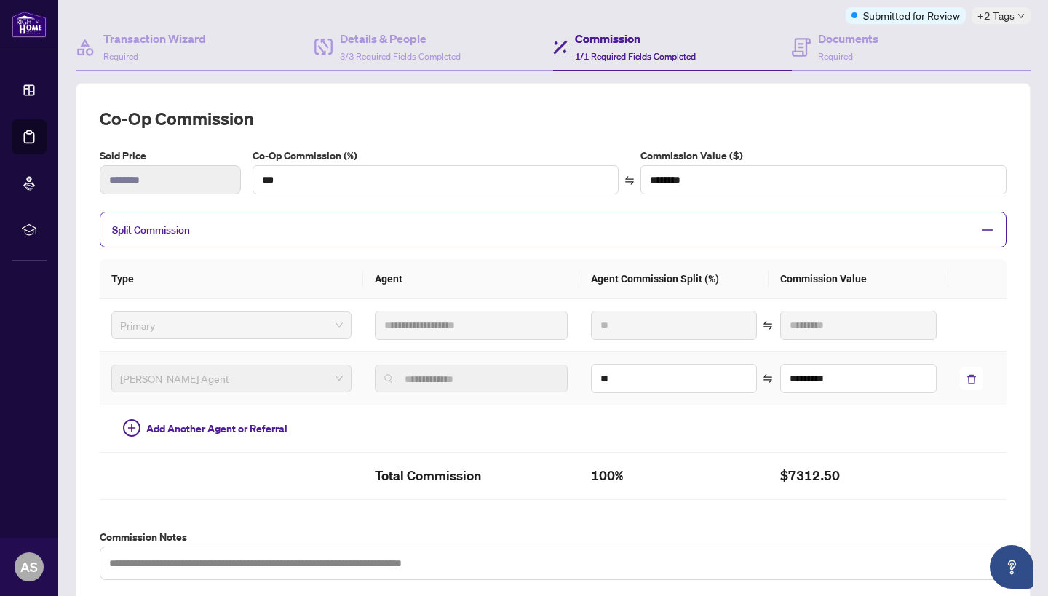
click at [975, 375] on icon "delete" at bounding box center [971, 379] width 9 height 9
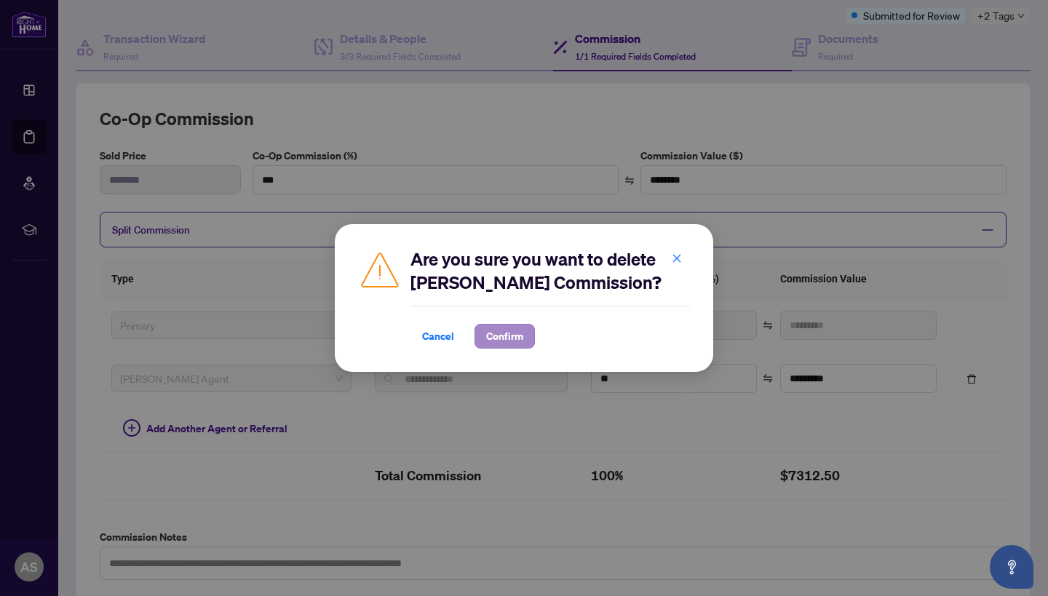
click at [509, 336] on span "Confirm" at bounding box center [504, 336] width 37 height 23
type input "***"
type input "********"
type input "*"
type input "**"
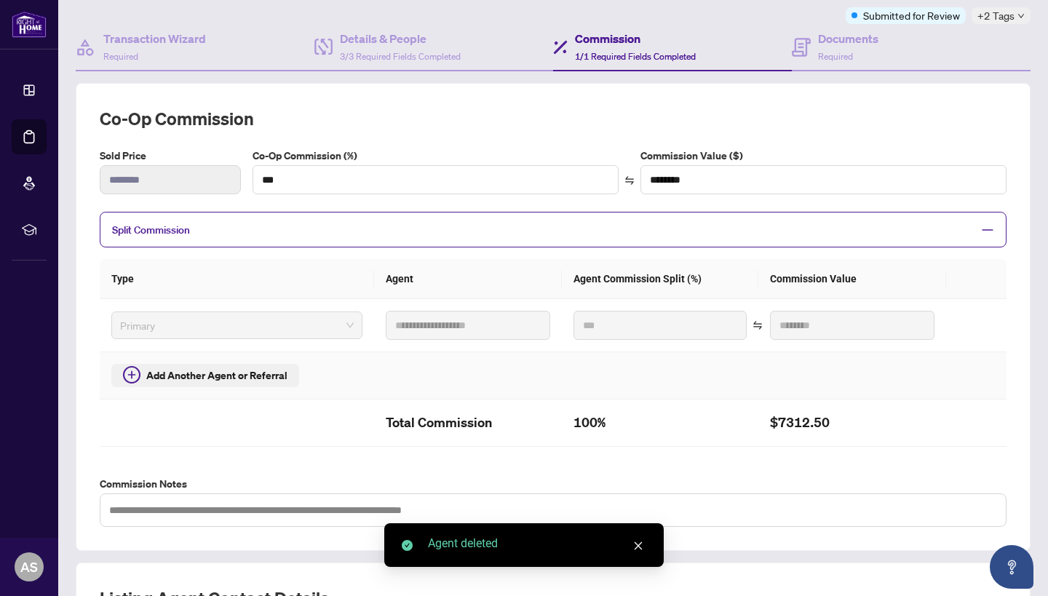
click at [237, 382] on button "Add Another Agent or Referral" at bounding box center [205, 375] width 188 height 23
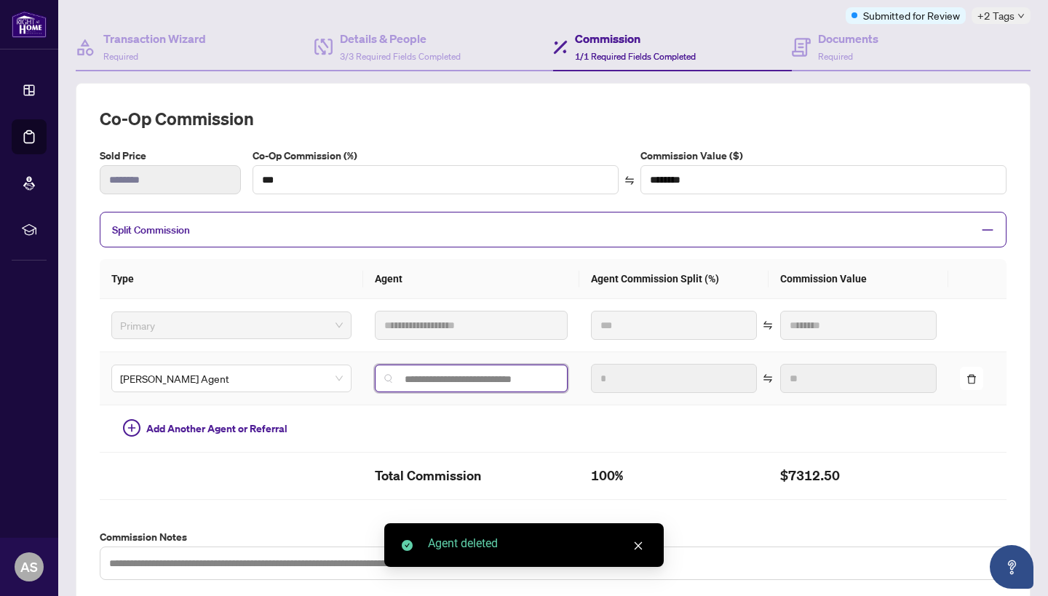
click at [413, 378] on input "search" at bounding box center [477, 379] width 162 height 12
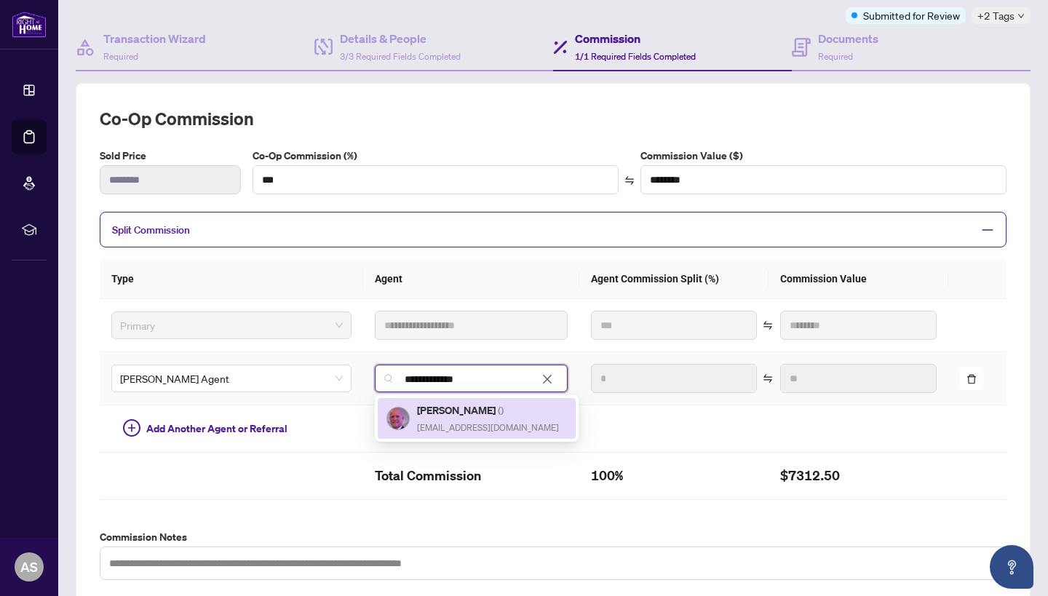
click at [417, 422] on span "mark@jmprealestate.ca" at bounding box center [488, 427] width 142 height 11
type input "**********"
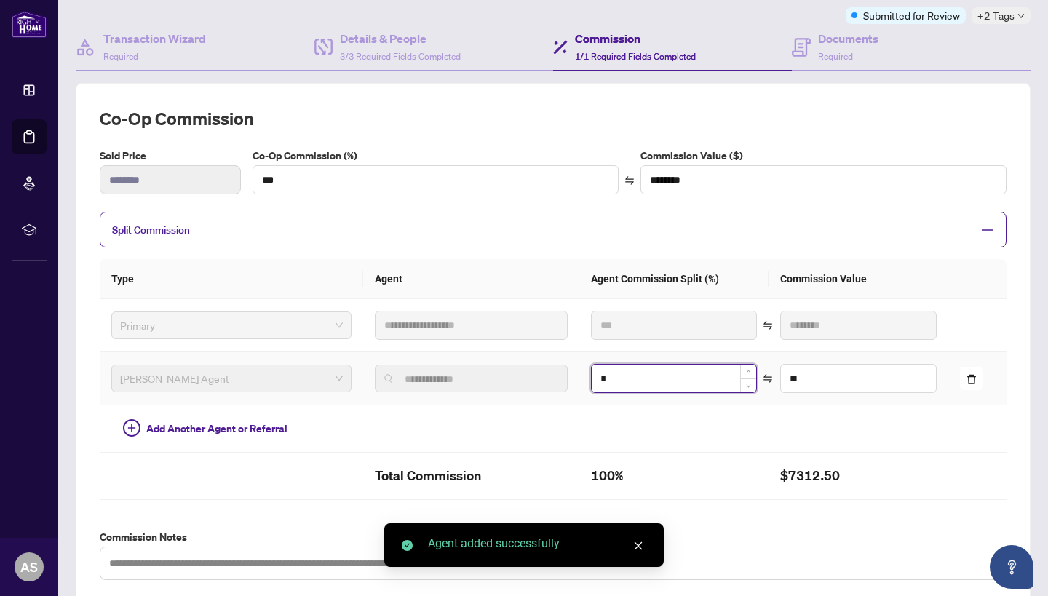
click at [608, 376] on input "*" at bounding box center [674, 379] width 164 height 28
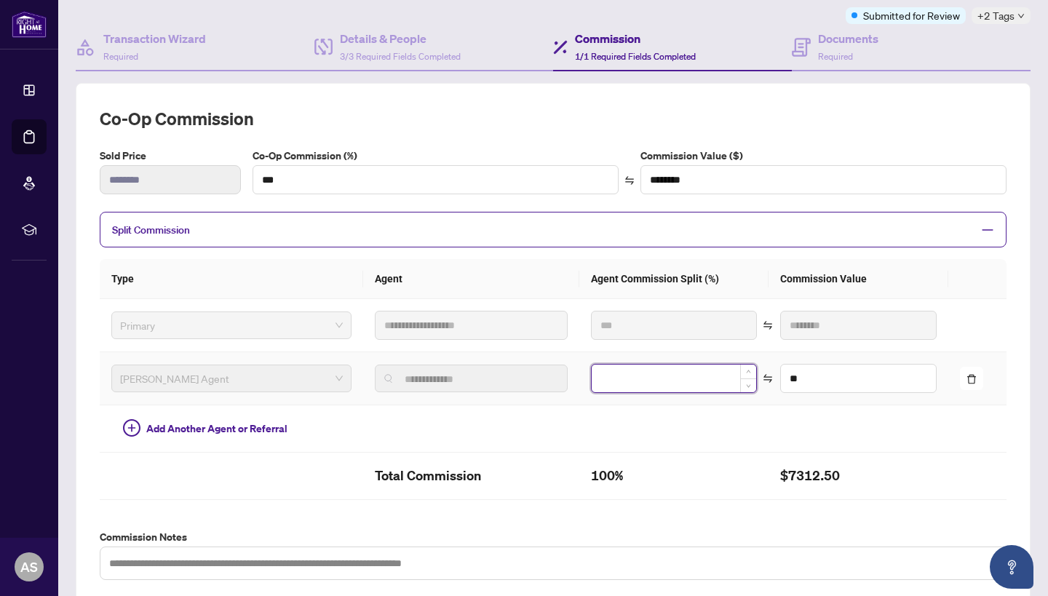
type input "**"
type input "*********"
type input "*"
type input "*******"
type input "**"
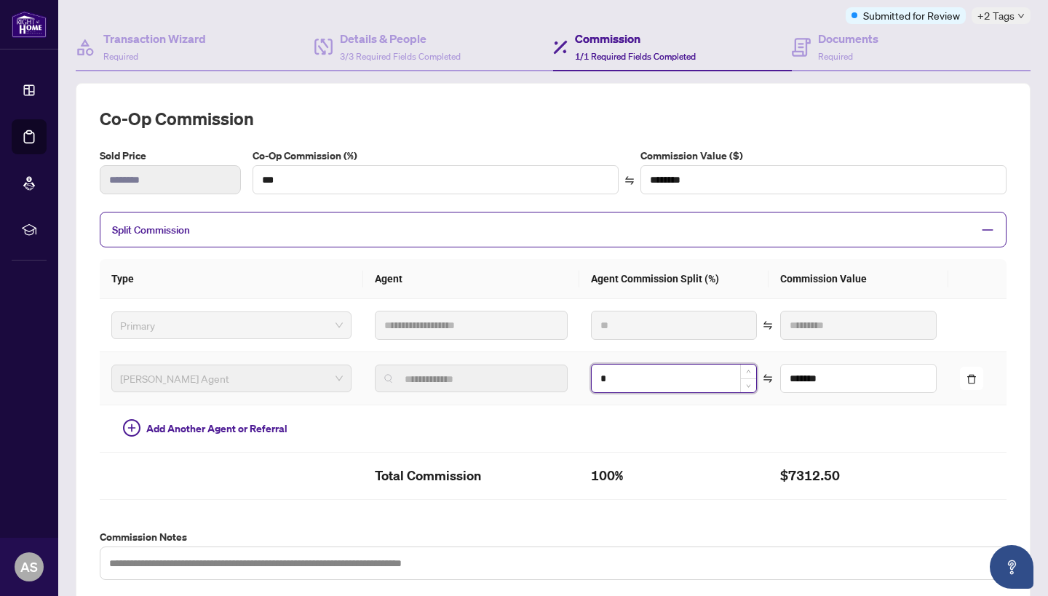
type input "*********"
type input "**"
type input "*********"
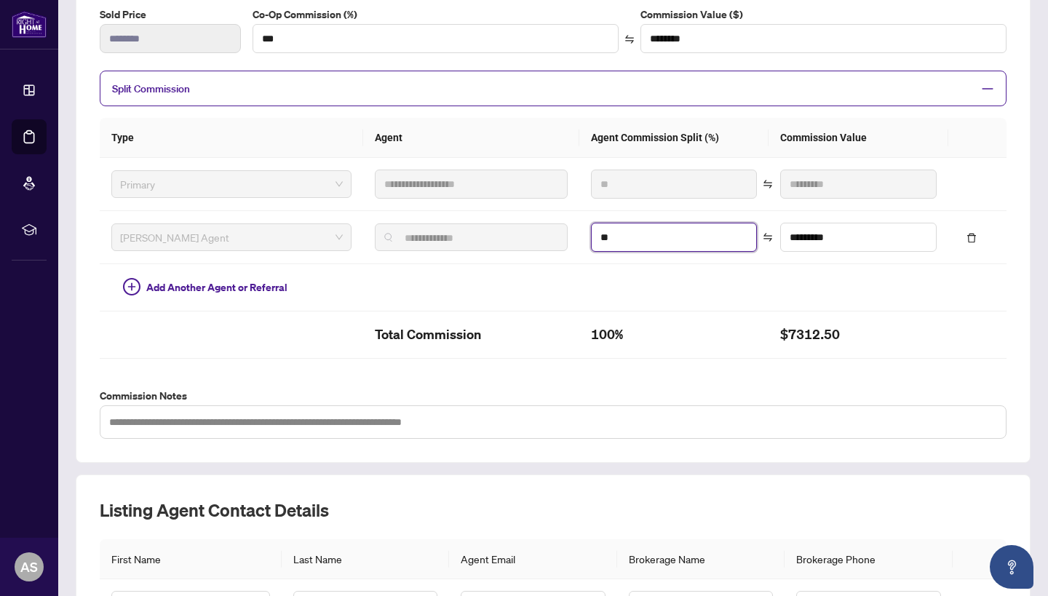
scroll to position [266, 0]
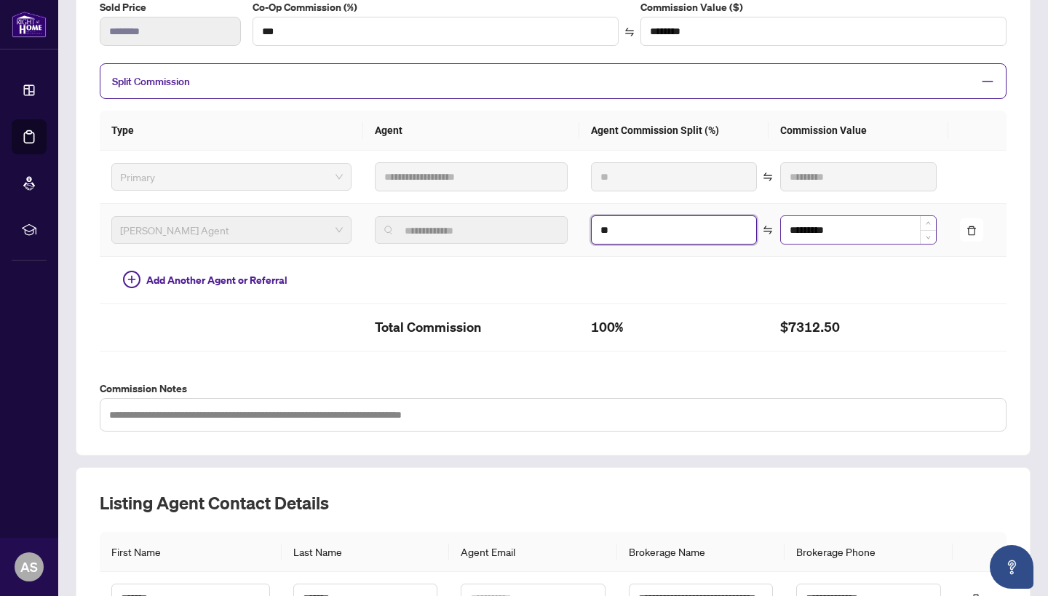
type input "**"
click at [853, 232] on input "*********" at bounding box center [858, 230] width 155 height 28
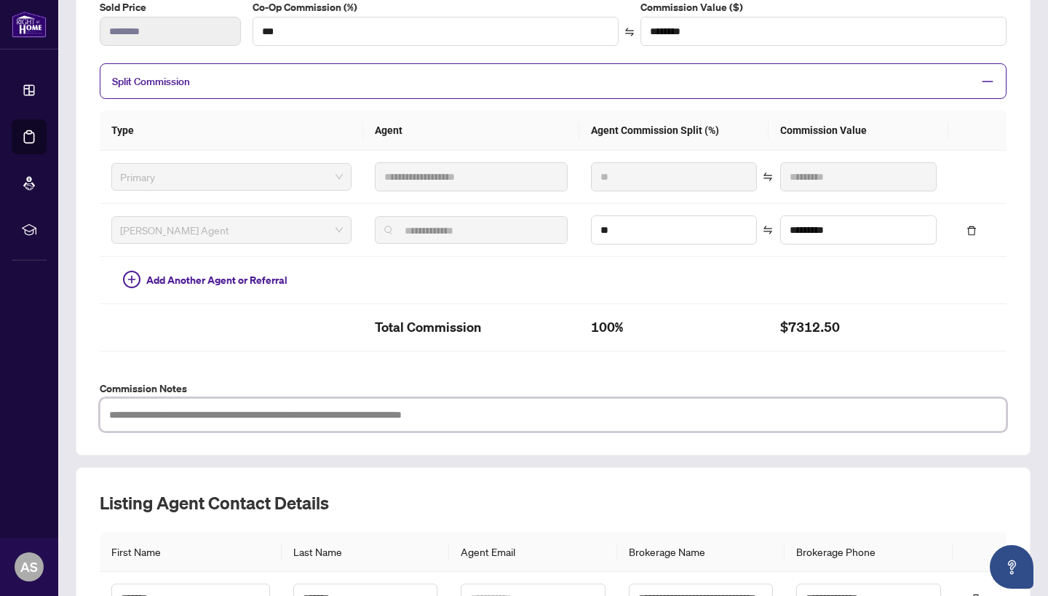
click at [873, 407] on textarea at bounding box center [553, 414] width 907 height 33
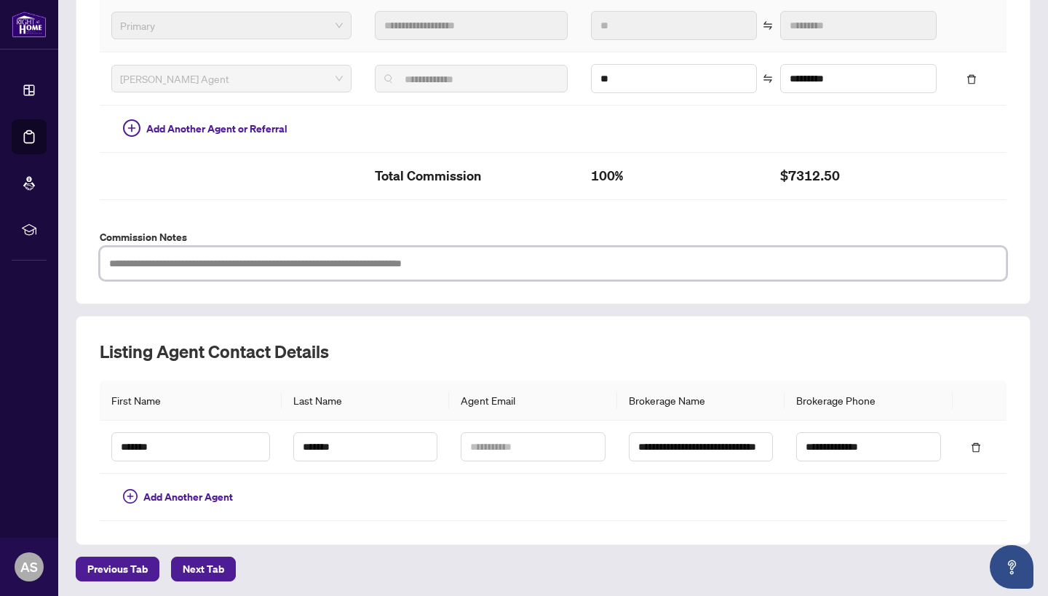
scroll to position [0, 0]
click at [221, 567] on span "Next Tab" at bounding box center [203, 569] width 41 height 23
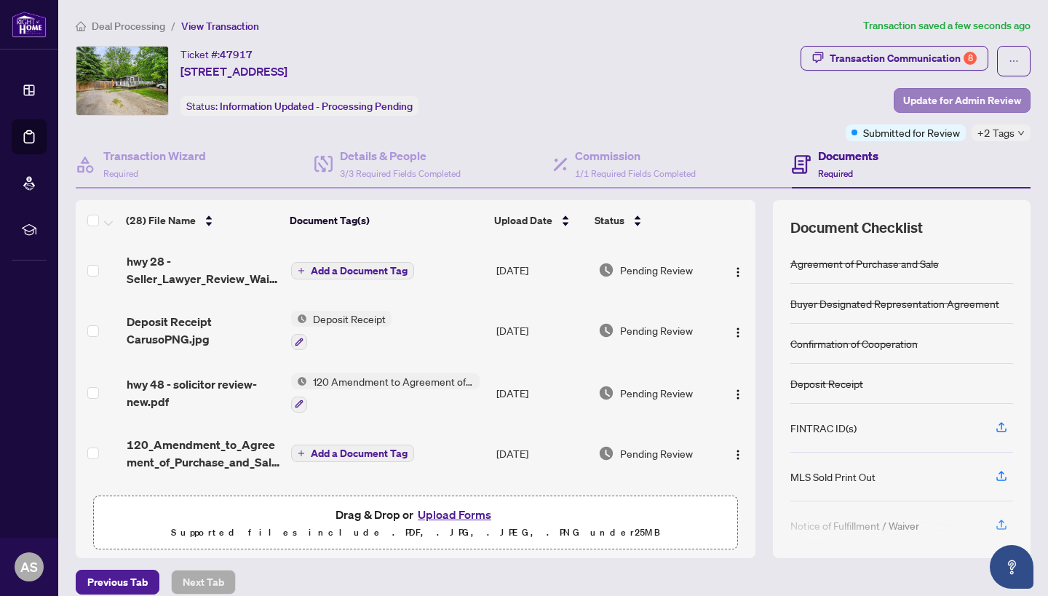
click at [916, 98] on span "Update for Admin Review" at bounding box center [962, 100] width 118 height 23
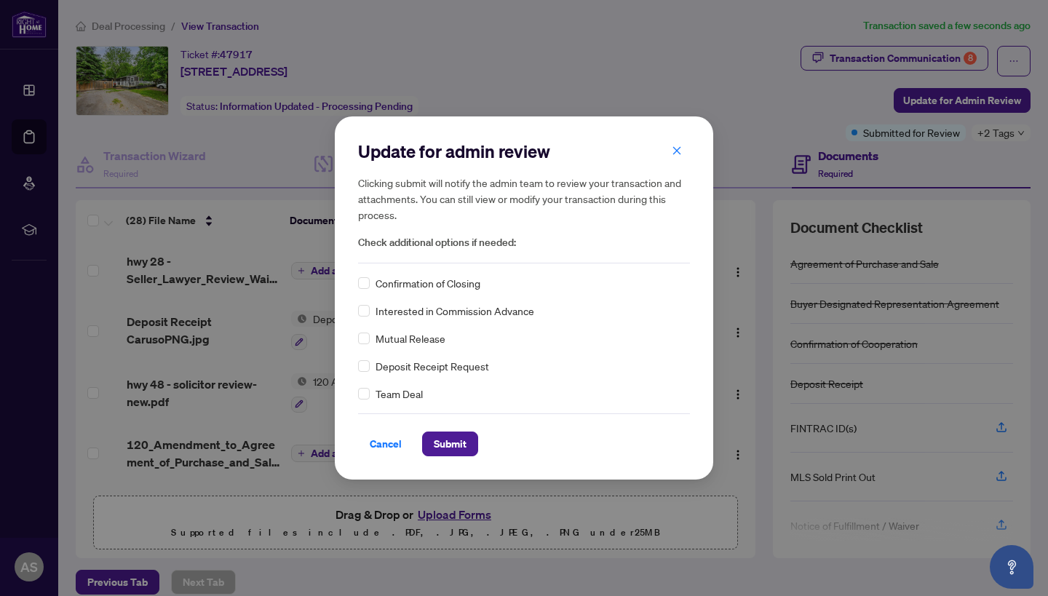
click at [371, 396] on div "Team Deal" at bounding box center [524, 394] width 332 height 16
click at [364, 373] on label at bounding box center [364, 366] width 12 height 16
click at [443, 443] on span "Submit" at bounding box center [450, 443] width 33 height 23
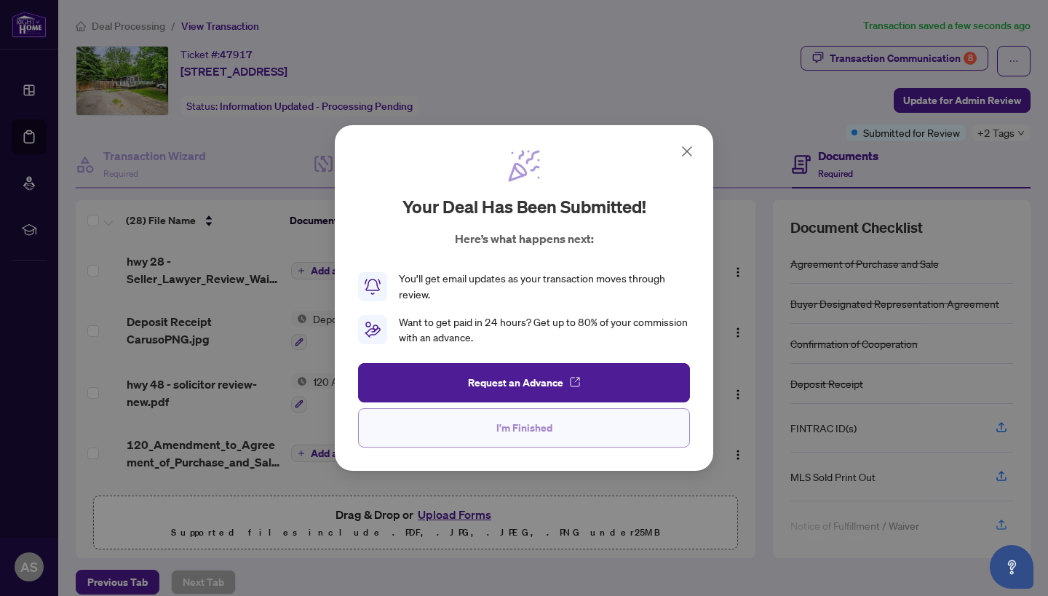
click at [566, 424] on button "I'm Finished" at bounding box center [524, 427] width 332 height 39
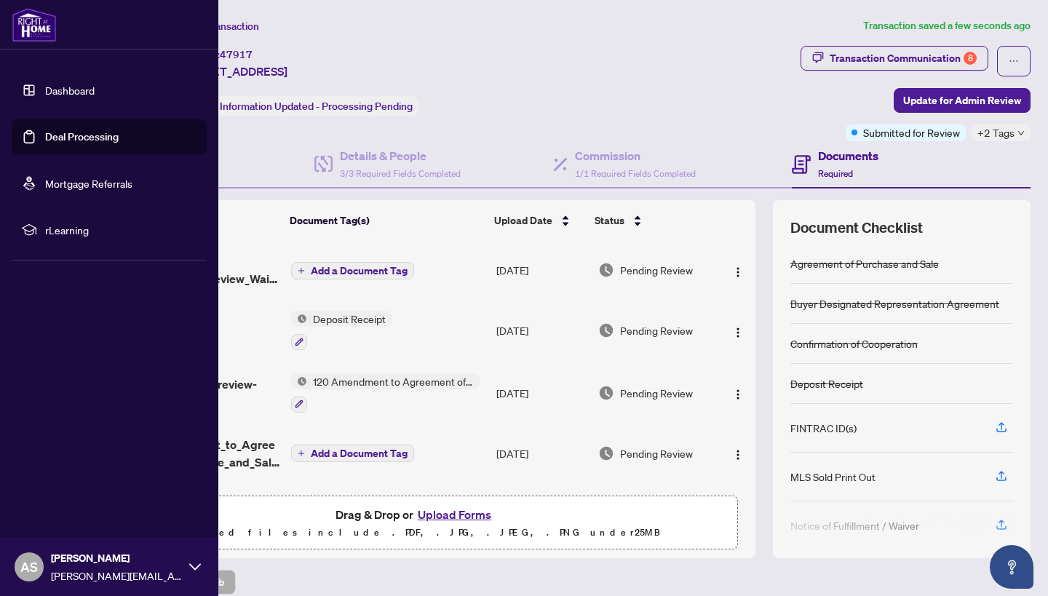
click at [52, 138] on link "Deal Processing" at bounding box center [82, 136] width 74 height 13
